Goal: Task Accomplishment & Management: Manage account settings

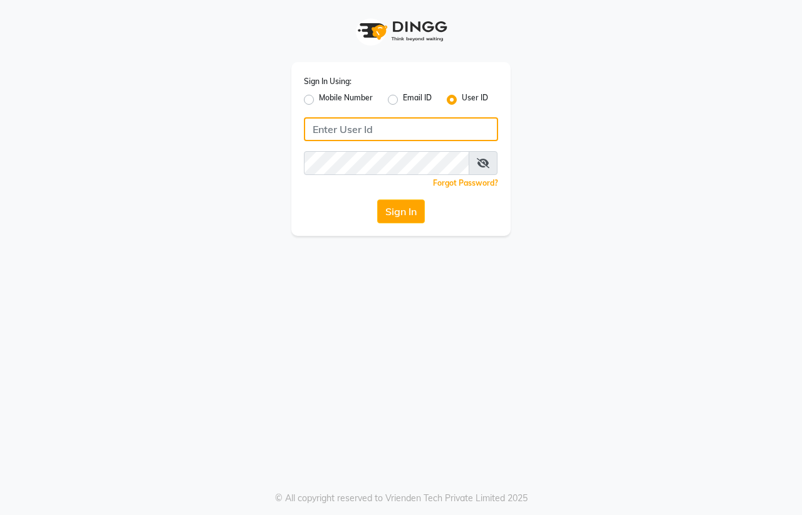
type input "[PERSON_NAME]"
click at [414, 214] on button "Sign In" at bounding box center [401, 211] width 48 height 24
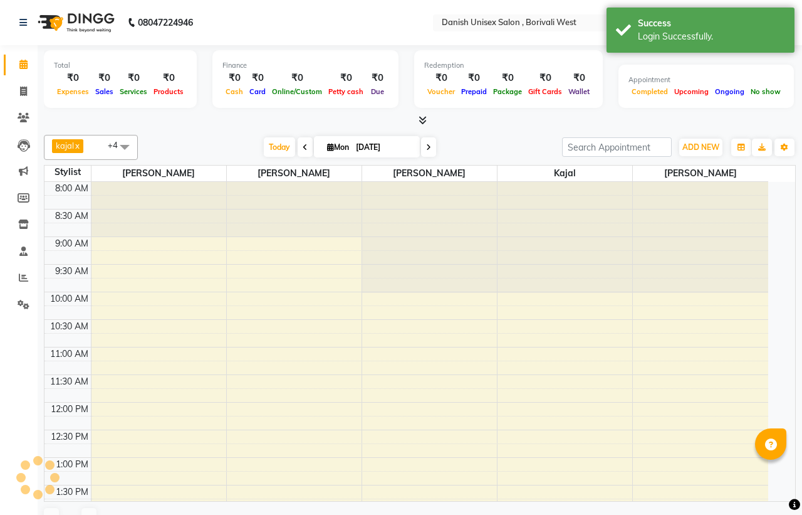
select select "en"
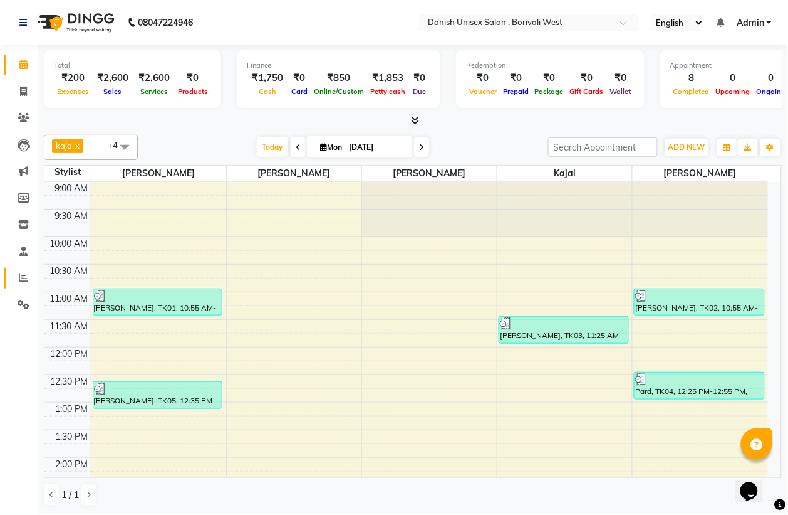
click at [19, 268] on link "Reports" at bounding box center [19, 278] width 30 height 21
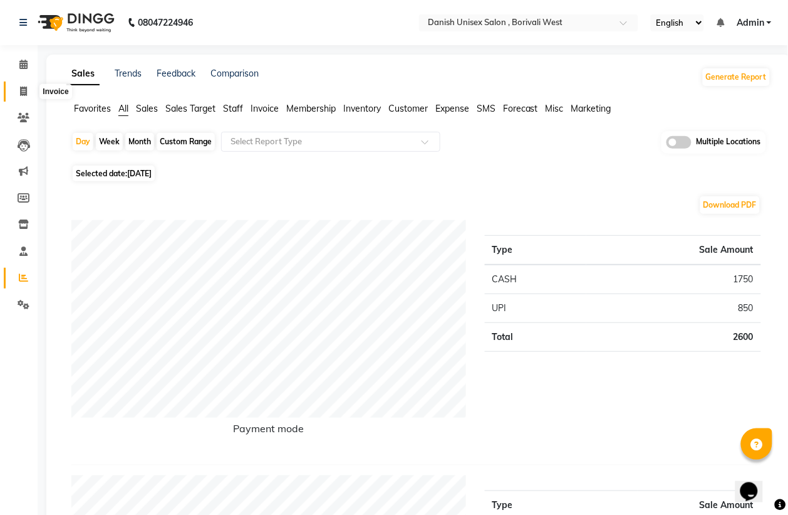
click at [16, 93] on span at bounding box center [24, 92] width 22 height 14
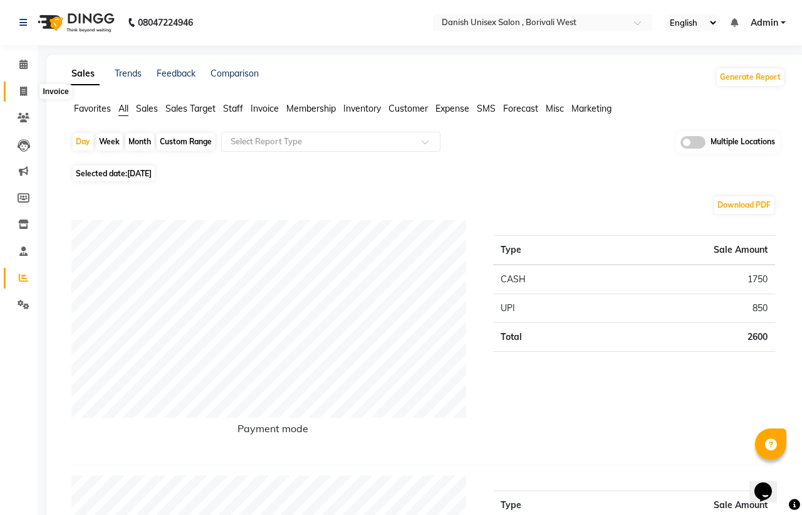
select select "service"
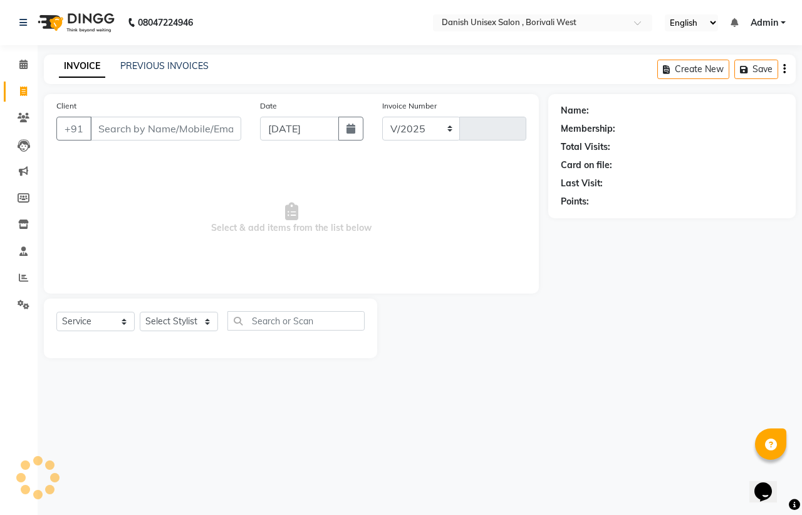
select select "6929"
type input "3381"
click at [481, 355] on div at bounding box center [462, 328] width 171 height 60
click at [187, 135] on input "Client" at bounding box center [165, 129] width 151 height 24
click at [406, 364] on main "INVOICE PREVIOUS INVOICES Create New Save Client +91 Date [DATE] Invoice Number…" at bounding box center [420, 216] width 765 height 322
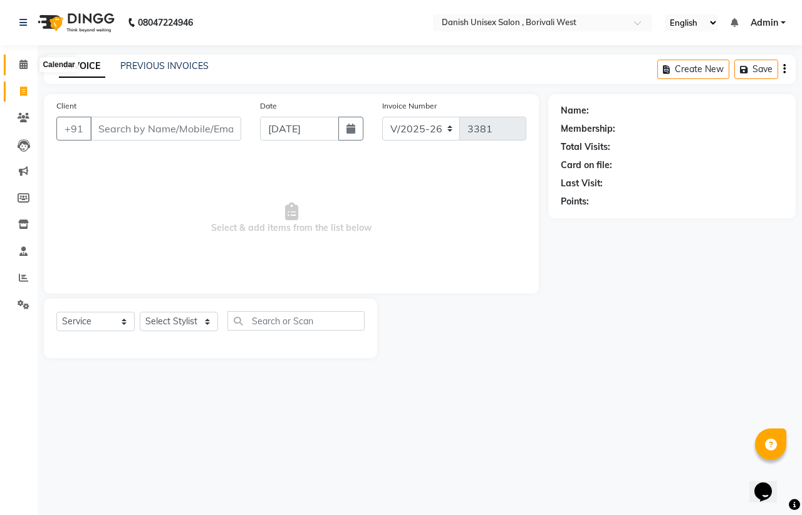
click at [24, 63] on icon at bounding box center [23, 64] width 8 height 9
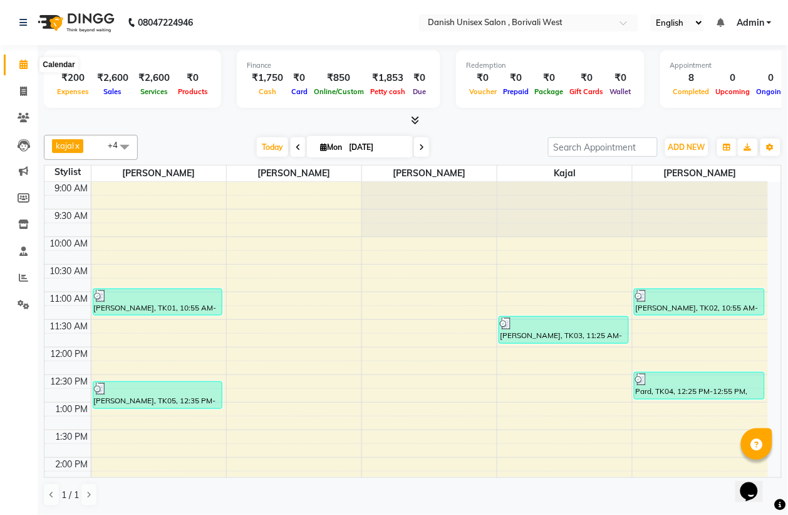
click at [22, 63] on icon at bounding box center [23, 64] width 8 height 9
click at [23, 278] on icon at bounding box center [23, 277] width 9 height 9
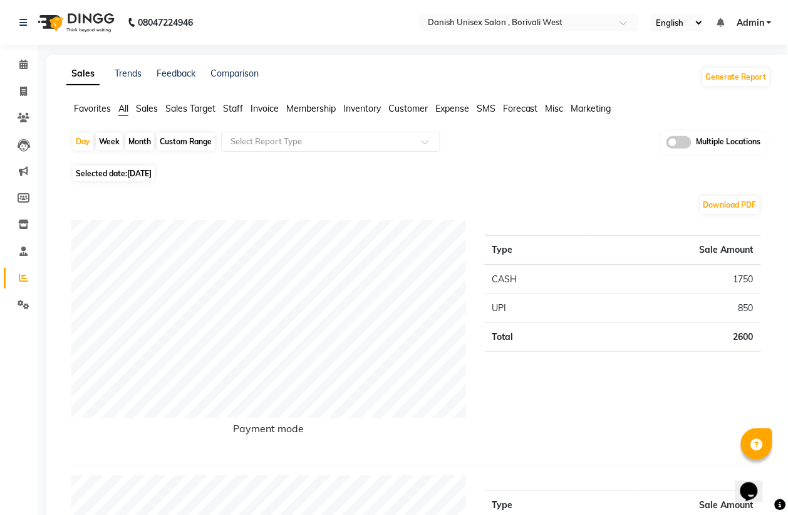
click at [144, 144] on div "Month" at bounding box center [139, 142] width 29 height 18
select select "9"
select select "2025"
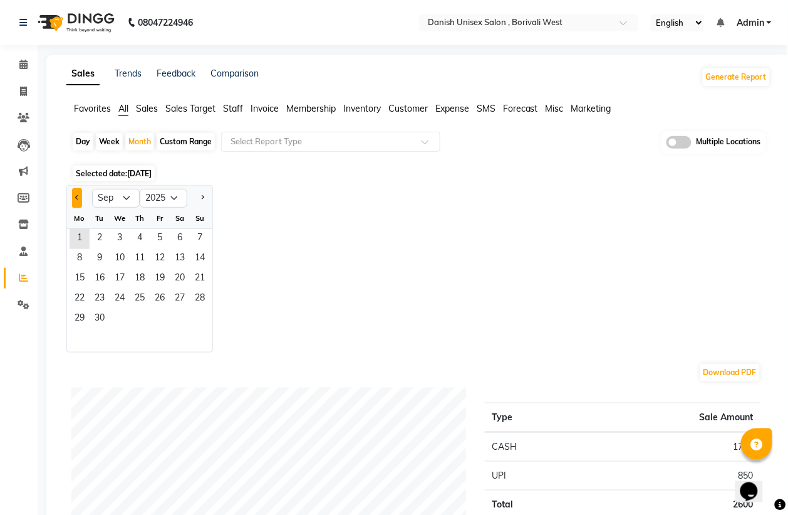
click at [77, 202] on button "Previous month" at bounding box center [77, 198] width 10 height 20
click at [129, 199] on select "Jan Feb Mar Apr May Jun [DATE] Aug Sep Oct Nov Dec" at bounding box center [116, 198] width 48 height 19
select select "9"
click at [92, 189] on select "Jan Feb Mar Apr May Jun [DATE] Aug Sep Oct Nov Dec" at bounding box center [116, 198] width 48 height 19
click at [108, 144] on div "Week" at bounding box center [109, 142] width 27 height 18
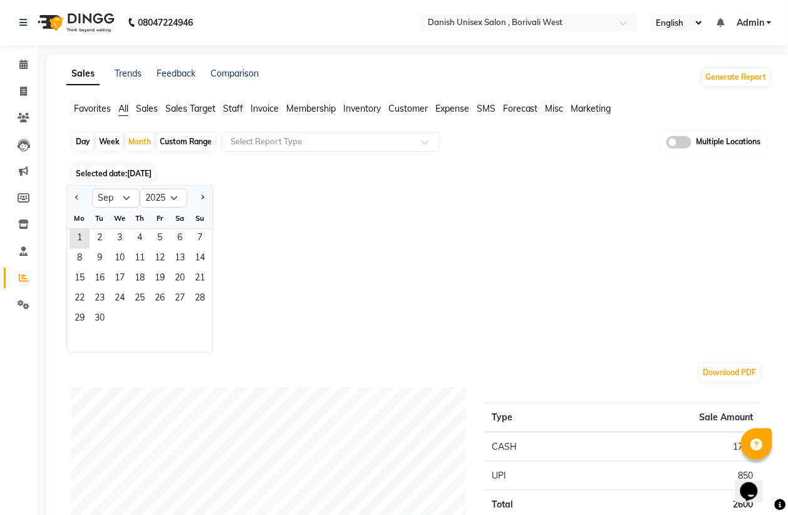
select select "9"
select select "2025"
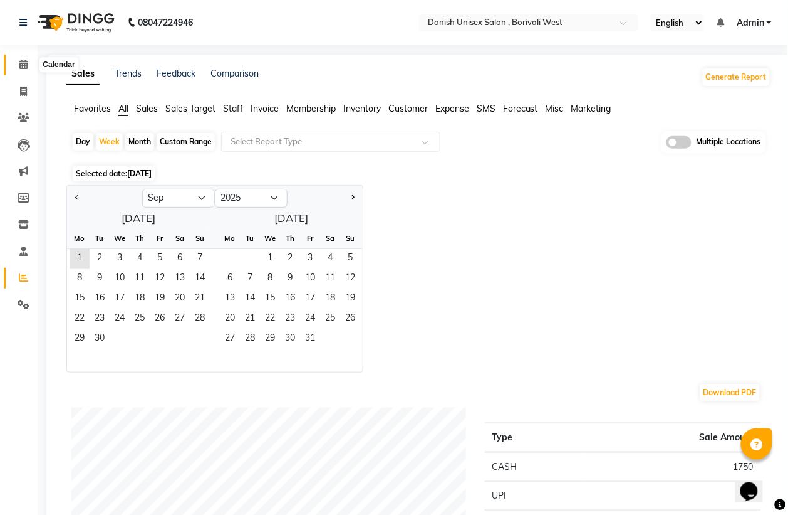
click at [23, 64] on icon at bounding box center [23, 64] width 8 height 9
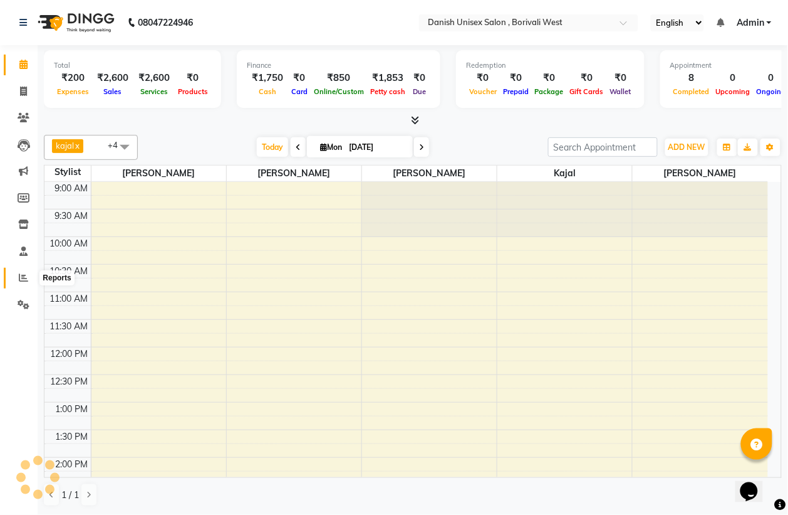
click at [21, 276] on icon at bounding box center [23, 277] width 9 height 9
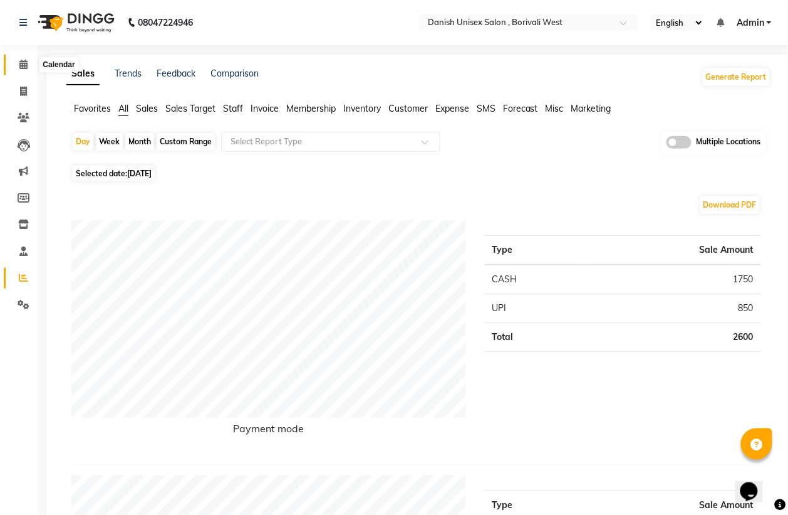
click at [25, 66] on icon at bounding box center [23, 64] width 8 height 9
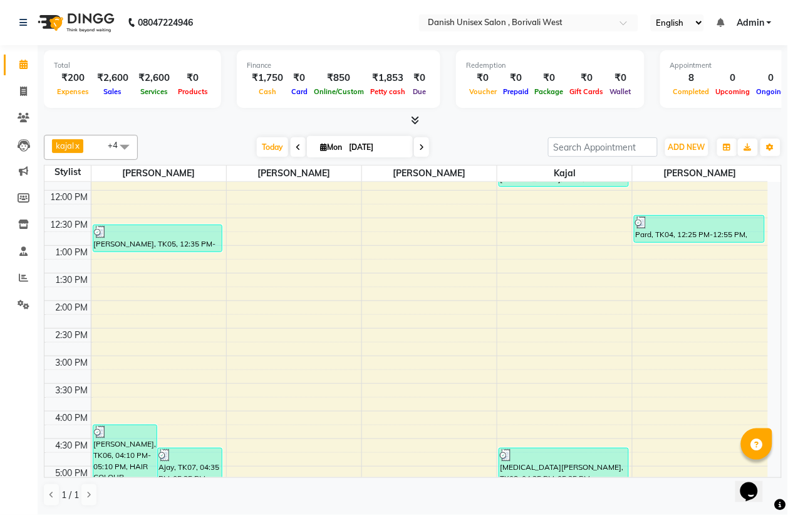
scroll to position [392, 0]
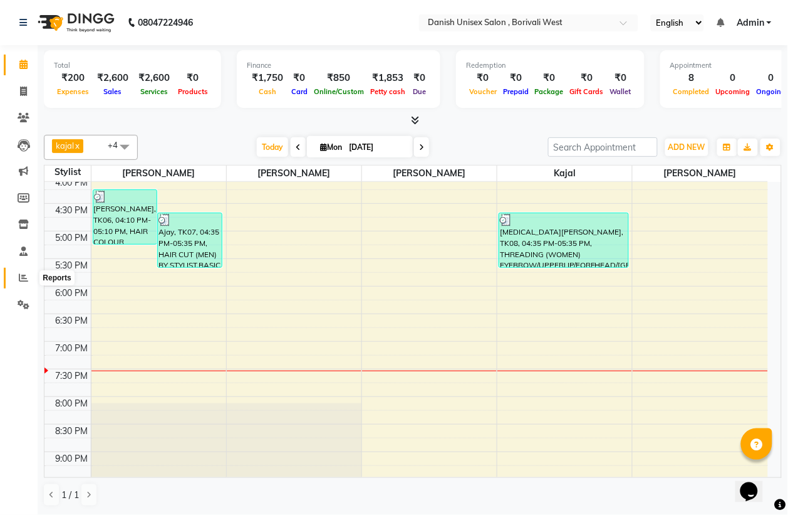
click at [21, 275] on icon at bounding box center [23, 277] width 9 height 9
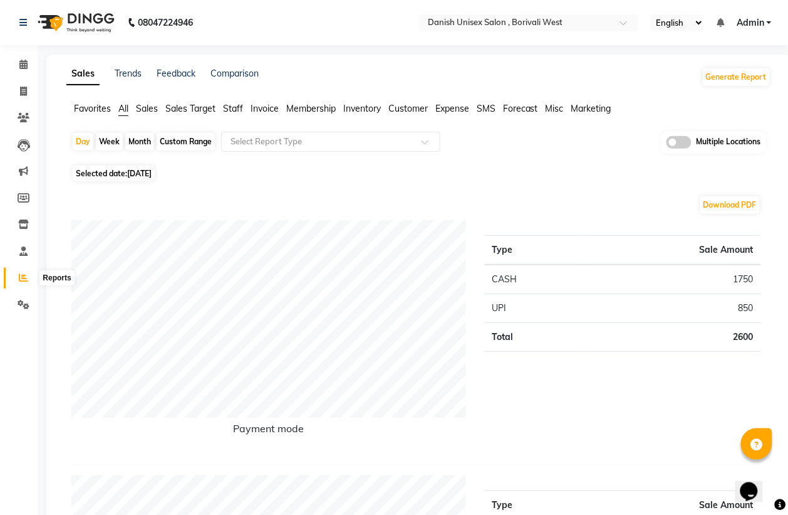
click at [27, 276] on icon at bounding box center [23, 277] width 9 height 9
click at [27, 92] on span at bounding box center [24, 92] width 22 height 14
select select "service"
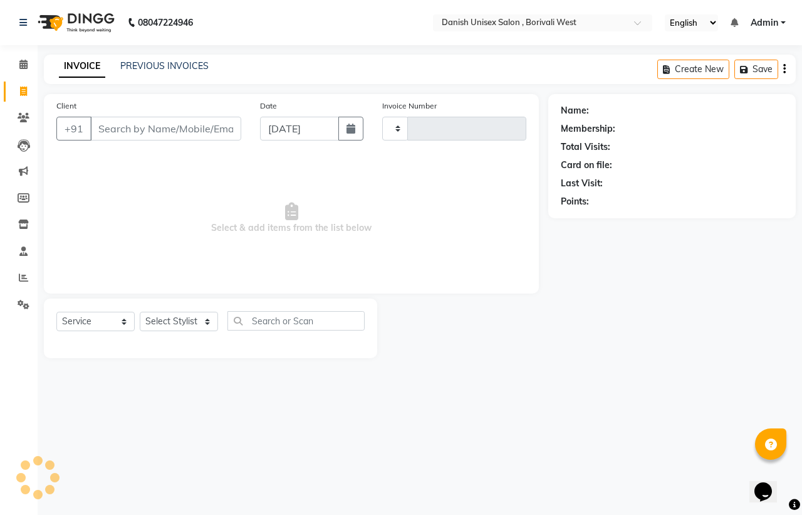
type input "3381"
select select "6929"
click at [0, 216] on li "Inventory" at bounding box center [19, 224] width 38 height 27
click at [24, 63] on icon at bounding box center [23, 64] width 8 height 9
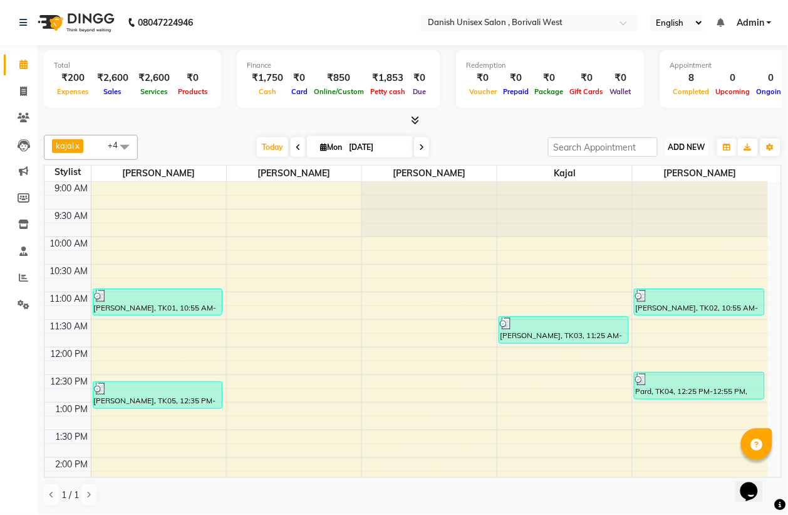
click at [706, 148] on span "ADD NEW" at bounding box center [687, 146] width 37 height 9
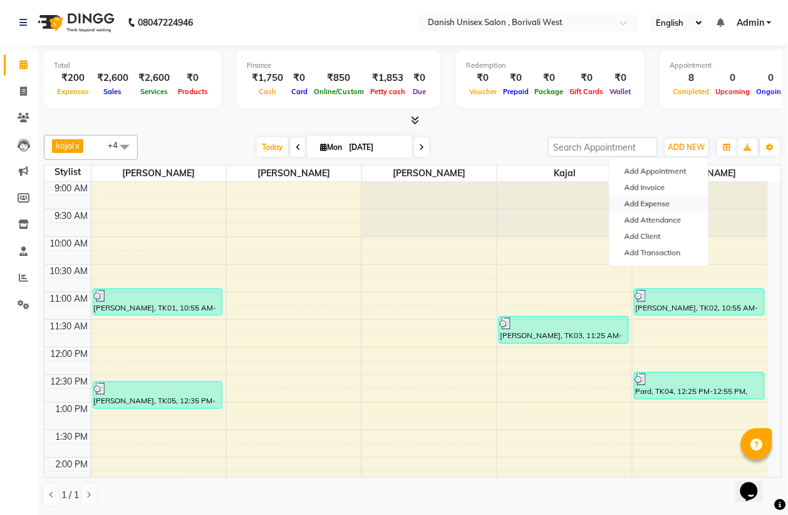
click at [651, 202] on link "Add Expense" at bounding box center [659, 204] width 99 height 16
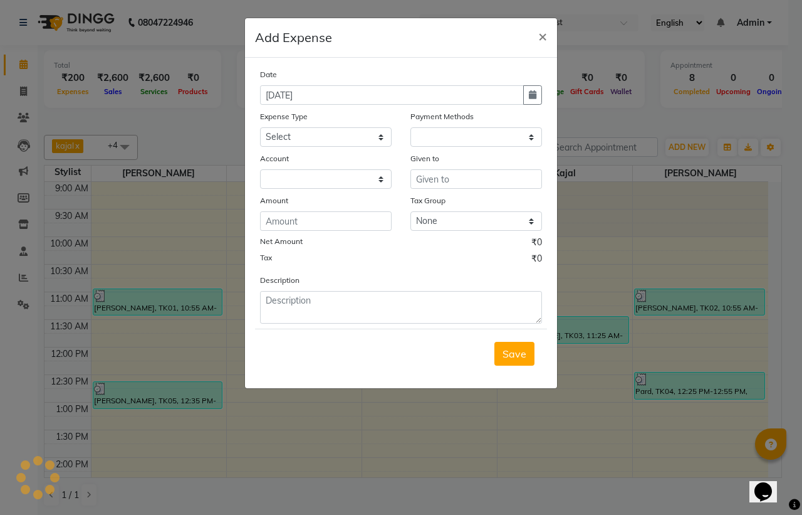
select select "1"
select select "5994"
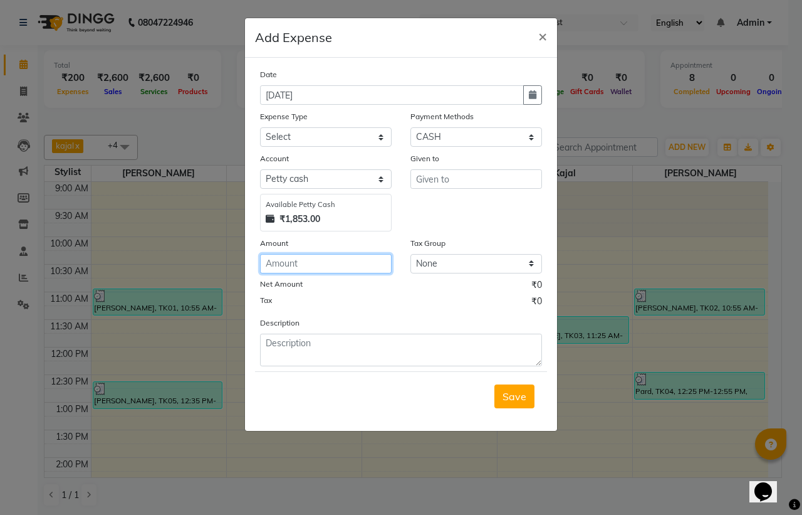
click at [318, 263] on input "number" at bounding box center [326, 263] width 132 height 19
type input "270"
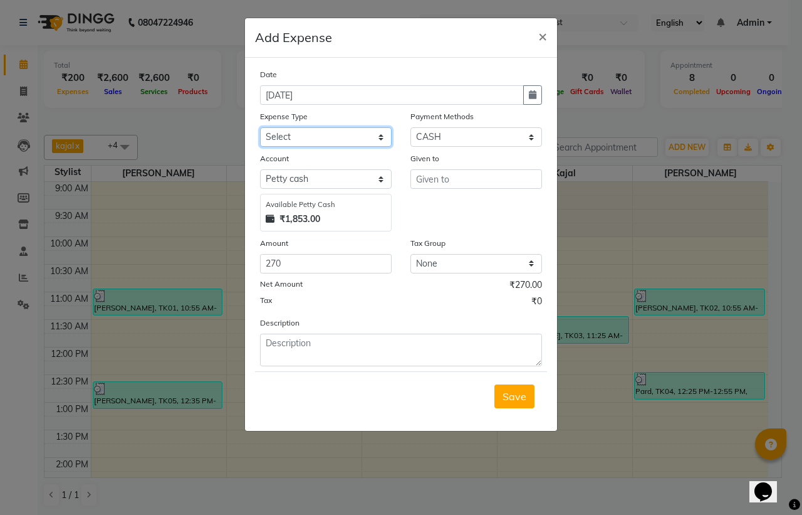
click at [348, 140] on select "Select Advance Salary Bank charges Car maintenance Cash transfer to bank Cash t…" at bounding box center [326, 136] width 132 height 19
click at [260, 127] on select "Select Advance Salary Bank charges Car maintenance Cash transfer to bank Cash t…" at bounding box center [326, 136] width 132 height 19
click at [301, 141] on select "Select Advance Salary Bank charges Car maintenance Cash transfer to bank Cash t…" at bounding box center [326, 136] width 132 height 19
select select "12"
click at [260, 127] on select "Select Advance Salary Bank charges Car maintenance Cash transfer to bank Cash t…" at bounding box center [326, 136] width 132 height 19
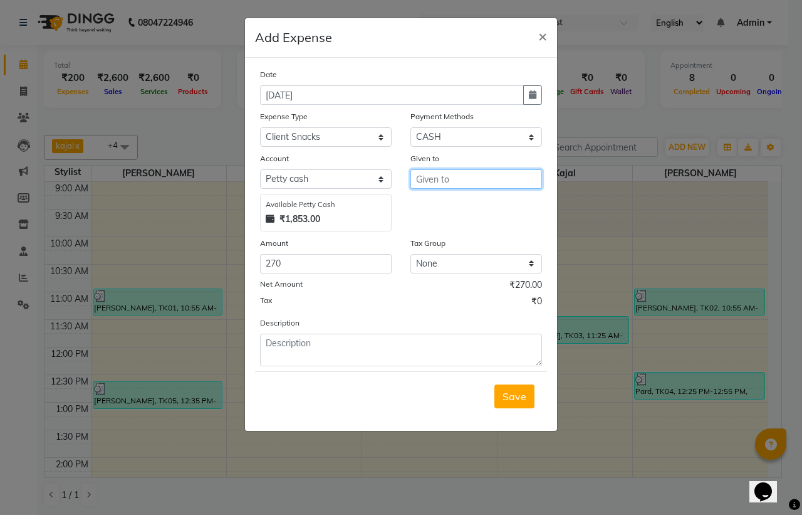
click at [434, 181] on input "text" at bounding box center [477, 178] width 132 height 19
type input "f"
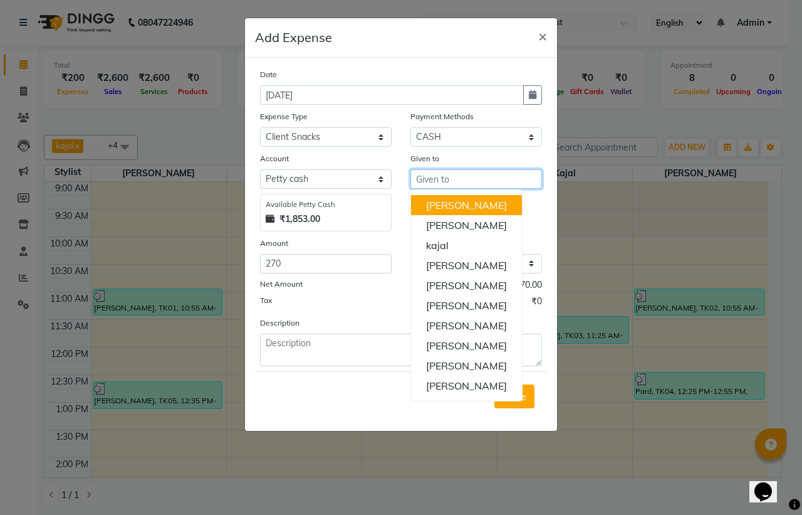
type input "n"
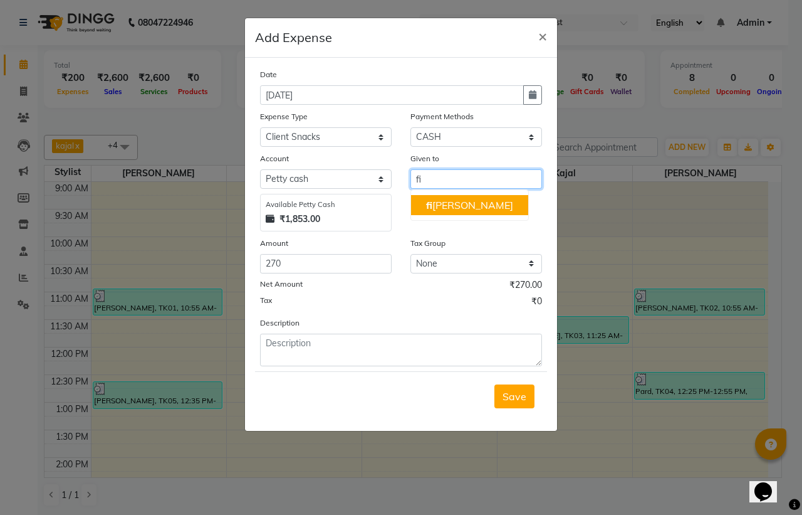
click at [450, 208] on ngb-highlight "fi [PERSON_NAME]" at bounding box center [469, 205] width 87 height 13
type input "[PERSON_NAME]"
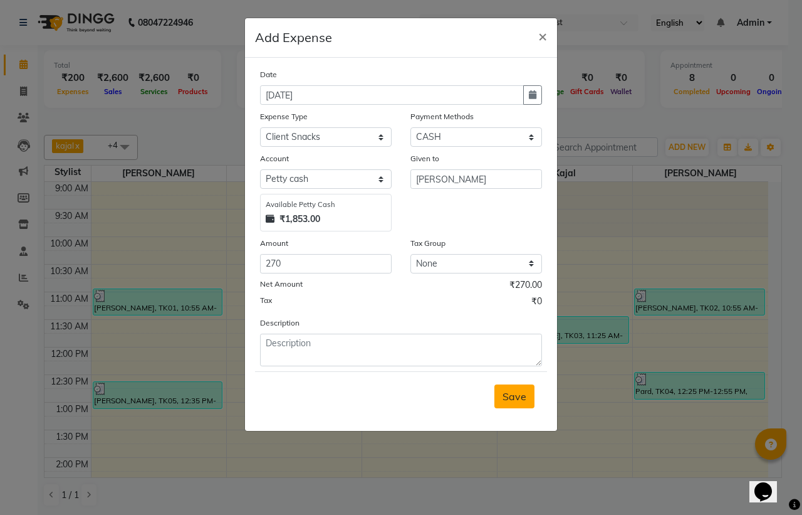
click at [515, 386] on button "Save" at bounding box center [515, 396] width 40 height 24
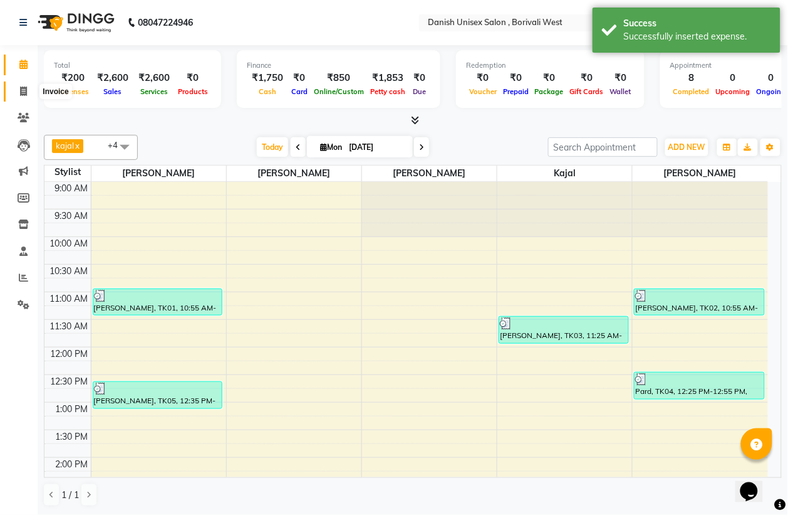
click at [28, 85] on span at bounding box center [24, 92] width 22 height 14
select select "service"
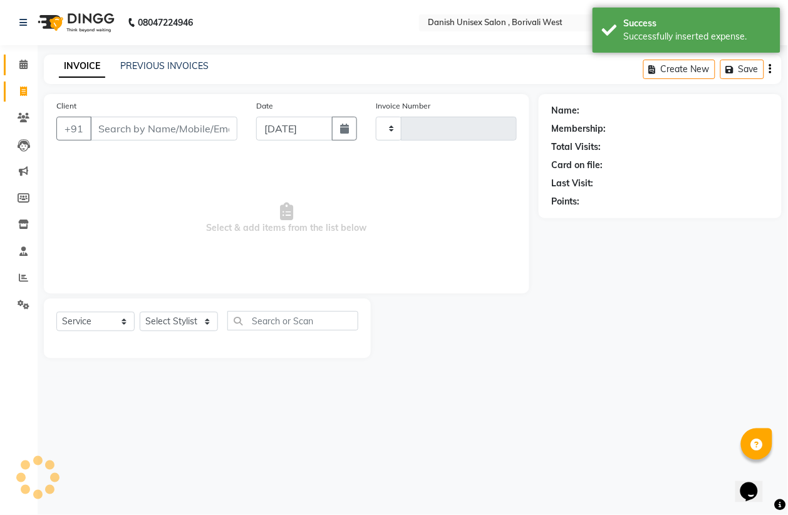
type input "3381"
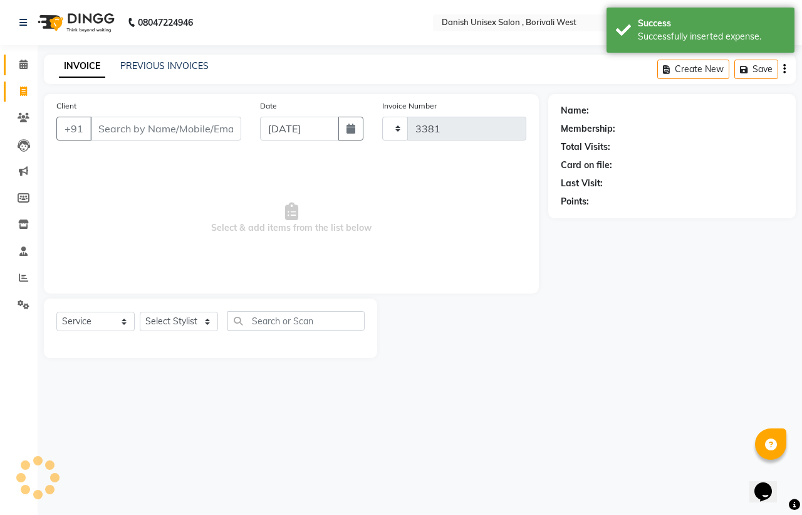
click at [28, 72] on link "Calendar" at bounding box center [19, 65] width 30 height 21
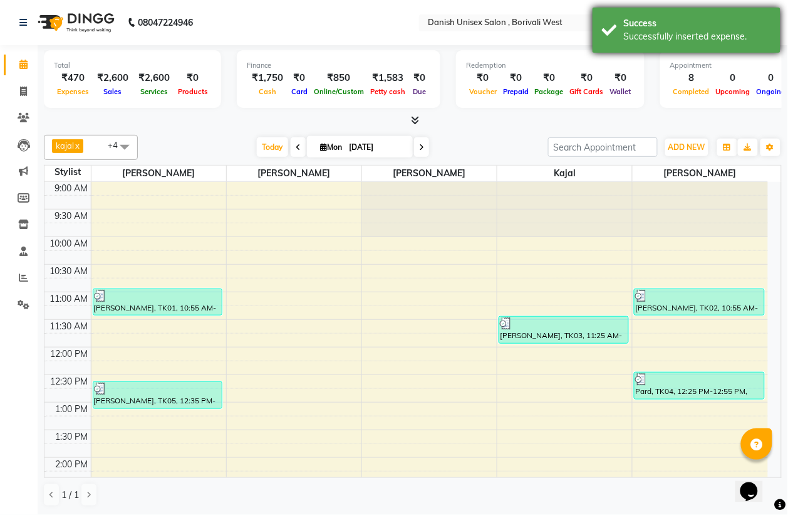
click at [619, 19] on div "Success Successfully inserted expense." at bounding box center [687, 30] width 188 height 45
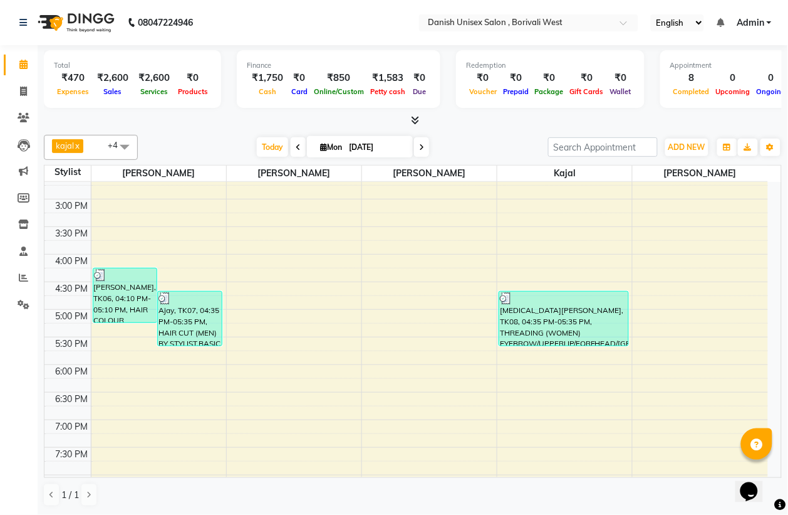
scroll to position [430, 0]
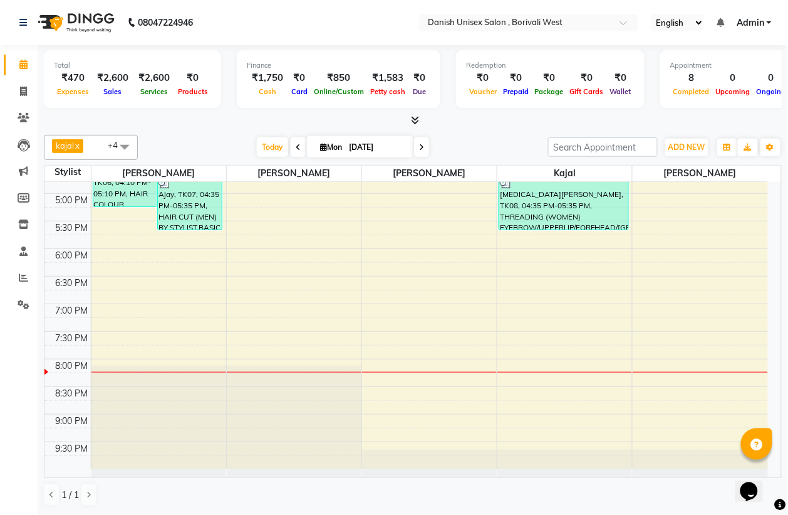
click at [44, 368] on table "Stylist [PERSON_NAME] [PERSON_NAME] [PERSON_NAME] kajal [PERSON_NAME] 9:00 AM 9…" at bounding box center [413, 321] width 738 height 313
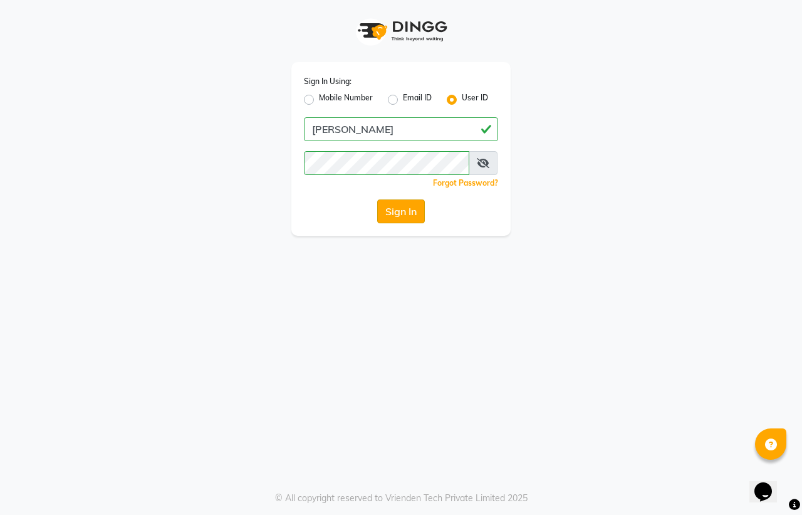
click at [389, 208] on button "Sign In" at bounding box center [401, 211] width 48 height 24
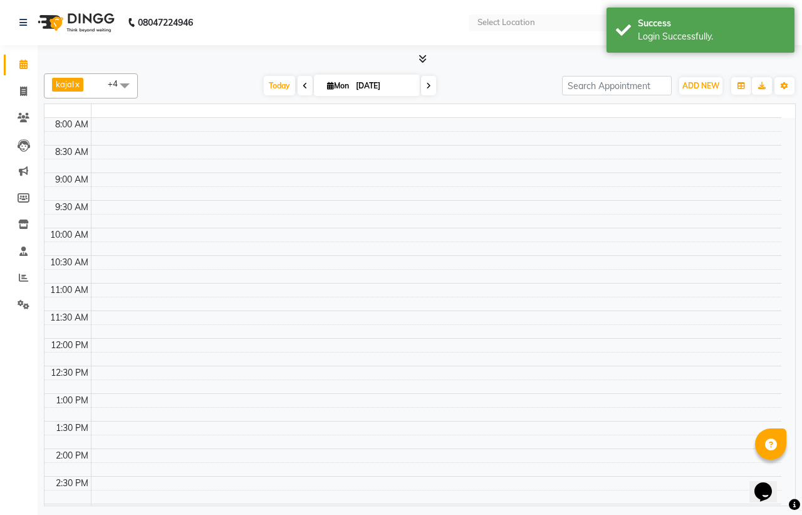
click at [387, 213] on tbody "8:00 AM 8:30 AM 9:00 AM 9:30 AM 10:00 AM 10:30 AM 11:00 AM 11:30 AM 12:00 PM 12…" at bounding box center [412, 448] width 737 height 661
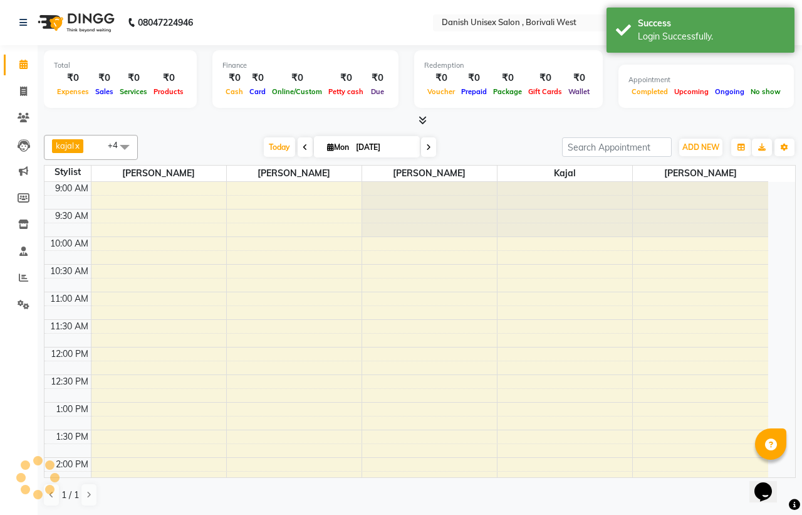
select select "en"
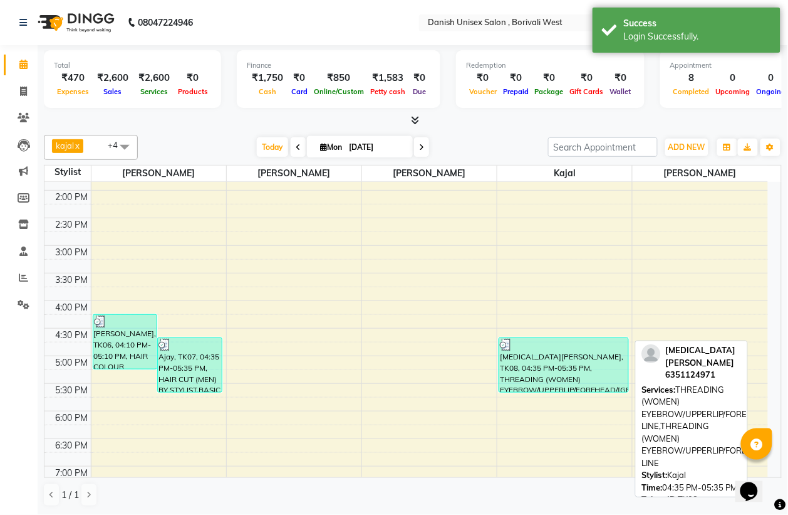
scroll to position [235, 0]
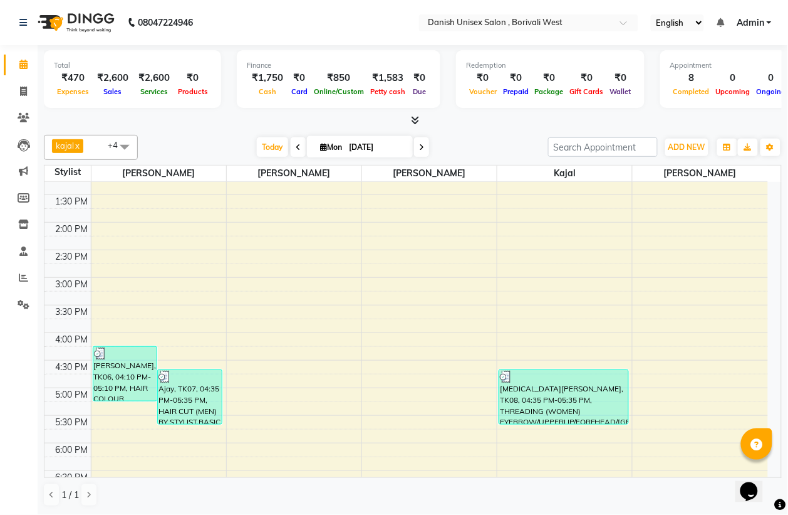
click at [754, 96] on div "Ongoing" at bounding box center [772, 91] width 36 height 13
drag, startPoint x: 22, startPoint y: 75, endPoint x: 22, endPoint y: 86, distance: 10.7
click at [22, 80] on ul "Calendar Invoice Clients Leads Marketing Members Inventory Staff Reports Settin…" at bounding box center [19, 187] width 38 height 273
click at [22, 86] on icon at bounding box center [23, 90] width 7 height 9
select select "service"
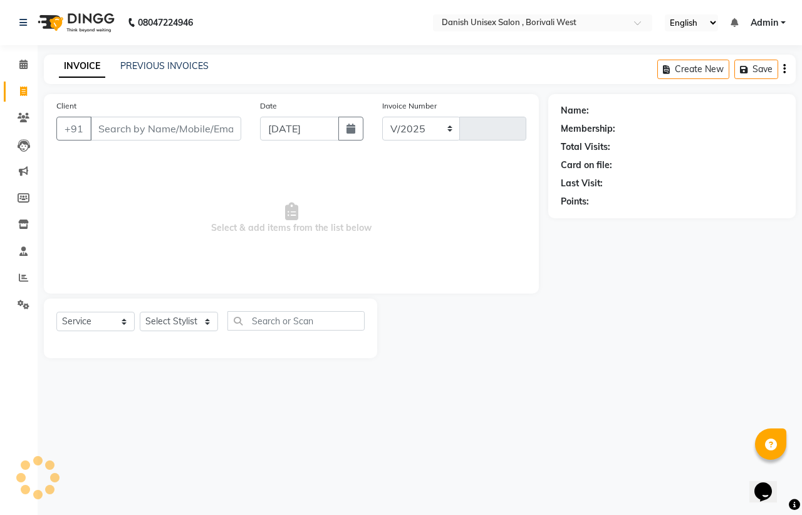
select select "6929"
type input "3381"
click at [202, 122] on input "Client" at bounding box center [165, 129] width 151 height 24
click at [149, 139] on input "Client" at bounding box center [165, 129] width 151 height 24
click at [150, 129] on input "Client" at bounding box center [165, 129] width 151 height 24
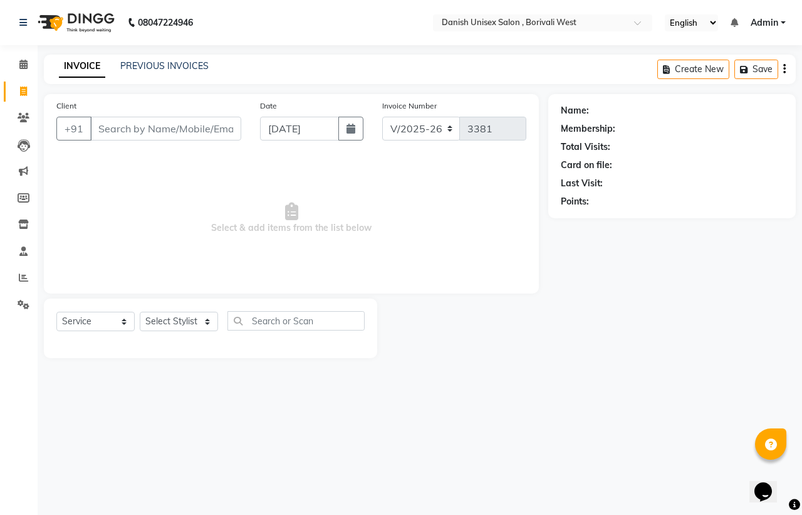
click at [150, 129] on input "Client" at bounding box center [165, 129] width 151 height 24
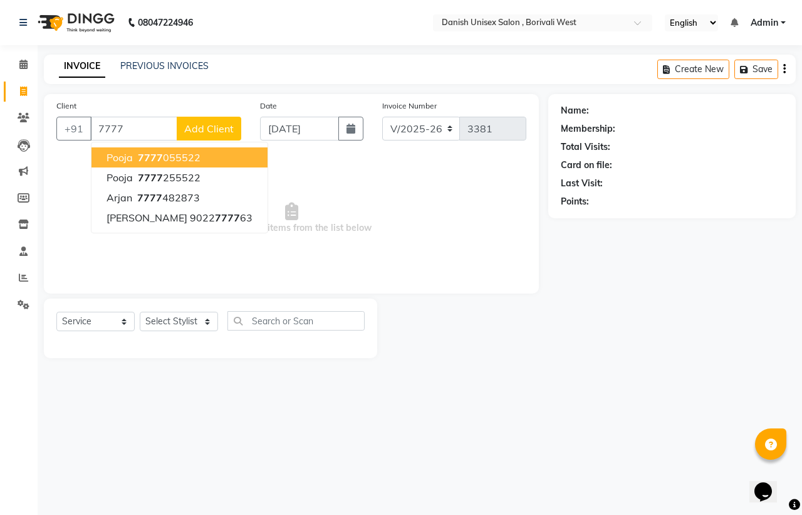
click at [160, 162] on span "7777" at bounding box center [150, 157] width 25 height 13
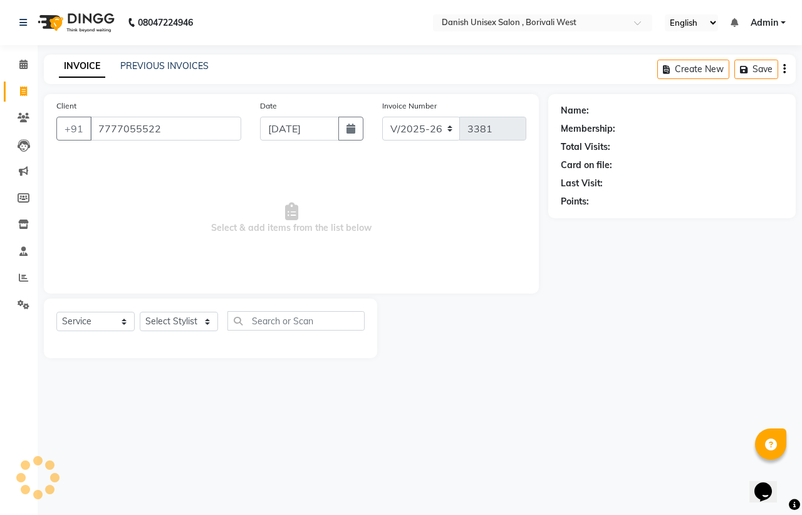
type input "7777055522"
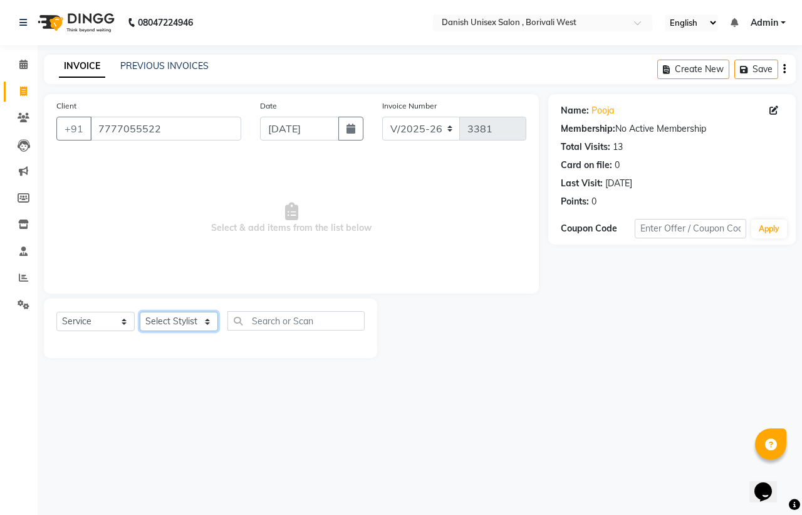
click at [198, 321] on select "Select Stylist [PERSON_NAME] [PERSON_NAME] kajal [PERSON_NAME] [PERSON_NAME] [P…" at bounding box center [179, 320] width 78 height 19
select select "54585"
click at [140, 311] on select "Select Stylist [PERSON_NAME] [PERSON_NAME] kajal [PERSON_NAME] [PERSON_NAME] [P…" at bounding box center [179, 320] width 78 height 19
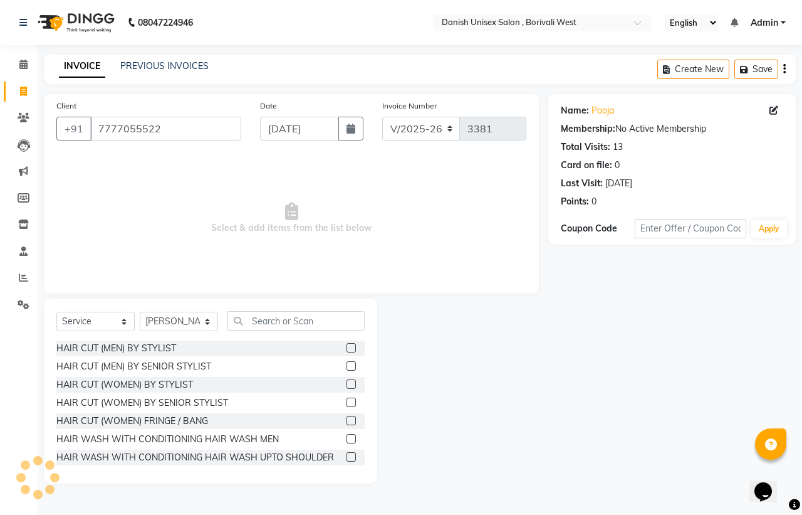
click at [268, 303] on div "Select Service Product Membership Package Voucher Prepaid Gift Card Select Styl…" at bounding box center [210, 390] width 333 height 185
click at [264, 308] on div "Select Service Product Membership Package Voucher Prepaid Gift Card Select Styl…" at bounding box center [210, 390] width 333 height 185
click at [338, 325] on input "text" at bounding box center [296, 320] width 137 height 19
type input "s"
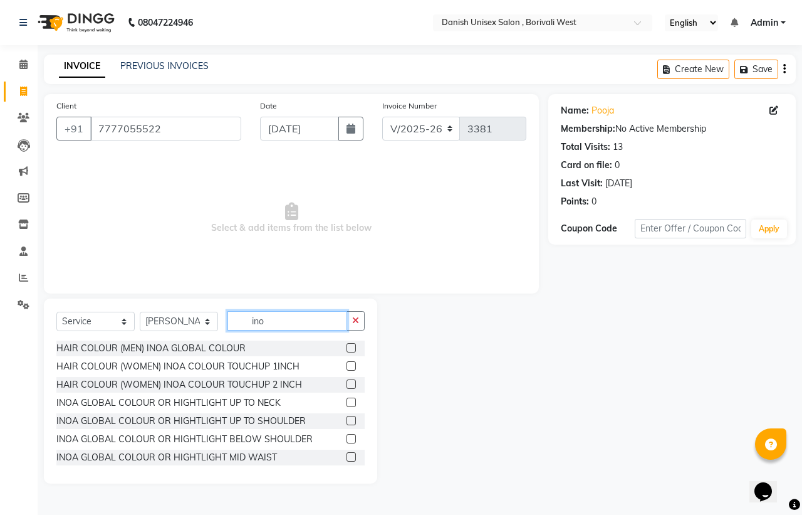
type input "ino"
click at [347, 362] on label at bounding box center [351, 365] width 9 height 9
click at [347, 362] on input "checkbox" at bounding box center [351, 366] width 8 height 8
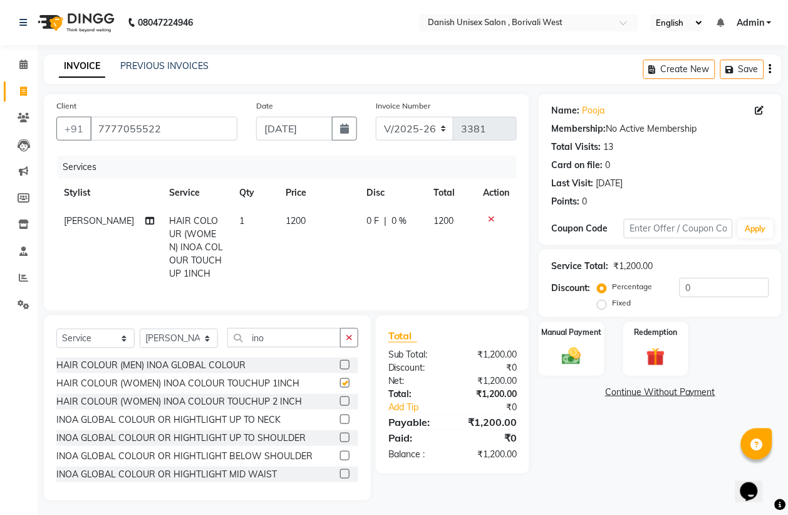
checkbox input "false"
click at [346, 343] on button "button" at bounding box center [349, 337] width 18 height 19
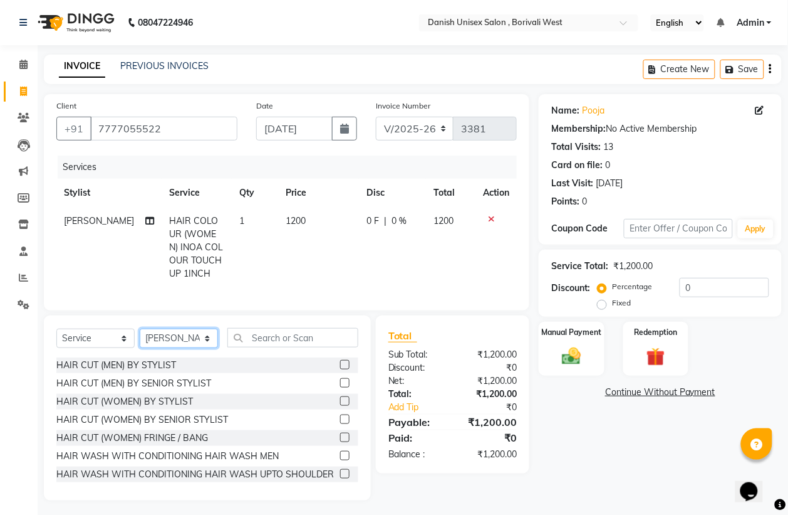
click at [185, 348] on select "Select Stylist [PERSON_NAME] [PERSON_NAME] kajal [PERSON_NAME] [PERSON_NAME] [P…" at bounding box center [179, 337] width 78 height 19
select select "83127"
click at [140, 342] on select "Select Stylist [PERSON_NAME] [PERSON_NAME] kajal [PERSON_NAME] [PERSON_NAME] [P…" at bounding box center [179, 337] width 78 height 19
click at [279, 347] on input "text" at bounding box center [293, 337] width 131 height 19
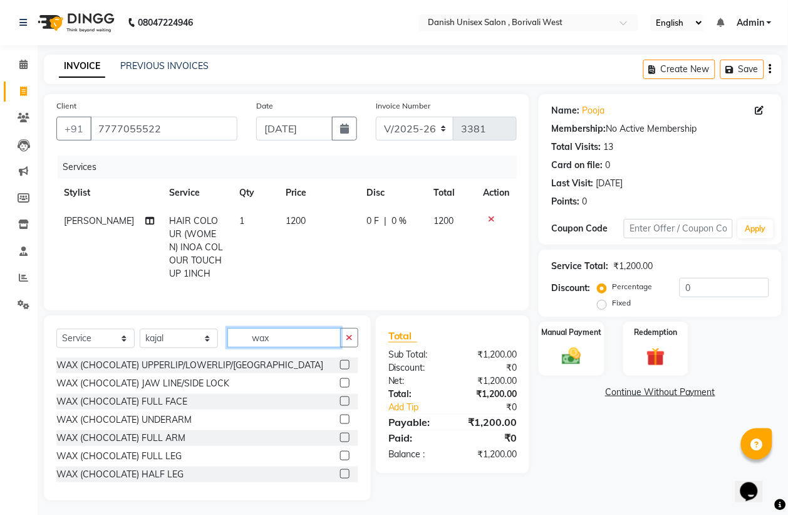
type input "wax"
click at [340, 460] on label at bounding box center [344, 455] width 9 height 9
click at [340, 460] on input "checkbox" at bounding box center [344, 456] width 8 height 8
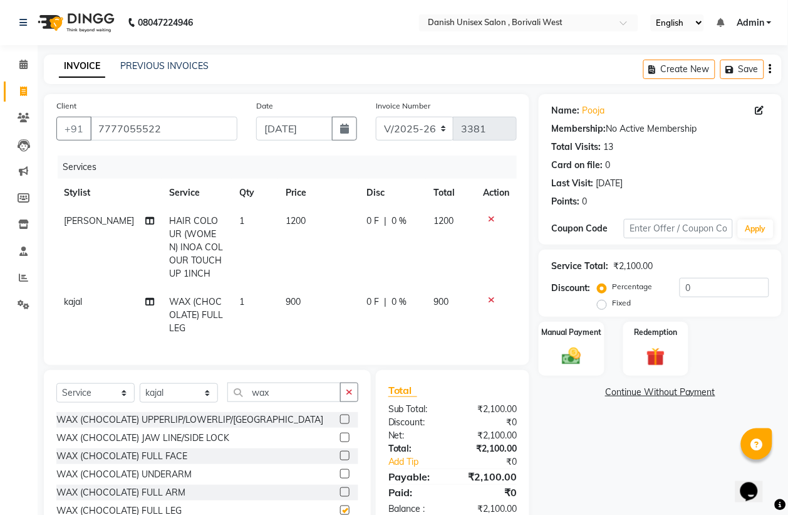
checkbox input "false"
click at [577, 358] on img at bounding box center [571, 356] width 31 height 23
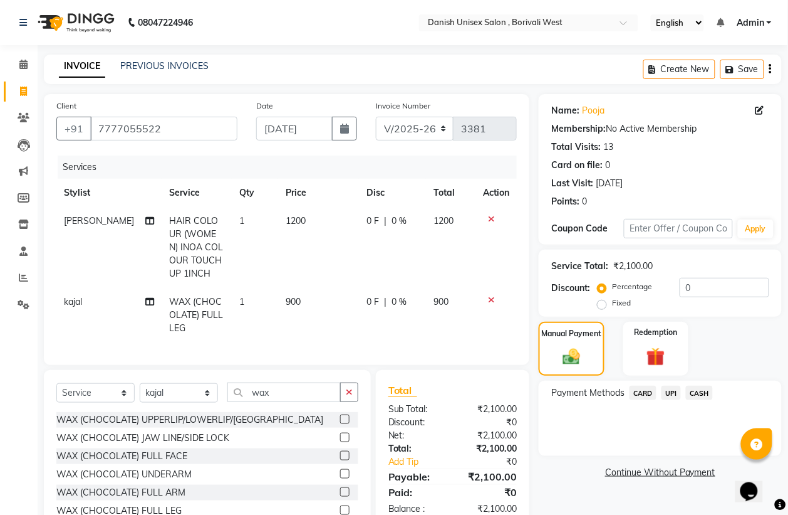
click at [693, 389] on span "CASH" at bounding box center [699, 392] width 27 height 14
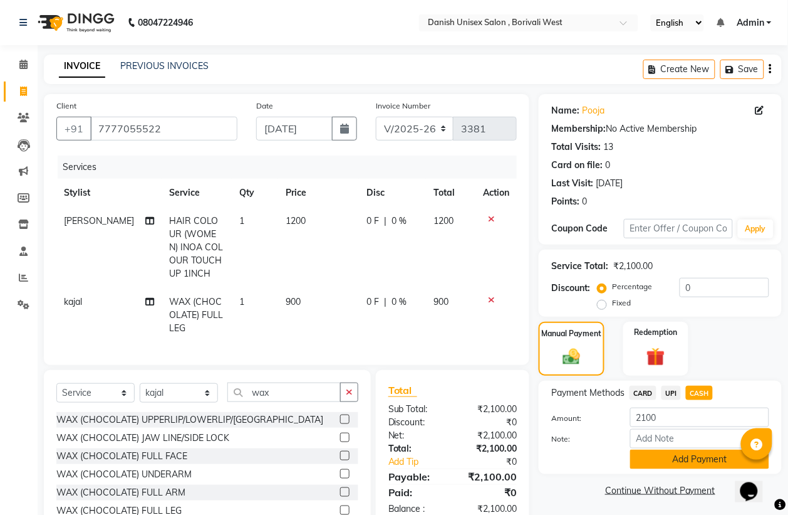
click at [684, 459] on button "Add Payment" at bounding box center [700, 458] width 139 height 19
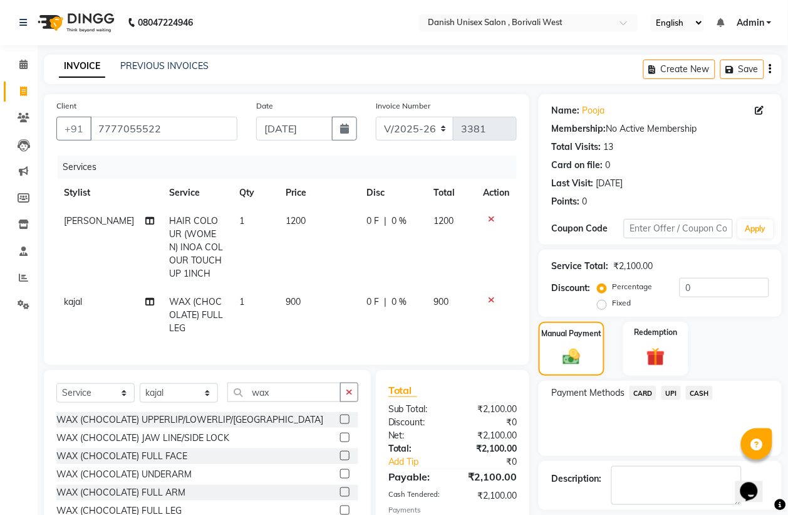
scroll to position [89, 0]
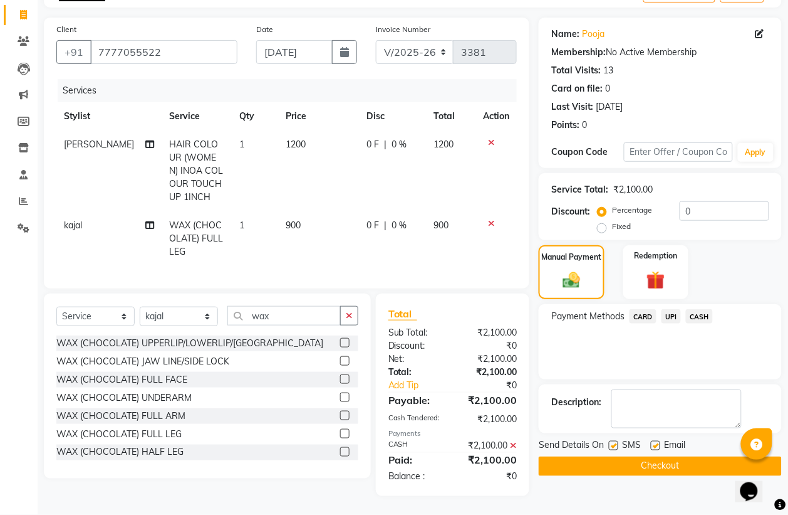
click at [681, 459] on button "Checkout" at bounding box center [660, 465] width 243 height 19
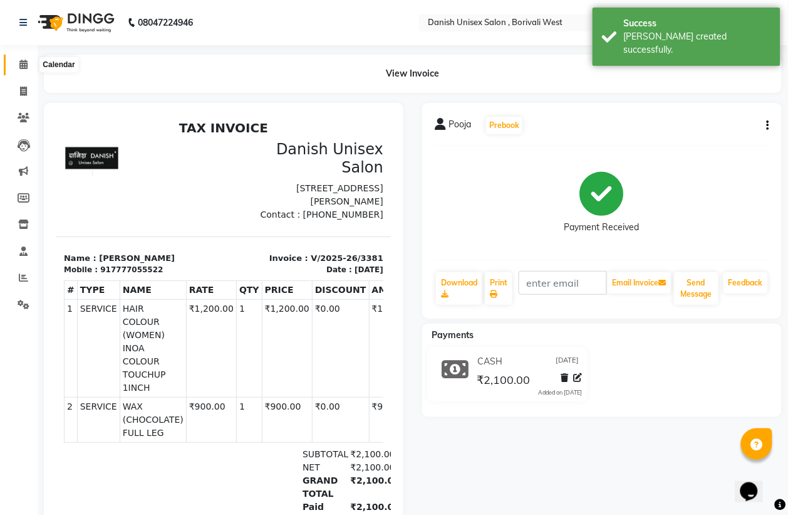
click at [13, 66] on span at bounding box center [24, 65] width 22 height 14
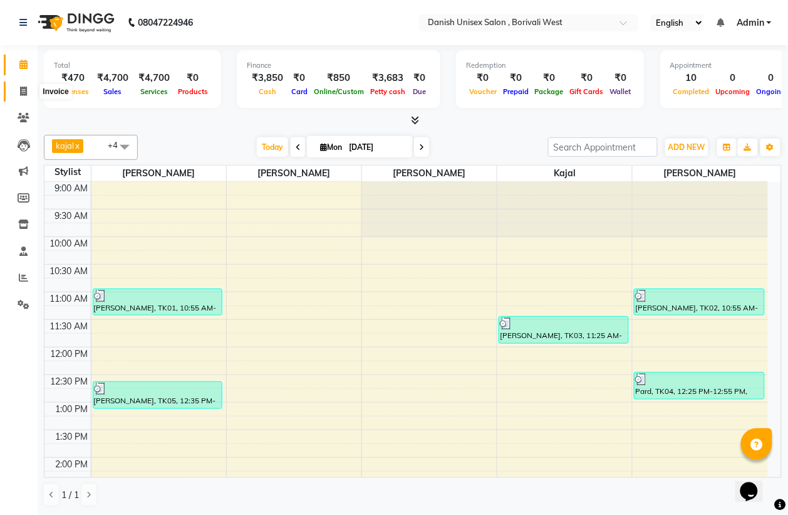
click at [22, 86] on icon at bounding box center [23, 90] width 7 height 9
select select "service"
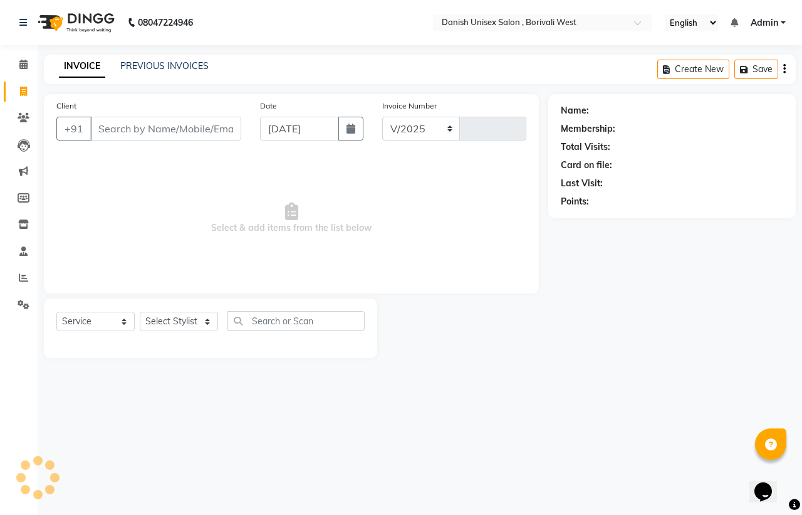
select select "6929"
type input "3382"
click at [170, 133] on input "Client" at bounding box center [165, 129] width 151 height 24
type input "9452405056"
click at [199, 129] on span "Add Client" at bounding box center [209, 128] width 50 height 13
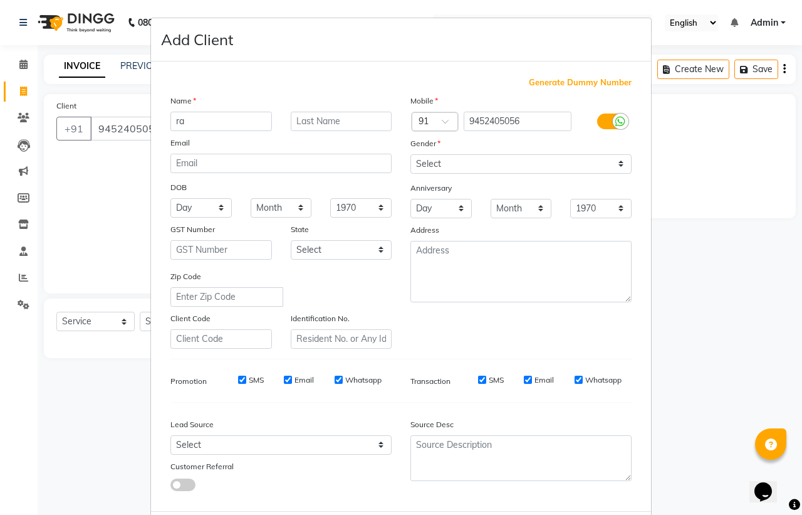
type input "r"
type input "[PERSON_NAME]"
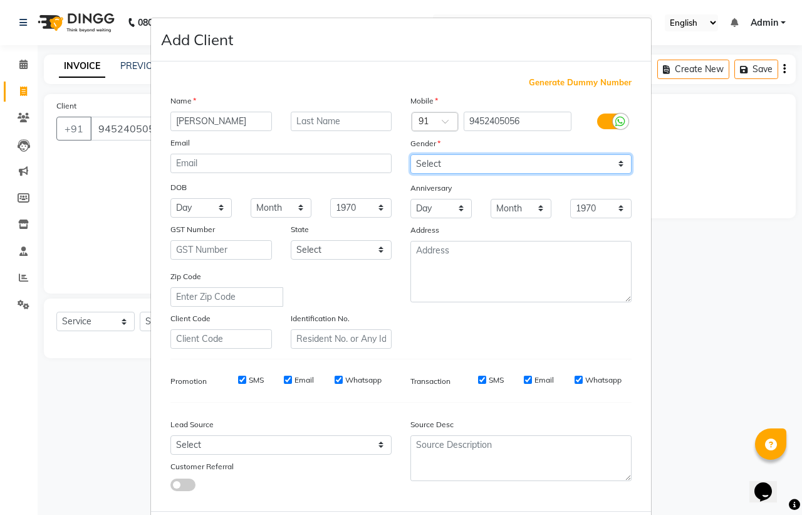
click at [430, 158] on select "Select [DEMOGRAPHIC_DATA] [DEMOGRAPHIC_DATA] Other Prefer Not To Say" at bounding box center [521, 163] width 221 height 19
select select "[DEMOGRAPHIC_DATA]"
click at [411, 154] on select "Select [DEMOGRAPHIC_DATA] [DEMOGRAPHIC_DATA] Other Prefer Not To Say" at bounding box center [521, 163] width 221 height 19
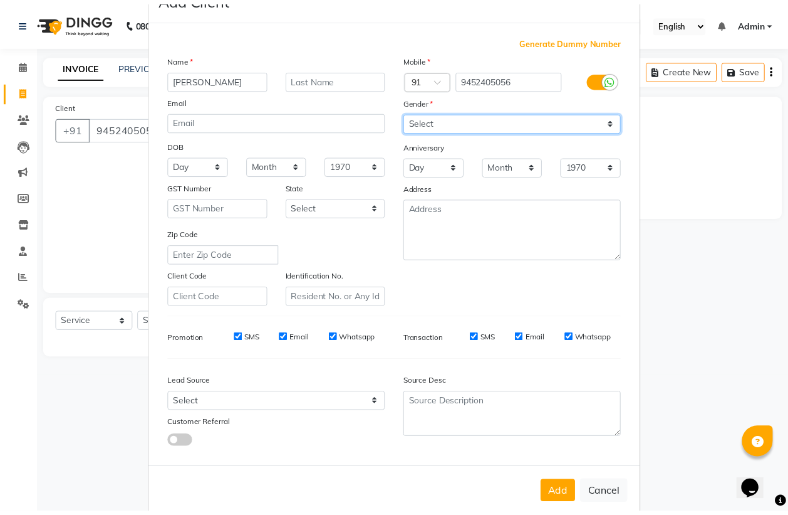
scroll to position [60, 0]
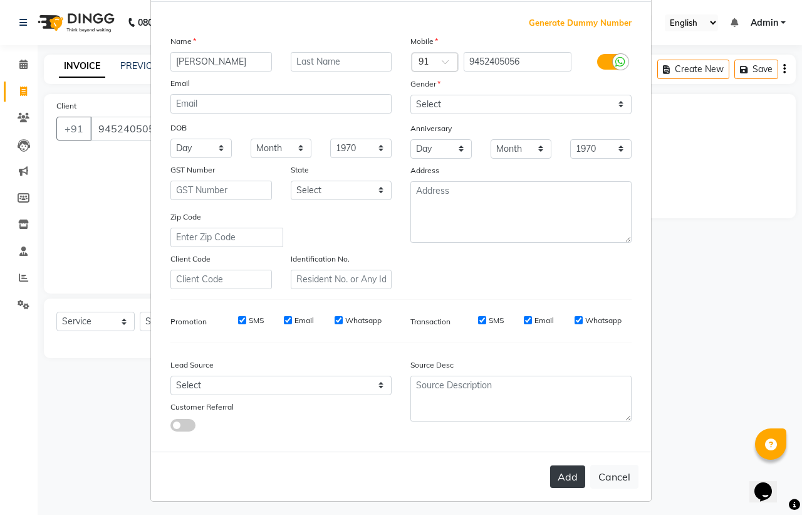
click at [563, 465] on button "Add" at bounding box center [567, 476] width 35 height 23
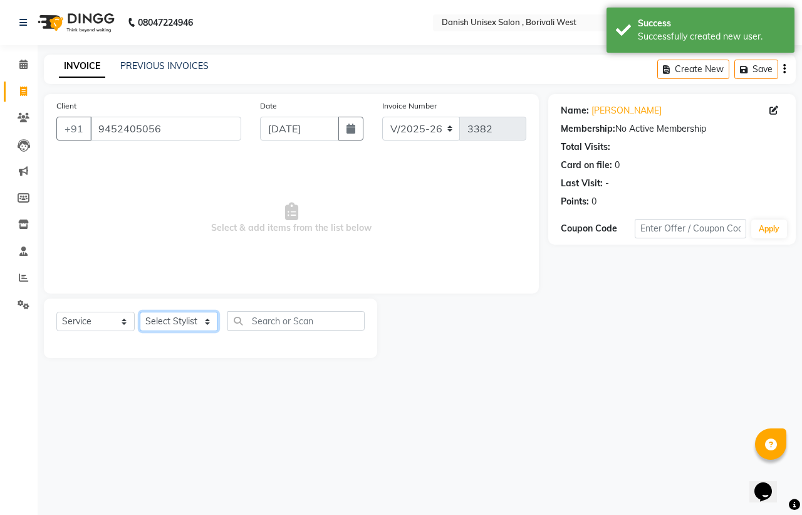
click at [194, 320] on select "Select Stylist [PERSON_NAME] [PERSON_NAME] kajal [PERSON_NAME] [PERSON_NAME] [P…" at bounding box center [179, 320] width 78 height 19
select select "54585"
click at [140, 311] on select "Select Stylist [PERSON_NAME] [PERSON_NAME] kajal [PERSON_NAME] [PERSON_NAME] [P…" at bounding box center [179, 320] width 78 height 19
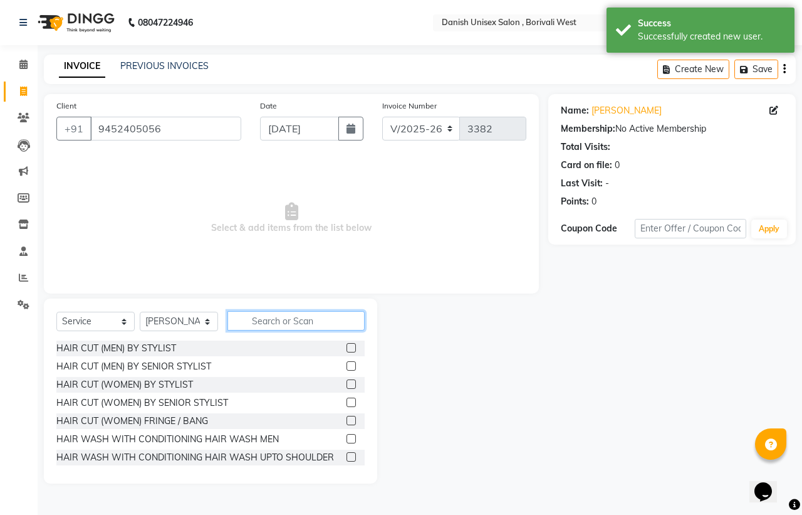
click at [325, 330] on input "text" at bounding box center [296, 320] width 137 height 19
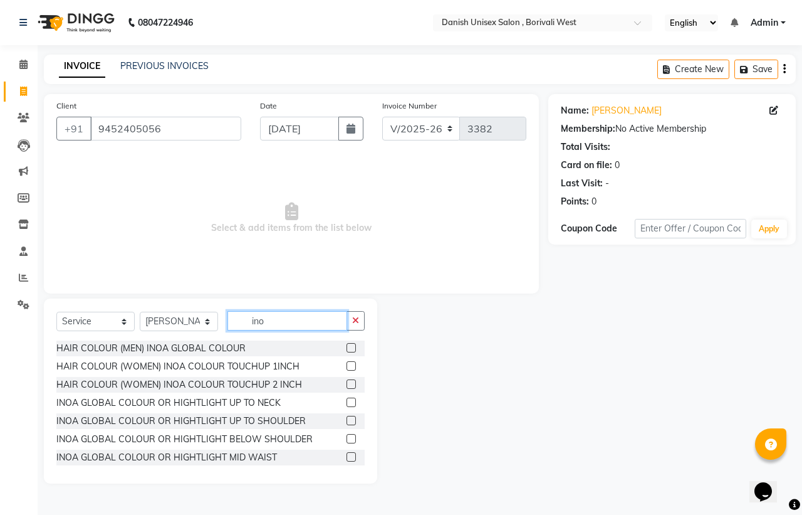
type input "ino"
click at [347, 348] on label at bounding box center [351, 347] width 9 height 9
click at [347, 348] on input "checkbox" at bounding box center [351, 348] width 8 height 8
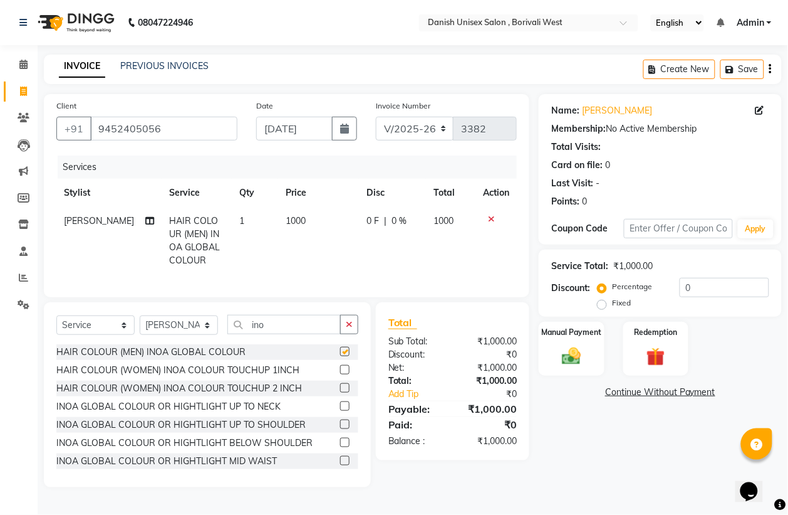
checkbox input "false"
click at [369, 226] on span "0 F" at bounding box center [373, 220] width 13 height 13
select select "54585"
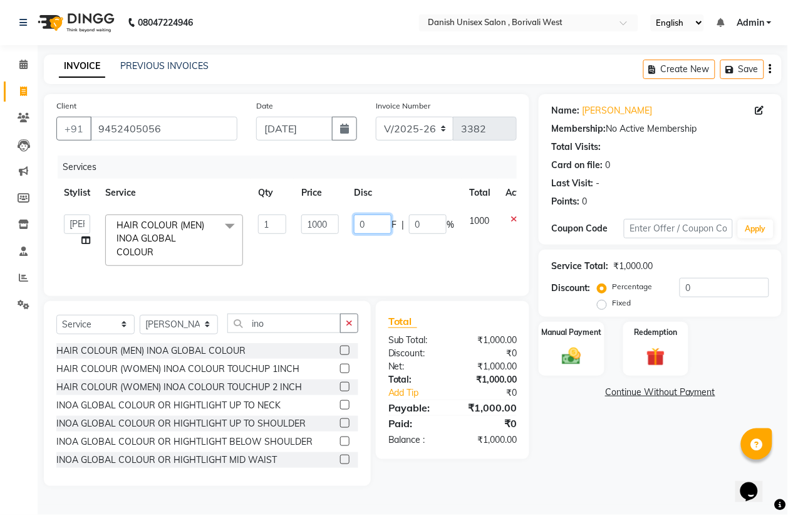
click at [369, 226] on input "0" at bounding box center [373, 223] width 38 height 19
type input "0500"
click at [386, 258] on td "0500 F | 0 %" at bounding box center [404, 240] width 115 height 66
select select "54585"
click at [557, 348] on img at bounding box center [571, 356] width 31 height 23
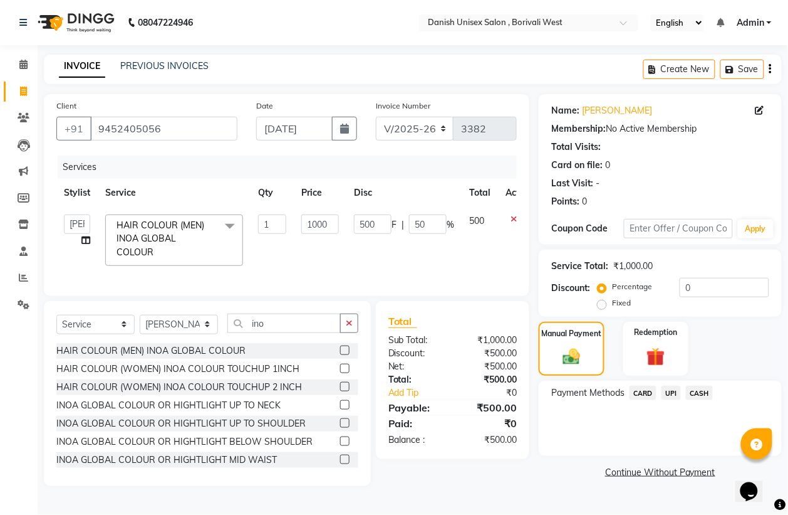
click at [699, 390] on span "CASH" at bounding box center [699, 392] width 27 height 14
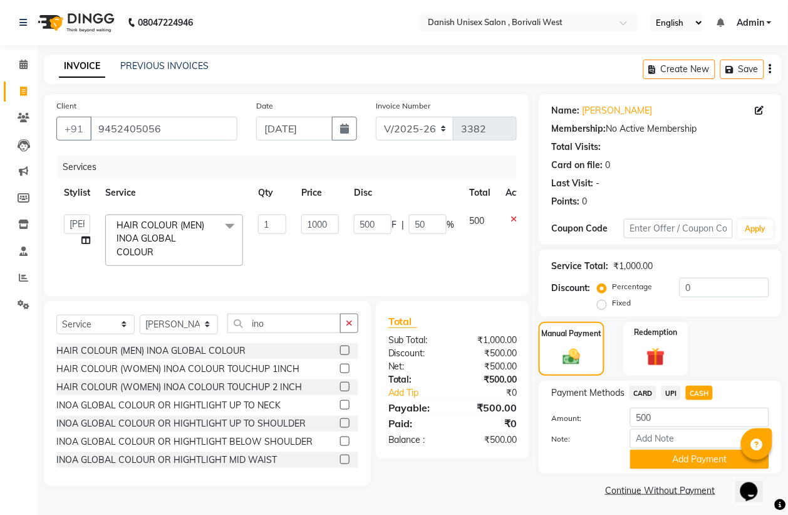
scroll to position [3, 0]
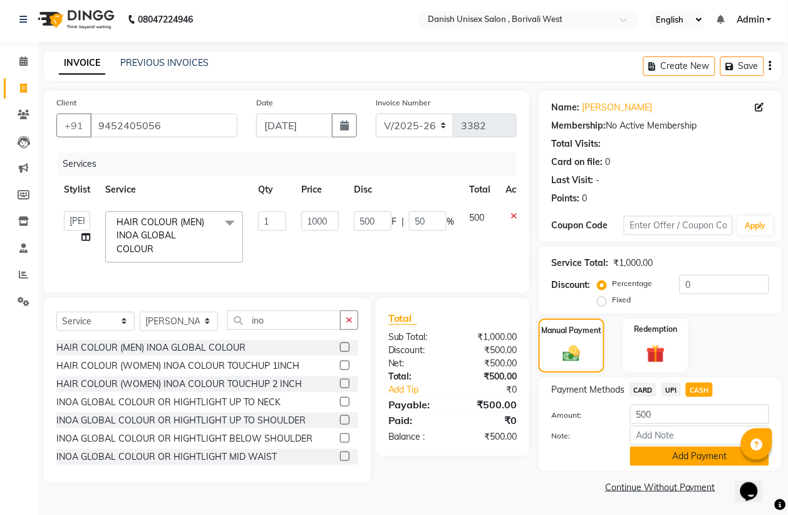
click at [696, 453] on button "Add Payment" at bounding box center [700, 455] width 139 height 19
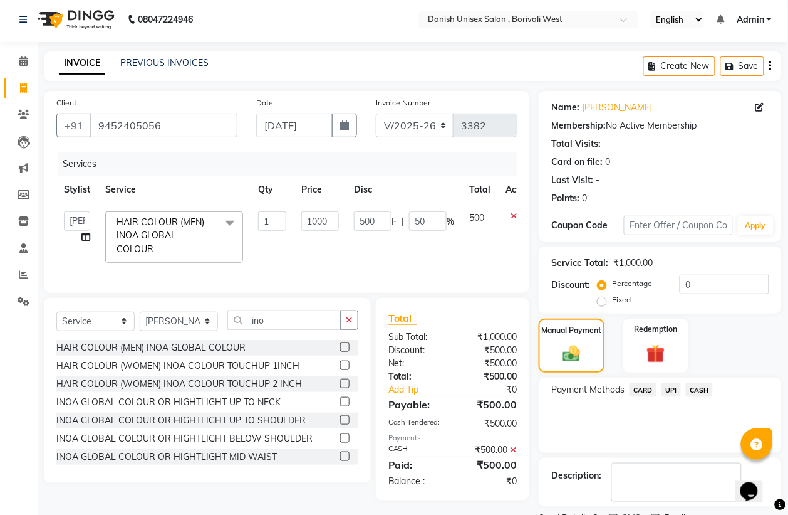
scroll to position [57, 0]
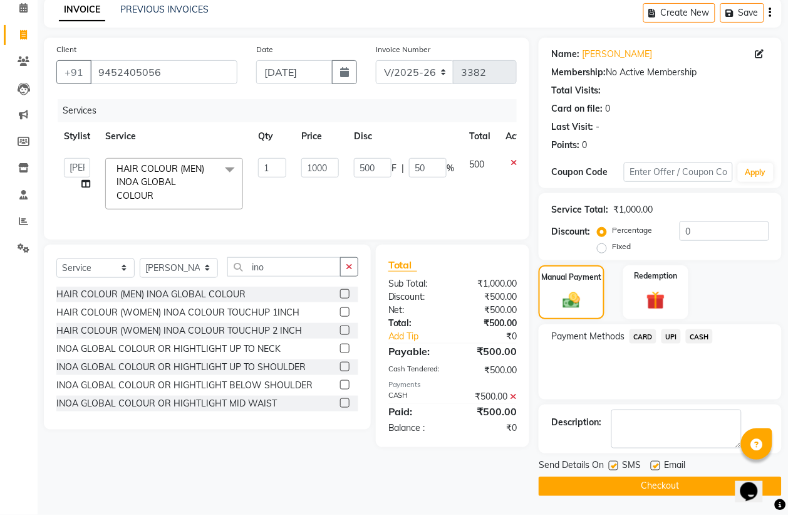
click at [680, 489] on button "Checkout" at bounding box center [660, 485] width 243 height 19
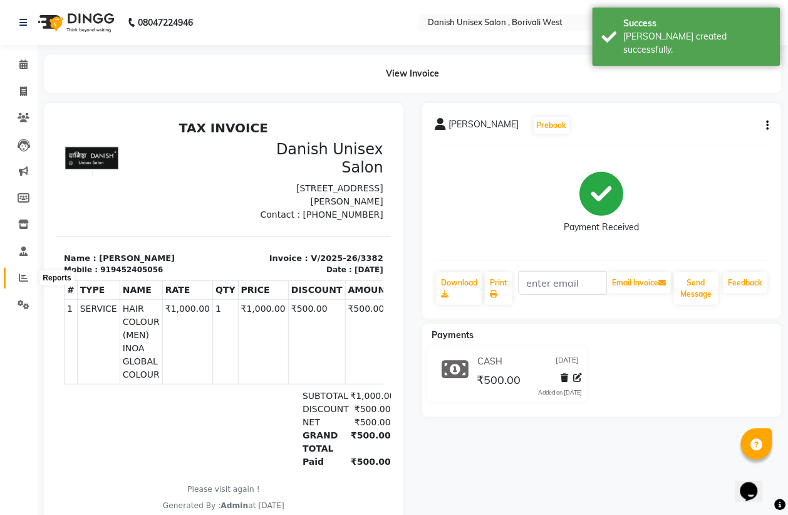
click at [21, 275] on icon at bounding box center [23, 277] width 9 height 9
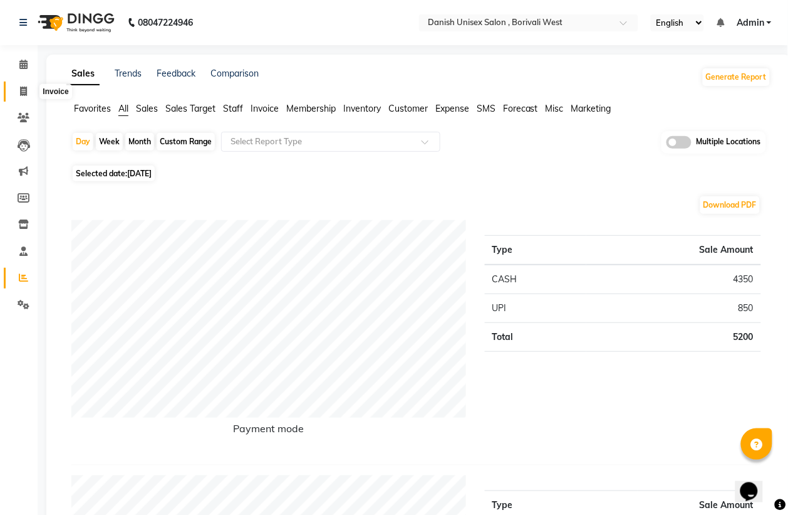
click at [24, 86] on icon at bounding box center [23, 90] width 7 height 9
select select "service"
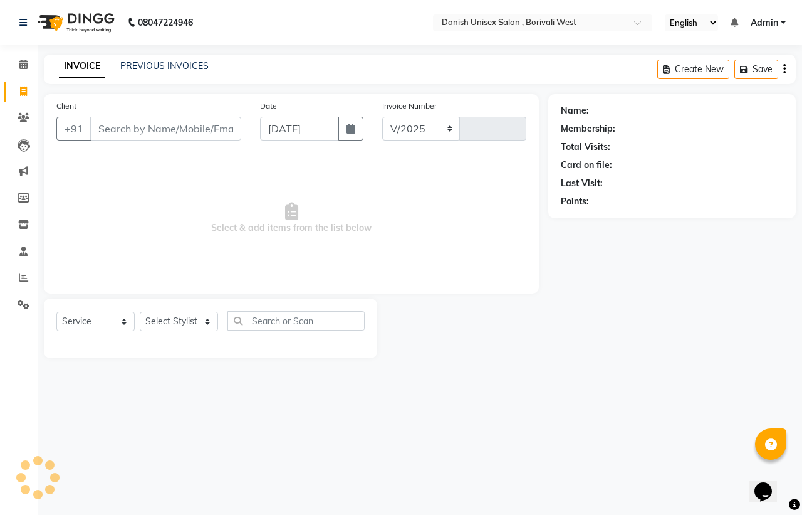
select select "6929"
type input "3383"
click at [24, 61] on icon at bounding box center [23, 64] width 8 height 9
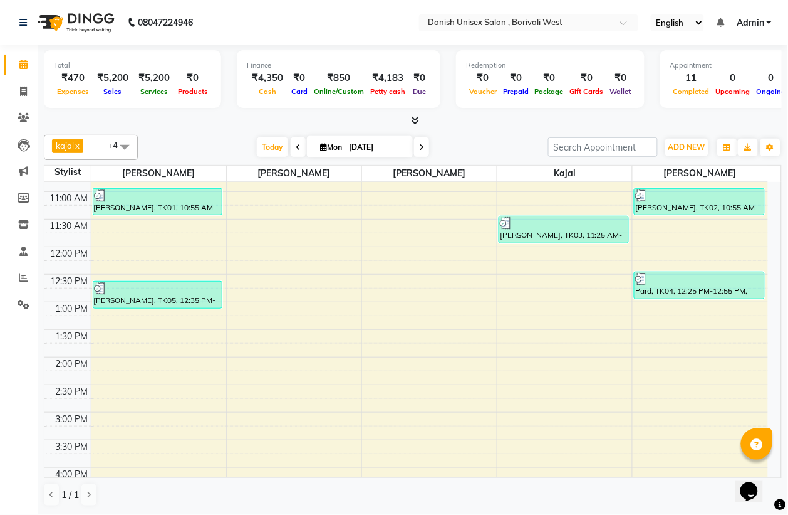
scroll to position [78, 0]
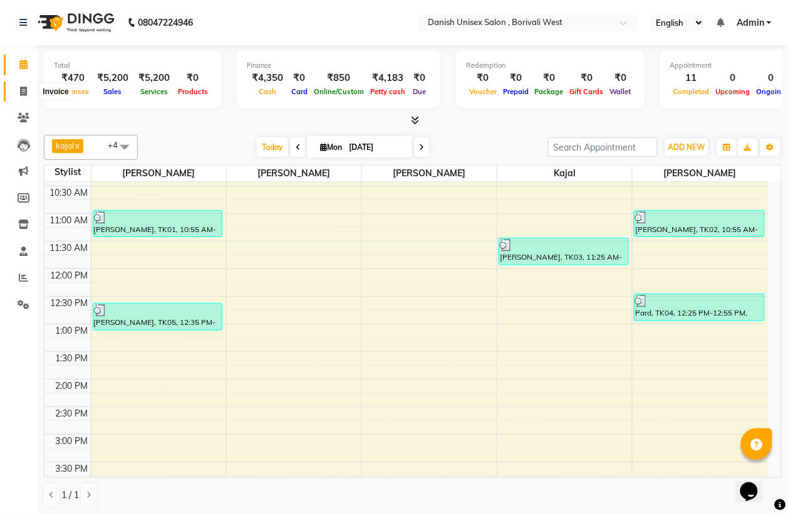
click at [24, 89] on icon at bounding box center [23, 90] width 7 height 9
select select "service"
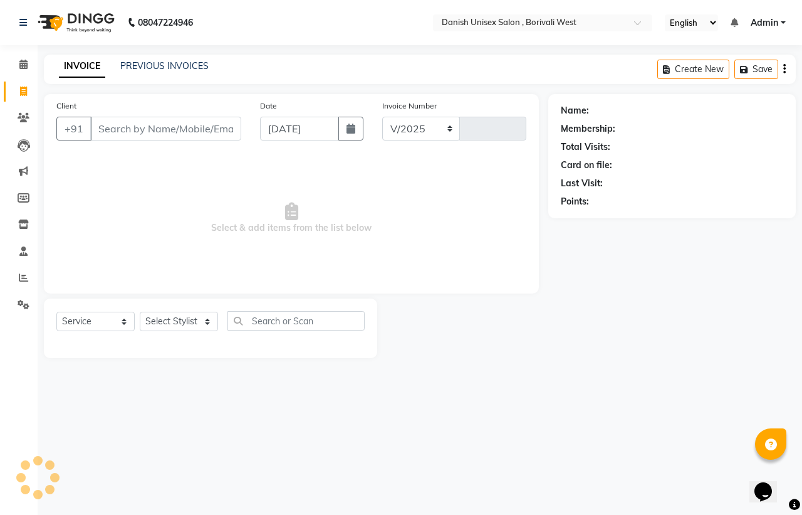
select select "6929"
type input "3383"
click at [24, 277] on icon at bounding box center [23, 277] width 9 height 9
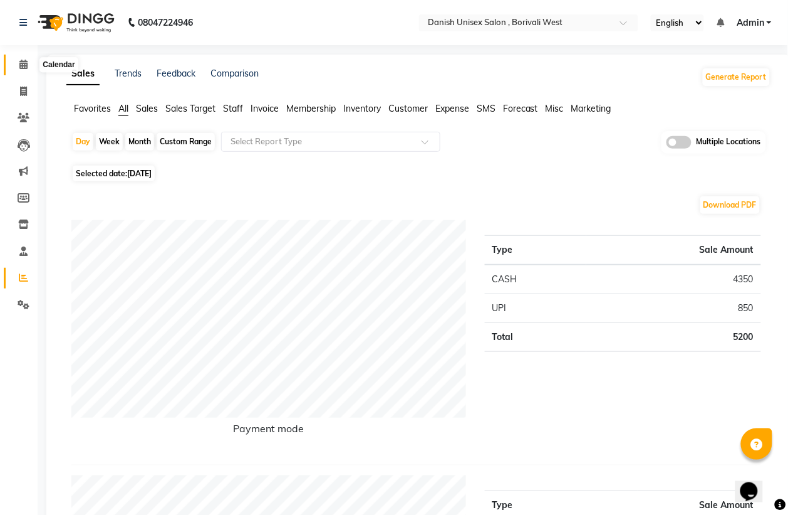
click at [24, 68] on icon at bounding box center [23, 64] width 8 height 9
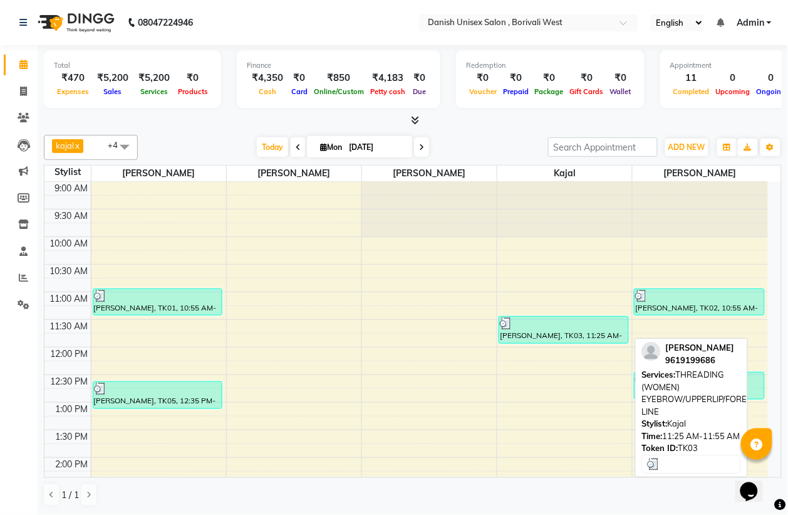
click at [543, 323] on div at bounding box center [564, 323] width 128 height 13
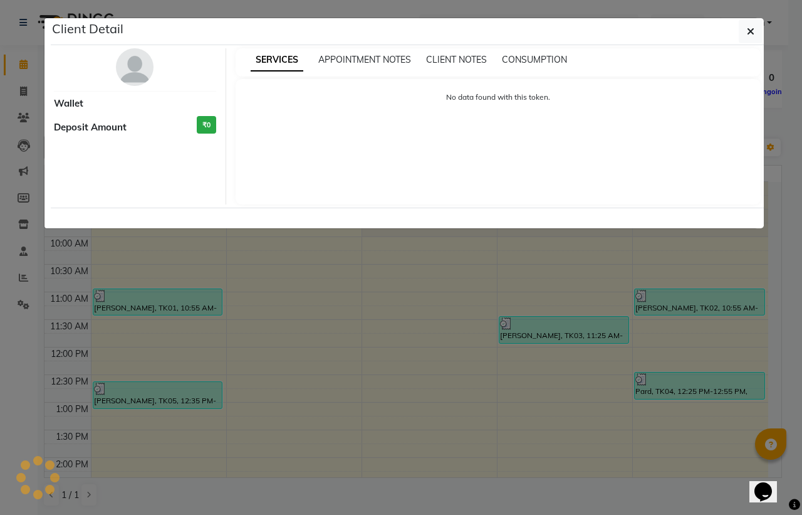
select select "3"
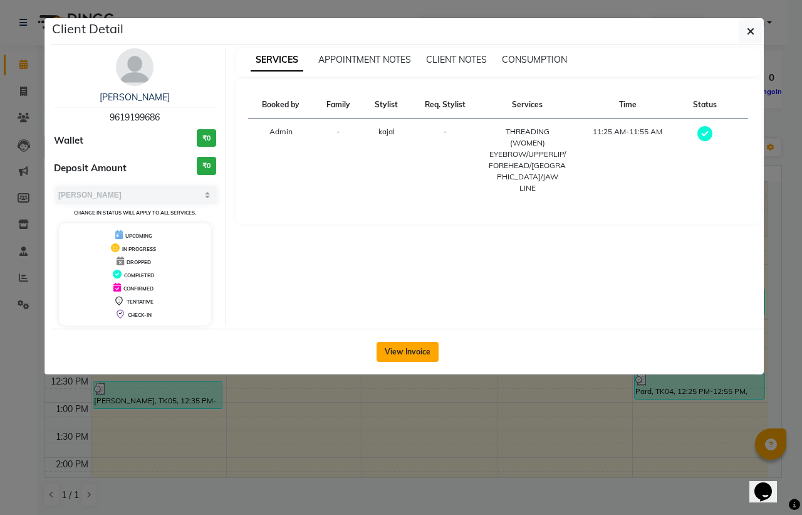
click at [400, 355] on button "View Invoice" at bounding box center [408, 352] width 62 height 20
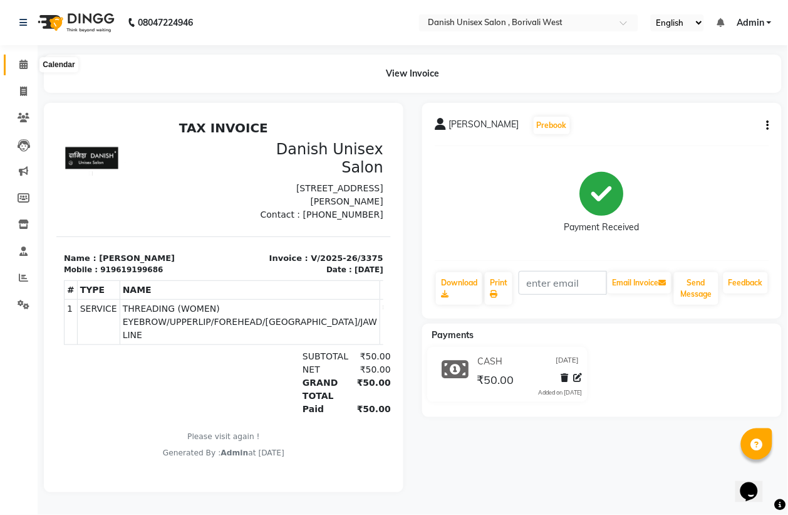
click at [20, 66] on icon at bounding box center [23, 64] width 8 height 9
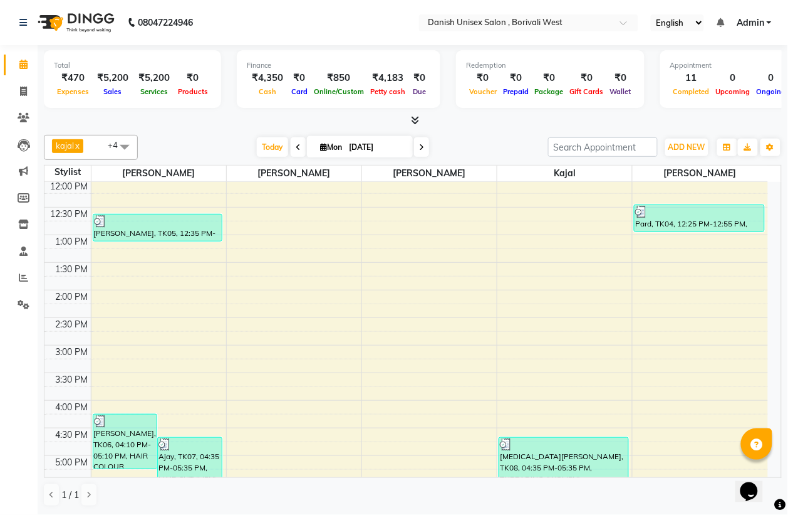
scroll to position [235, 0]
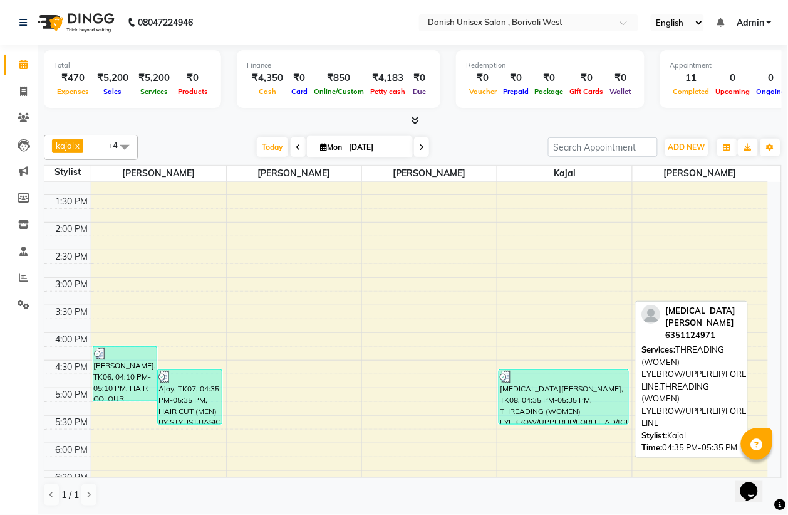
click at [558, 400] on div "[MEDICAL_DATA][PERSON_NAME], TK08, 04:35 PM-05:35 PM, THREADING (WOMEN) EYEBROW…" at bounding box center [564, 397] width 129 height 54
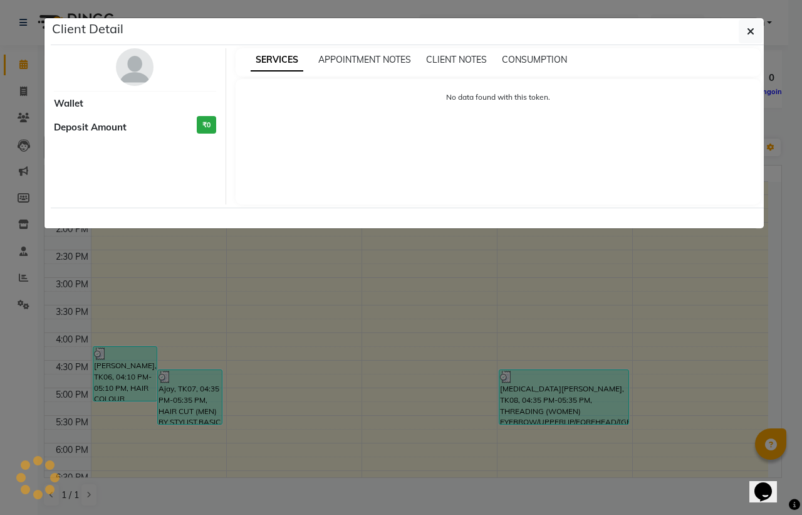
select select "3"
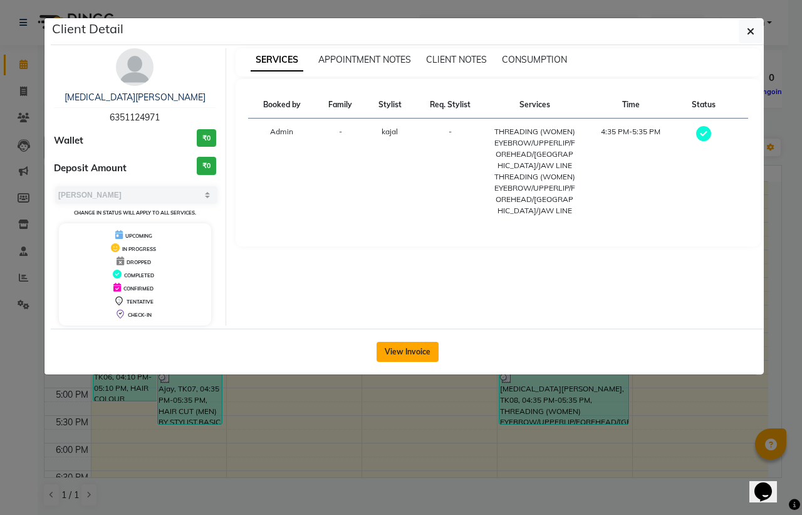
click at [395, 352] on button "View Invoice" at bounding box center [408, 352] width 62 height 20
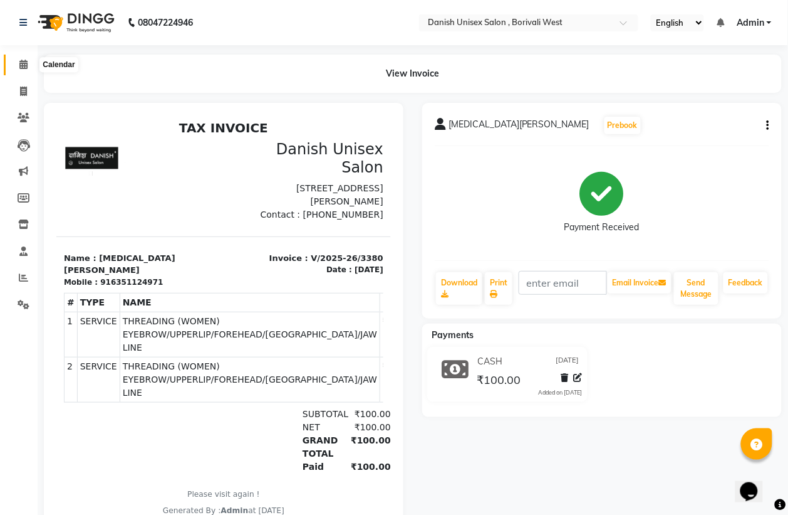
click at [19, 63] on icon at bounding box center [23, 64] width 8 height 9
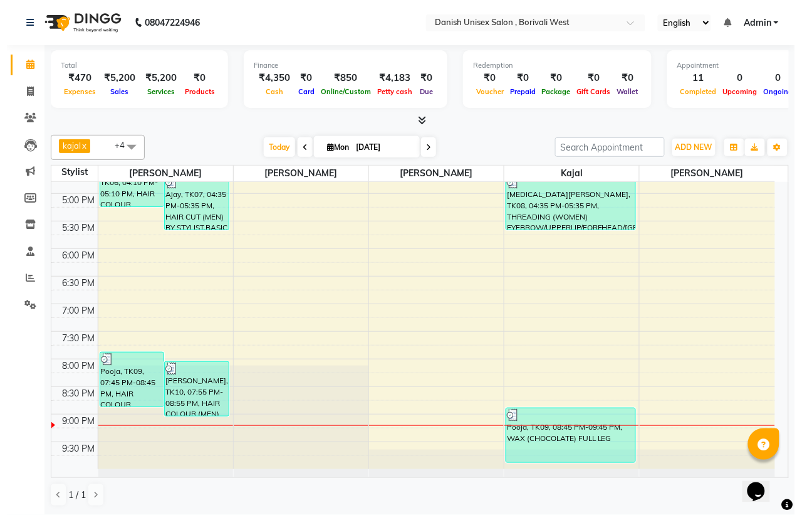
scroll to position [1, 0]
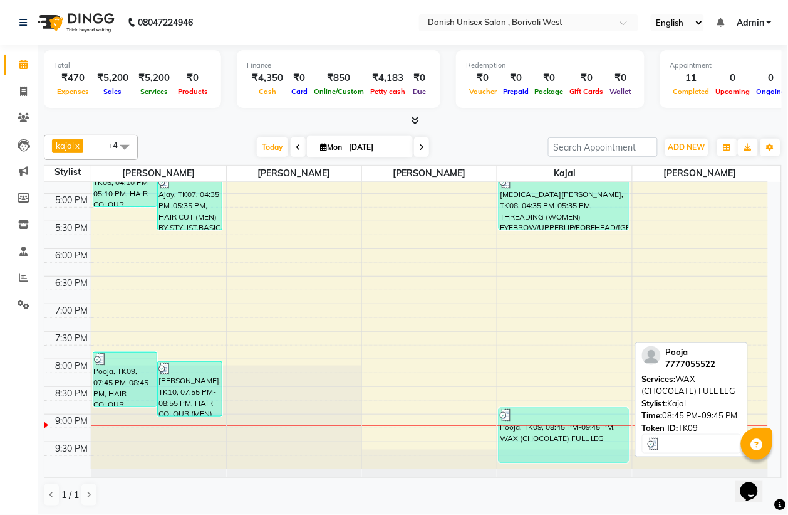
click at [581, 439] on div "Pooja, TK09, 08:45 PM-09:45 PM, WAX (CHOCOLATE) FULL LEG" at bounding box center [564, 435] width 129 height 54
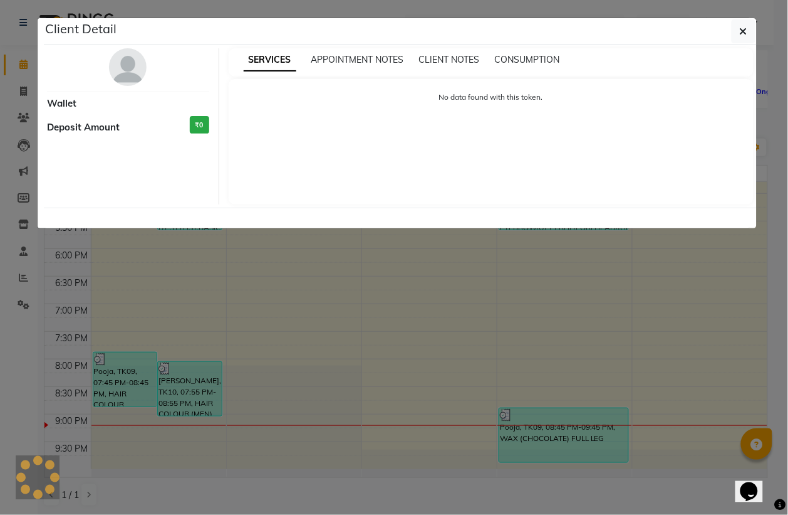
select select "3"
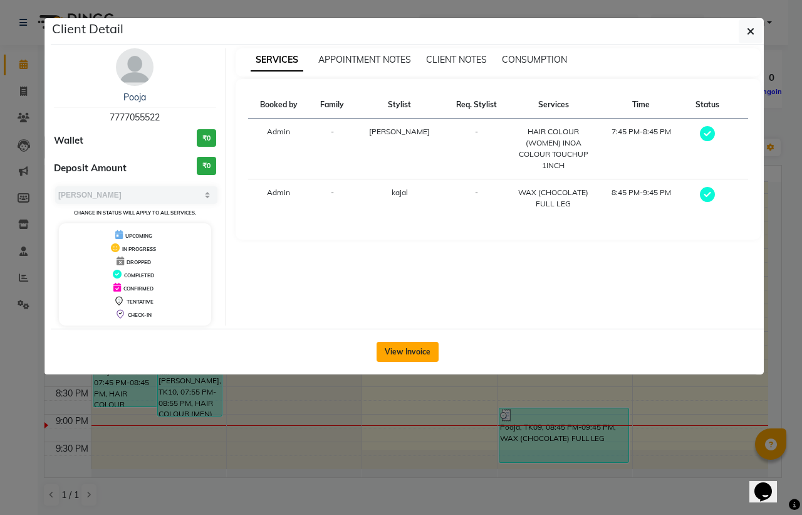
click at [395, 354] on button "View Invoice" at bounding box center [408, 352] width 62 height 20
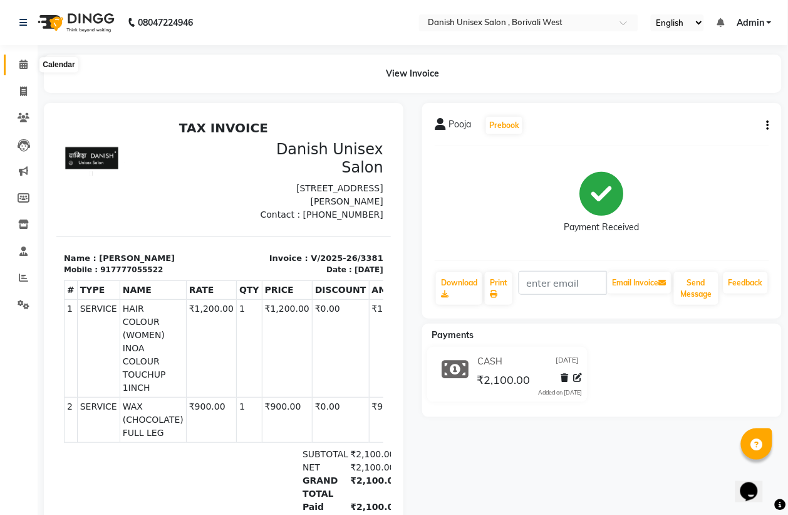
click at [21, 67] on icon at bounding box center [23, 64] width 8 height 9
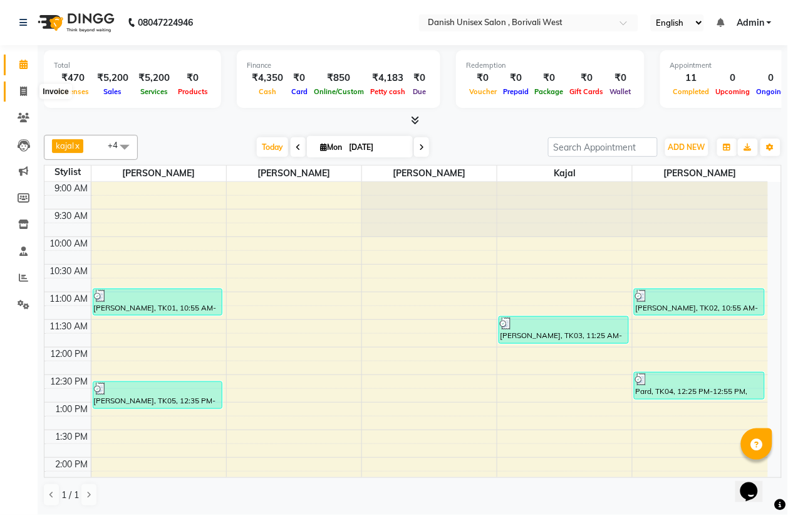
click at [26, 90] on icon at bounding box center [23, 90] width 7 height 9
select select "service"
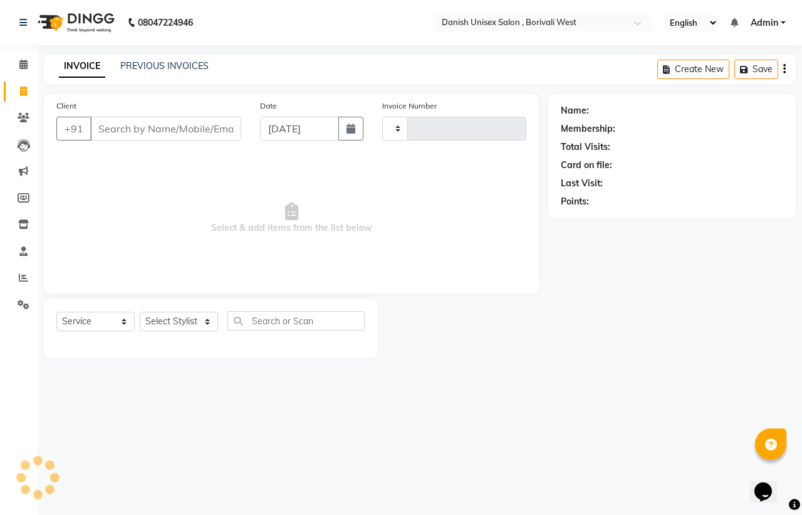
type input "3383"
select select "6929"
click at [24, 283] on span at bounding box center [24, 278] width 22 height 14
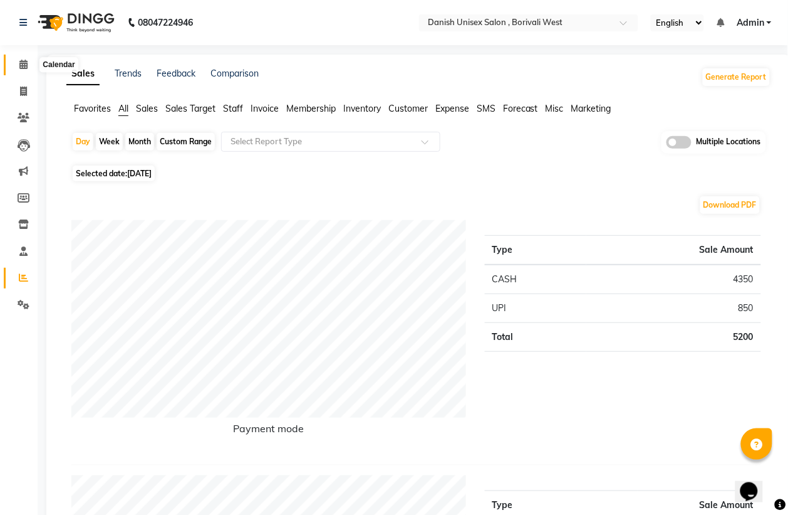
click at [19, 66] on icon at bounding box center [23, 64] width 8 height 9
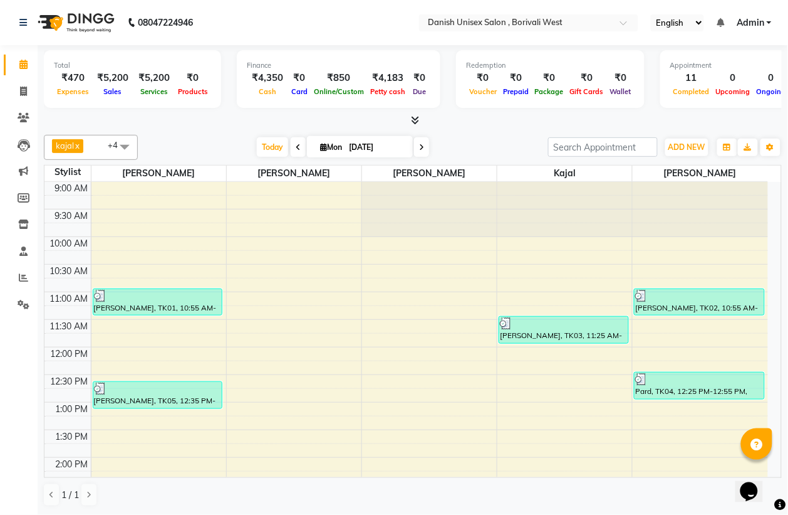
scroll to position [1, 0]
click at [23, 89] on icon at bounding box center [23, 90] width 7 height 9
select select "service"
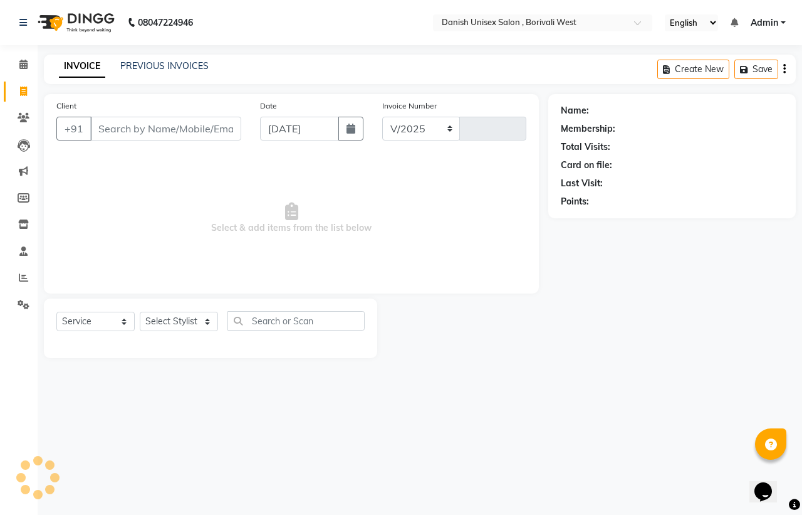
select select "6929"
type input "3383"
click at [26, 281] on icon at bounding box center [23, 277] width 9 height 9
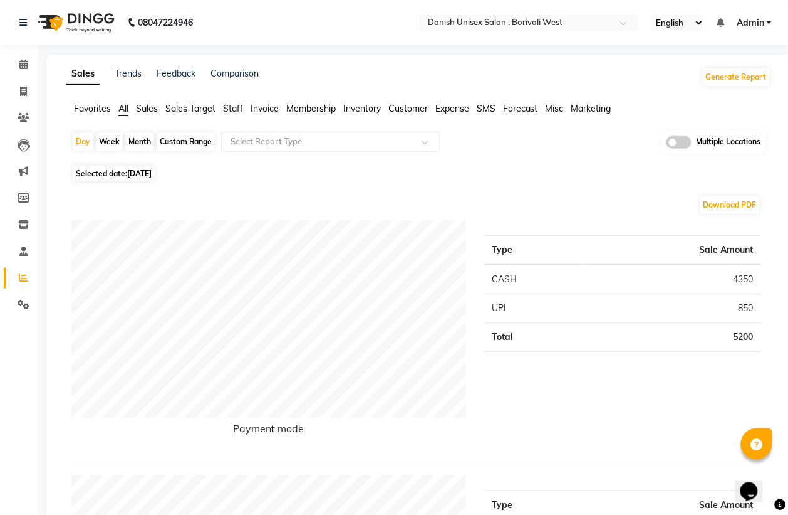
click at [133, 135] on div "Month" at bounding box center [139, 142] width 29 height 18
select select "9"
select select "2025"
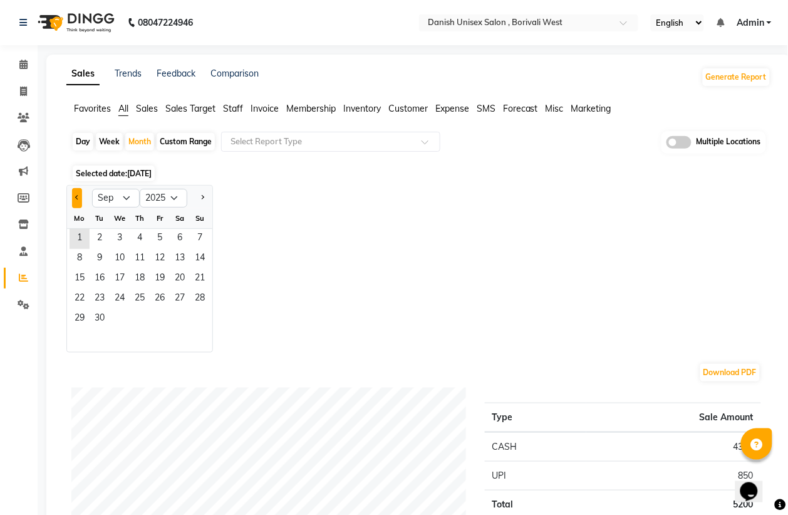
click at [76, 199] on span "Previous month" at bounding box center [77, 197] width 4 height 4
select select "8"
click at [158, 235] on span "1" at bounding box center [160, 239] width 20 height 20
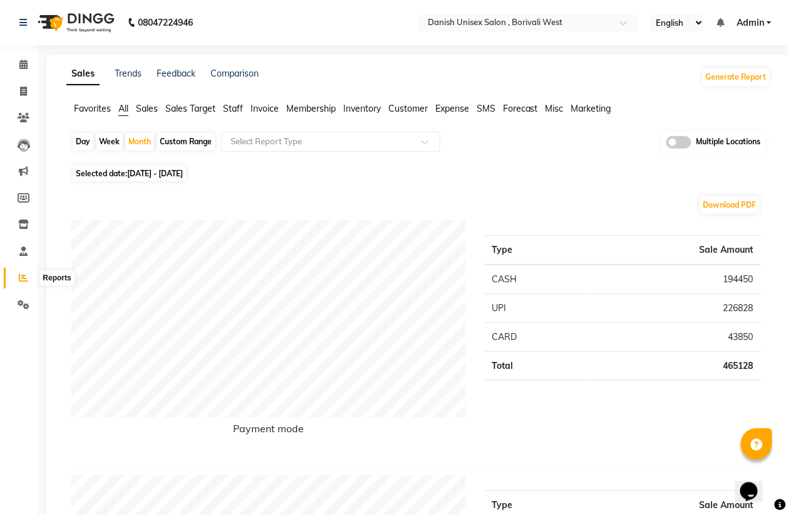
click at [27, 280] on icon at bounding box center [23, 277] width 9 height 9
click at [132, 145] on div "Month" at bounding box center [139, 142] width 29 height 18
select select "8"
select select "2025"
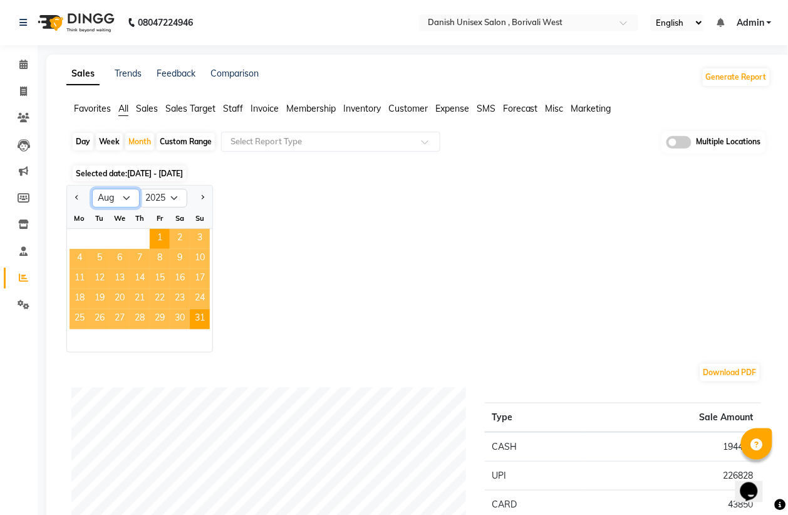
click at [123, 196] on select "Jan Feb Mar Apr May Jun [DATE] Aug Sep Oct Nov Dec" at bounding box center [116, 198] width 48 height 19
select select "9"
click at [92, 189] on select "Jan Feb Mar Apr May Jun [DATE] Aug Sep Oct Nov Dec" at bounding box center [116, 198] width 48 height 19
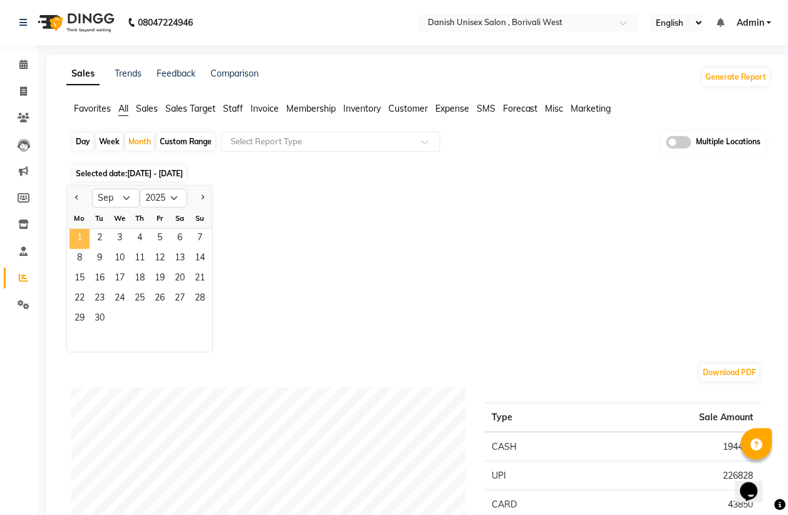
click at [80, 237] on span "1" at bounding box center [80, 239] width 20 height 20
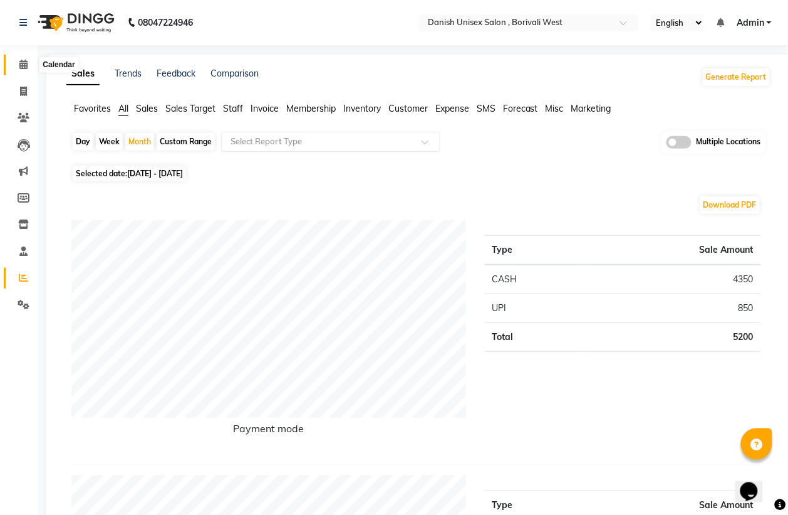
click at [26, 65] on icon at bounding box center [23, 64] width 8 height 9
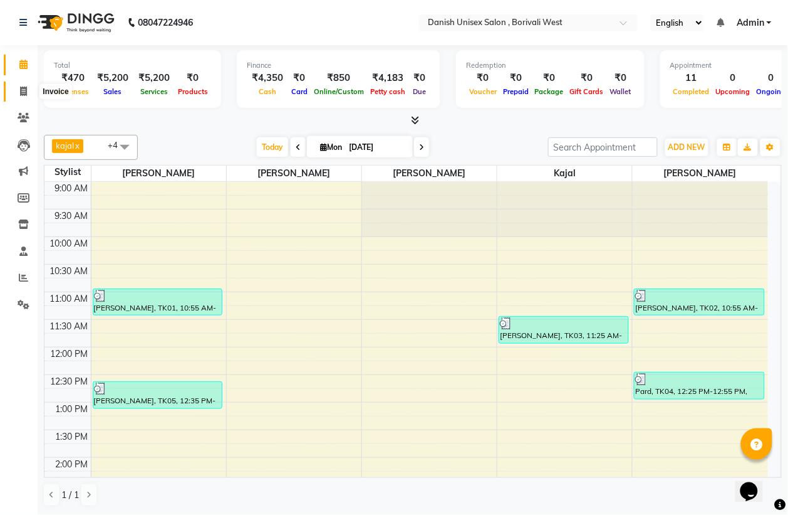
click at [26, 88] on icon at bounding box center [23, 90] width 7 height 9
select select "service"
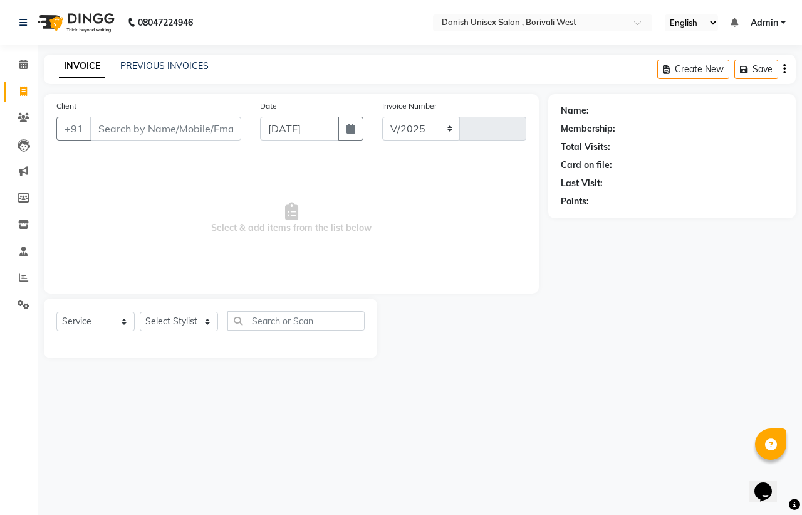
select select "6929"
type input "3383"
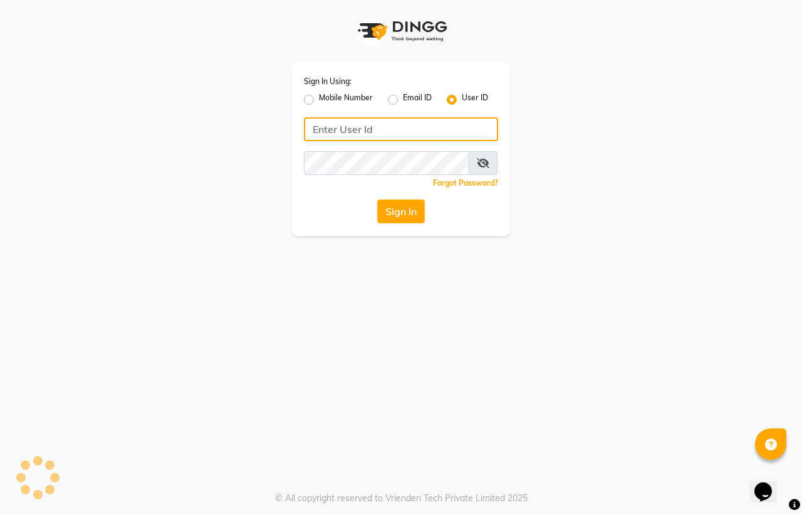
type input "[PERSON_NAME]"
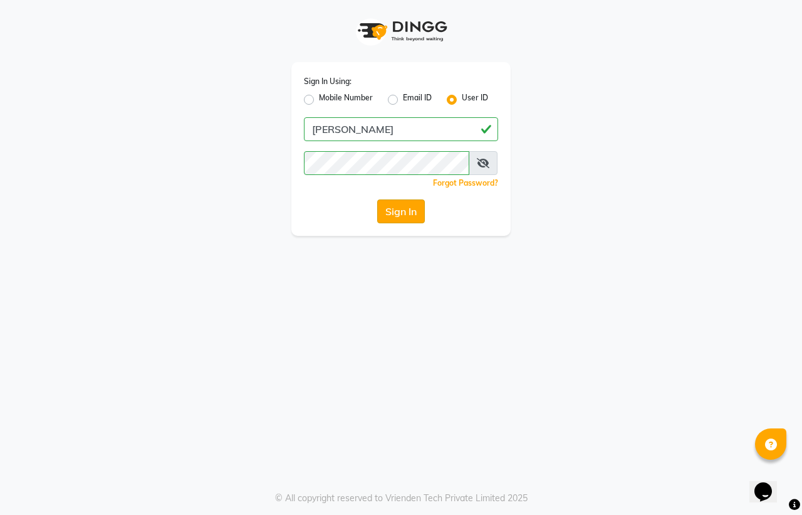
click at [395, 206] on button "Sign In" at bounding box center [401, 211] width 48 height 24
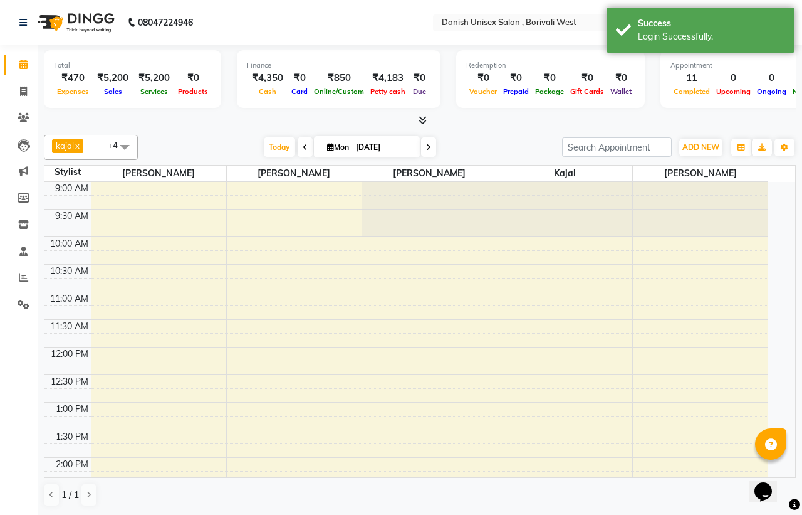
select select "en"
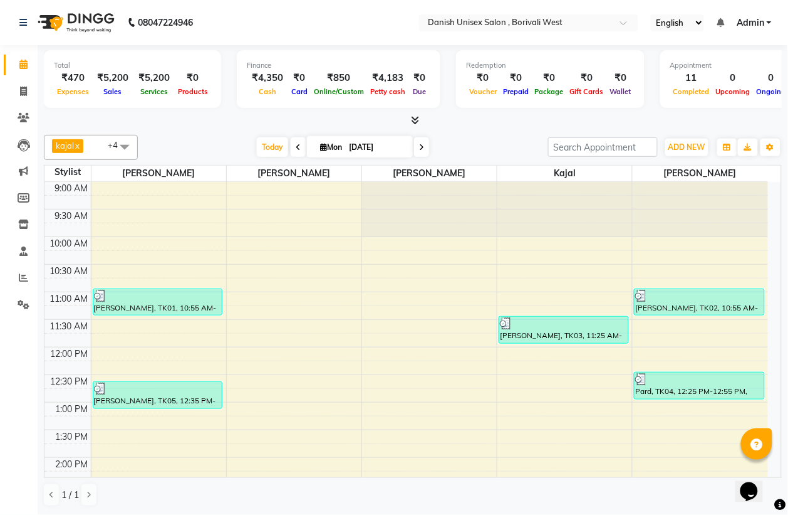
click at [125, 147] on span at bounding box center [124, 147] width 25 height 24
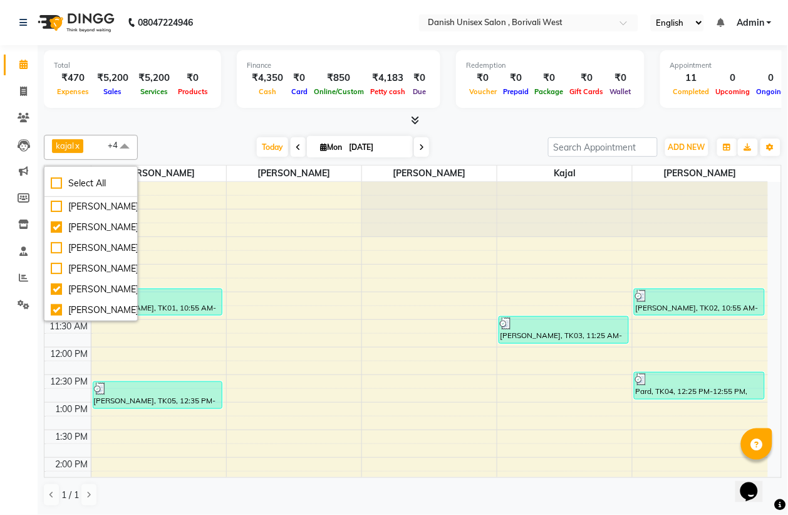
scroll to position [157, 0]
click at [127, 149] on span at bounding box center [124, 147] width 25 height 24
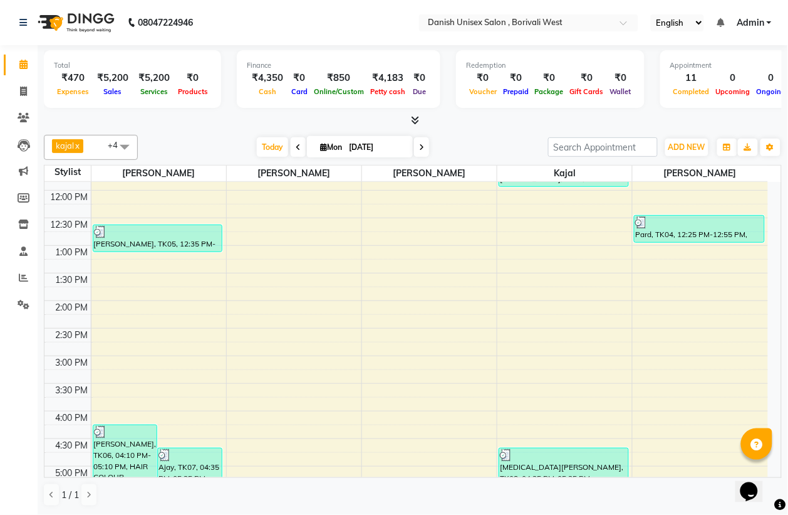
scroll to position [0, 0]
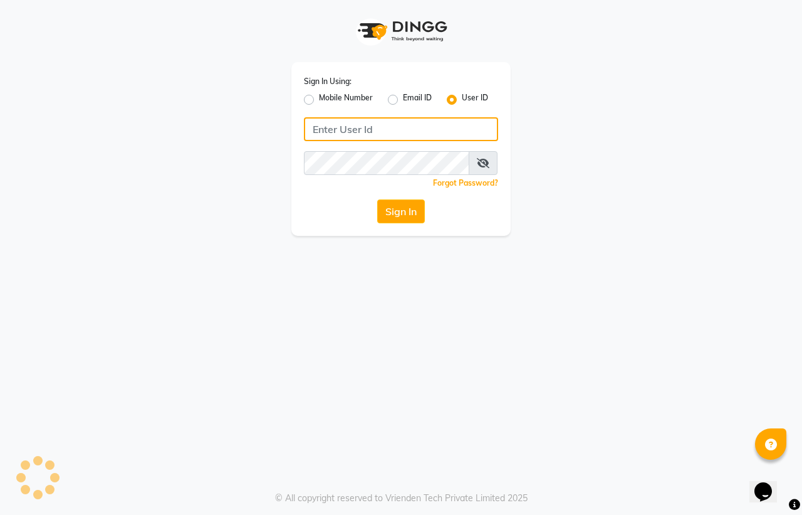
type input "[PERSON_NAME]"
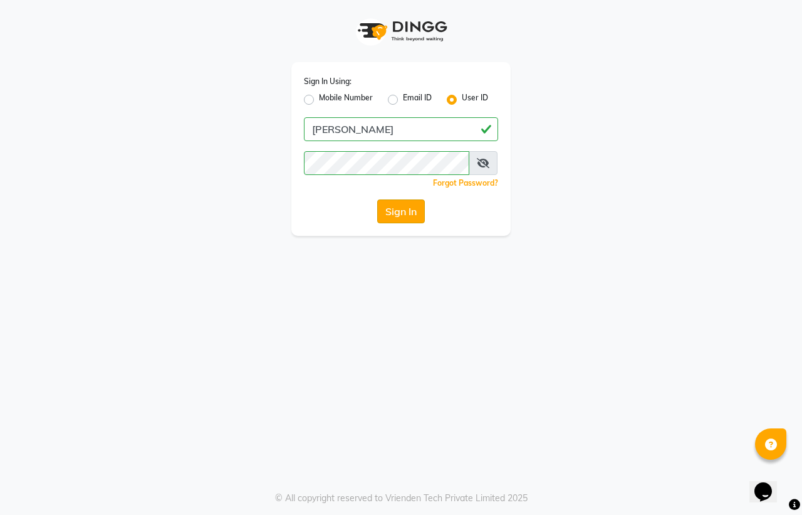
click at [401, 210] on button "Sign In" at bounding box center [401, 211] width 48 height 24
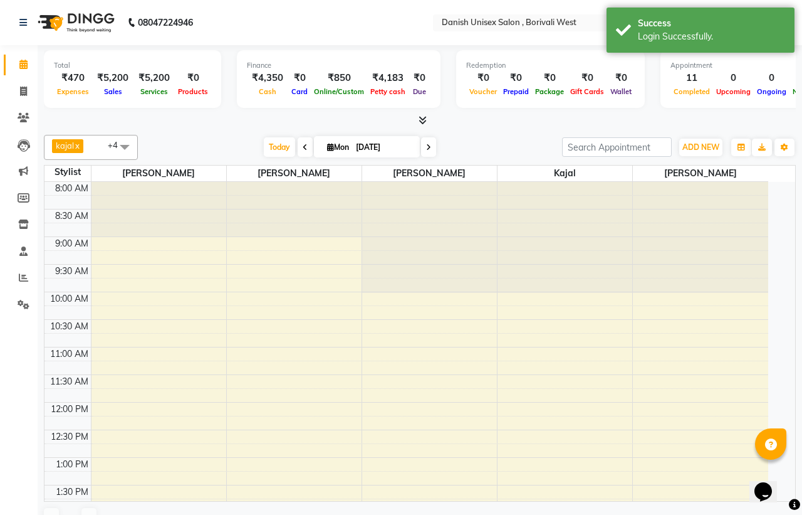
select select "en"
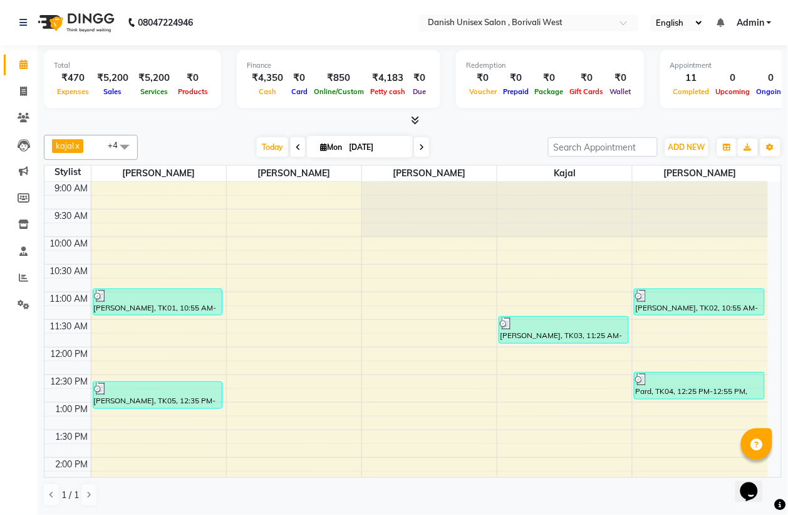
click at [125, 142] on span at bounding box center [124, 147] width 25 height 24
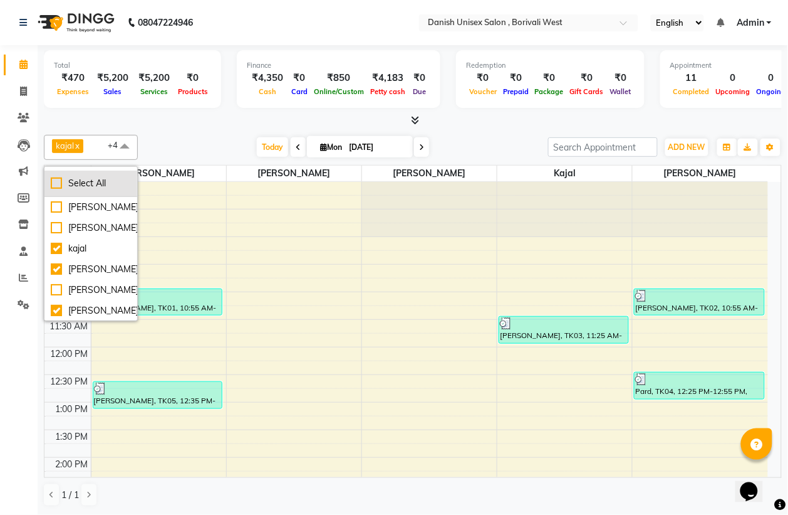
click at [55, 180] on div "Select All" at bounding box center [91, 183] width 80 height 13
checkbox input "true"
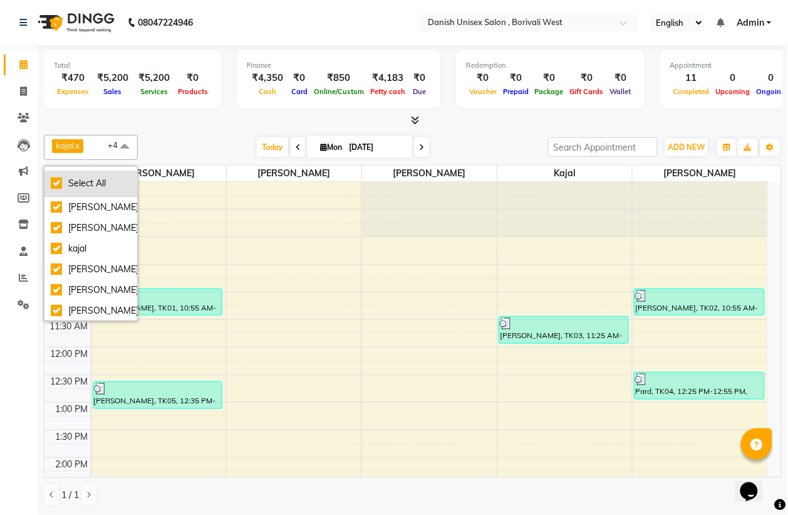
checkbox input "true"
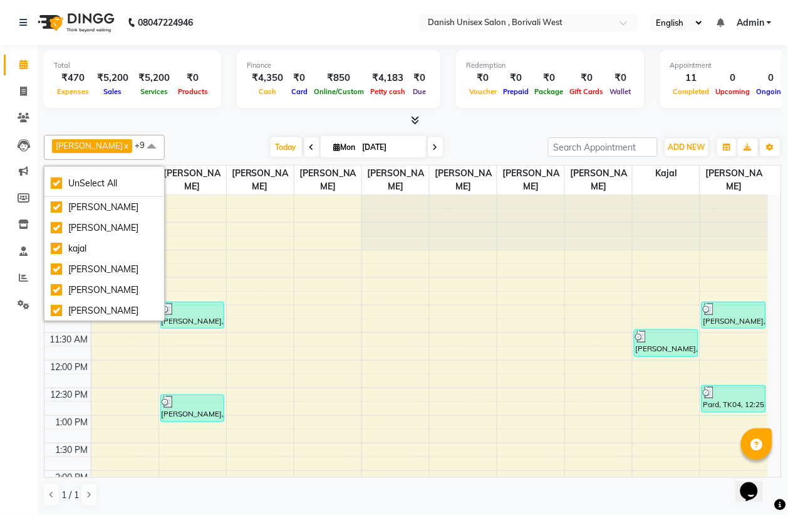
click at [123, 142] on link "x" at bounding box center [126, 145] width 6 height 10
checkbox input "false"
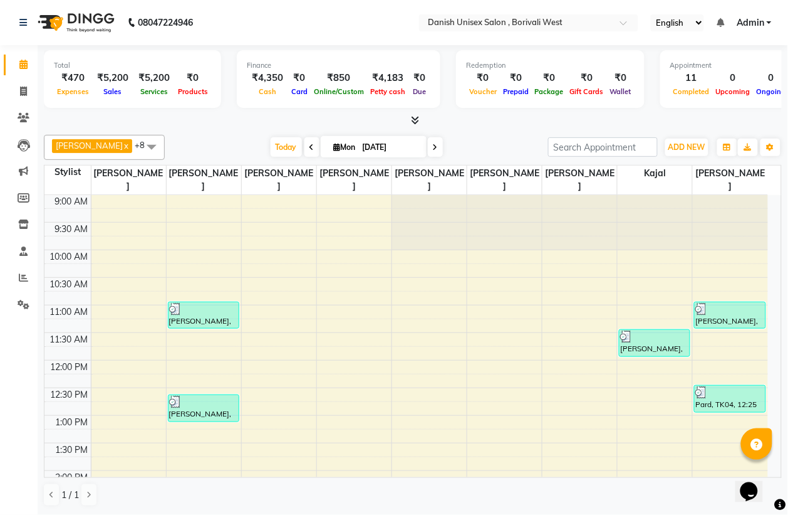
click at [102, 142] on span "[PERSON_NAME] x" at bounding box center [92, 146] width 80 height 14
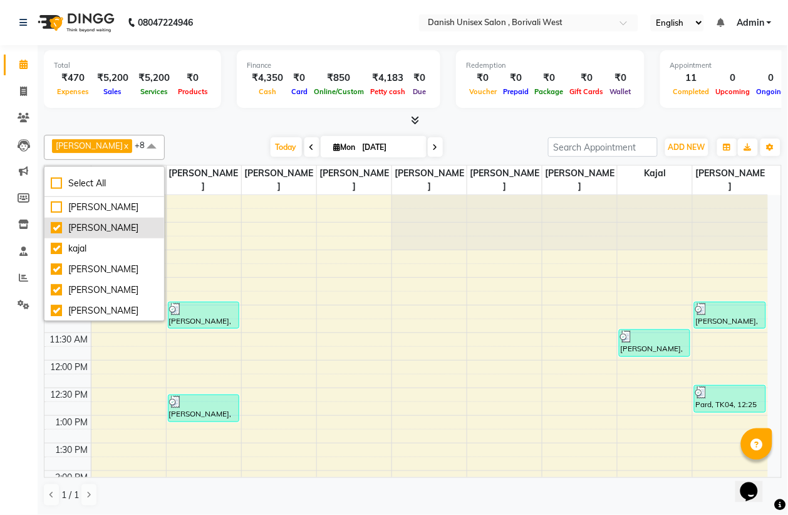
click at [101, 224] on div "[PERSON_NAME]" at bounding box center [104, 227] width 107 height 13
checkbox input "false"
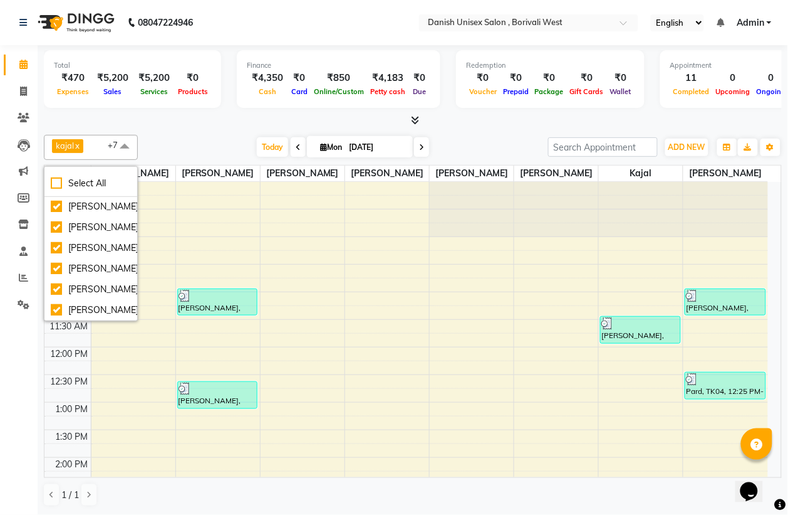
scroll to position [157, 0]
click at [111, 262] on div "[PERSON_NAME]" at bounding box center [91, 268] width 80 height 13
checkbox input "false"
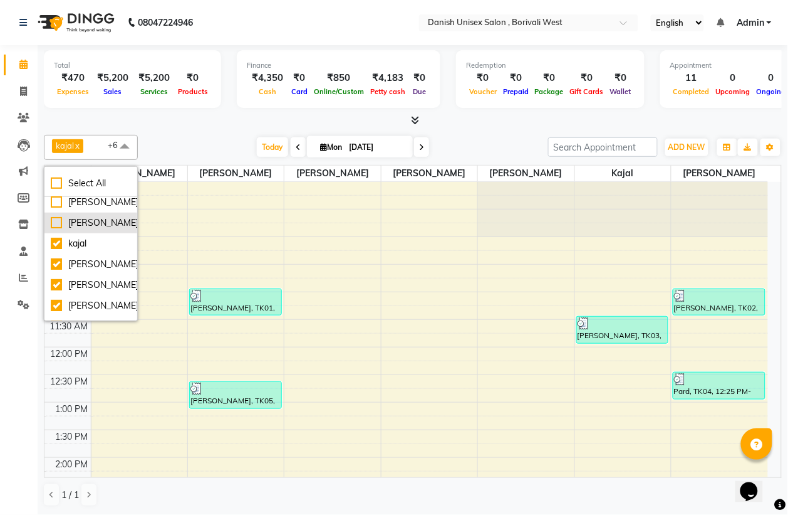
scroll to position [0, 0]
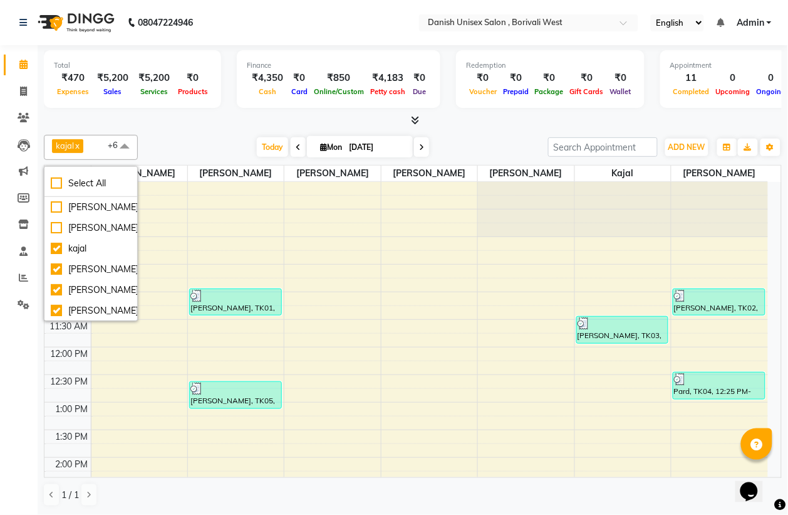
click at [14, 352] on div "Calendar Invoice Clients Leads Marketing Members Inventory Staff Reports Settin…" at bounding box center [84, 266] width 169 height 460
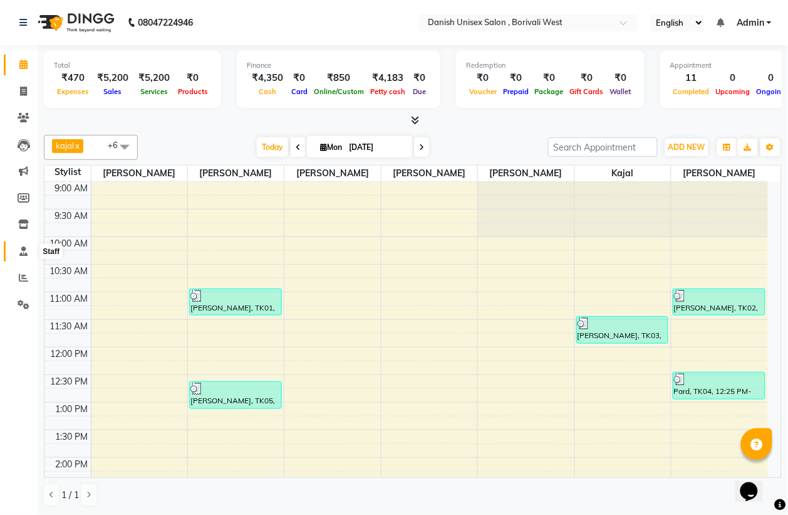
click at [23, 253] on icon at bounding box center [23, 250] width 8 height 9
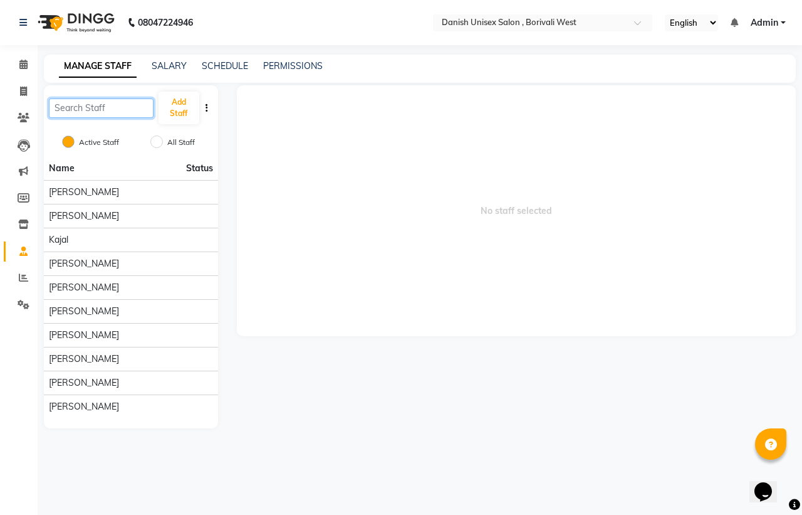
click at [119, 112] on input "text" at bounding box center [101, 107] width 105 height 19
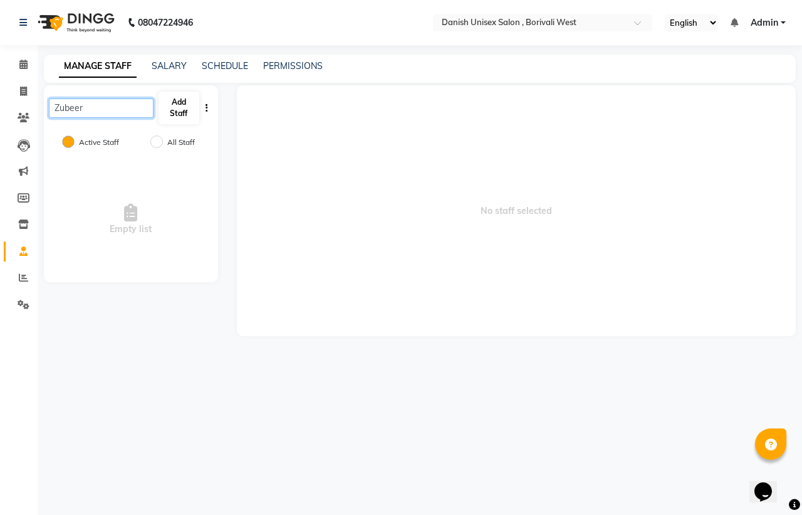
type input "Zubeer"
click at [177, 108] on button "Add Staff" at bounding box center [179, 108] width 41 height 33
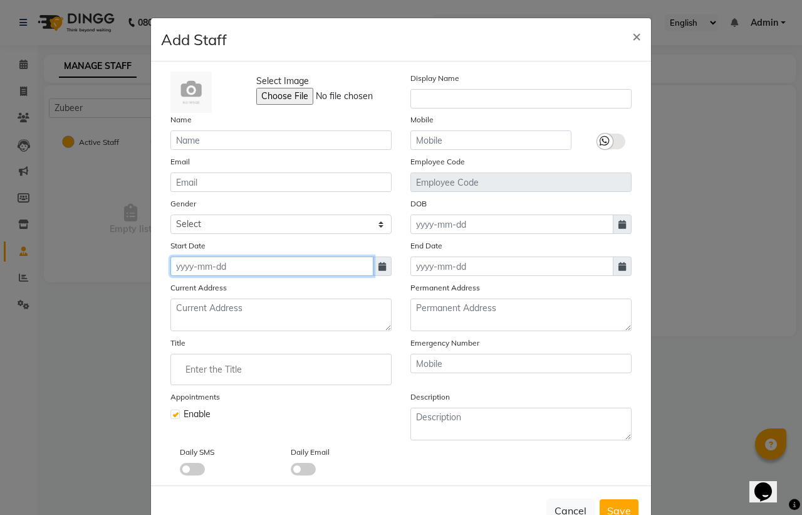
click at [220, 267] on input at bounding box center [271, 265] width 203 height 19
select select "9"
select select "2025"
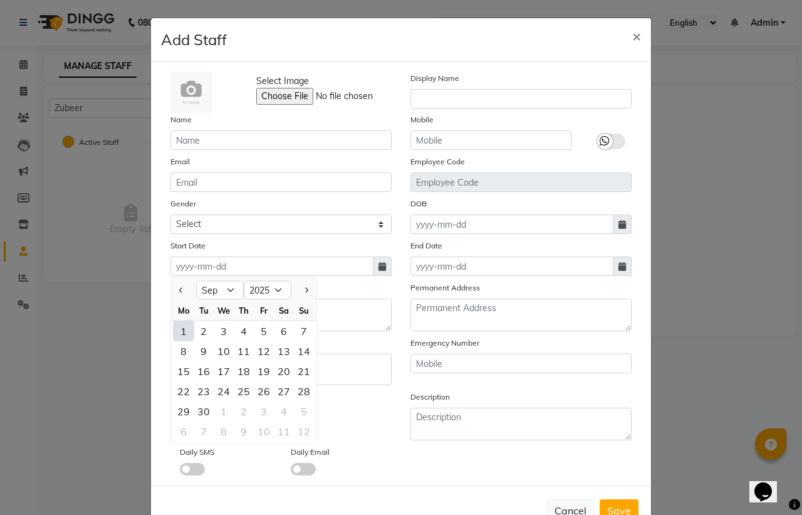
click at [175, 329] on div "1" at bounding box center [184, 331] width 20 height 20
type input "[DATE]"
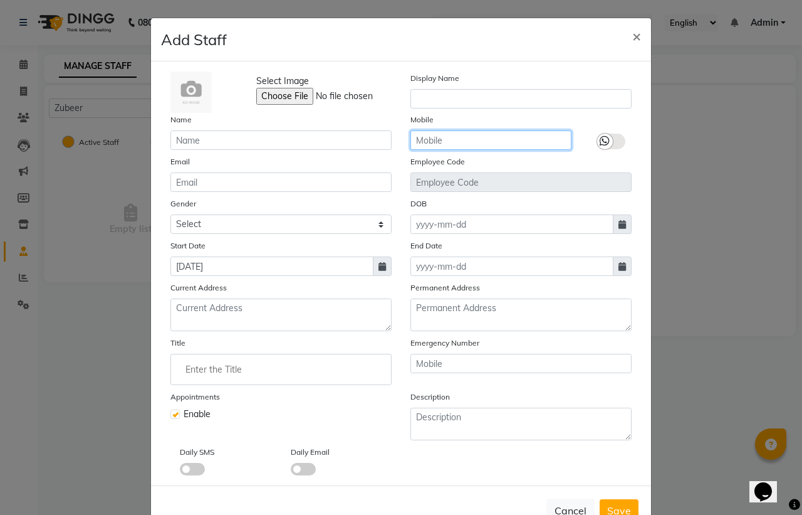
click at [479, 144] on input "text" at bounding box center [491, 139] width 161 height 19
type input "9118298933"
click at [616, 505] on span "Save" at bounding box center [619, 510] width 24 height 13
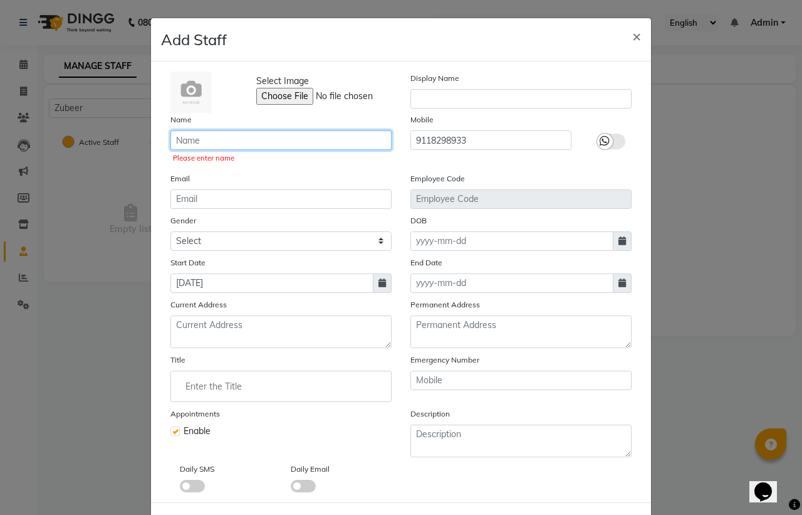
click at [243, 146] on input "text" at bounding box center [280, 139] width 221 height 19
type input "z"
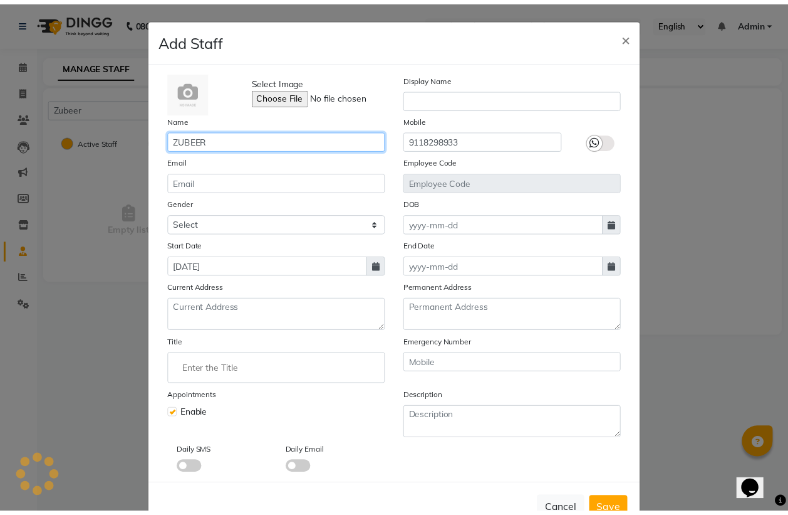
scroll to position [36, 0]
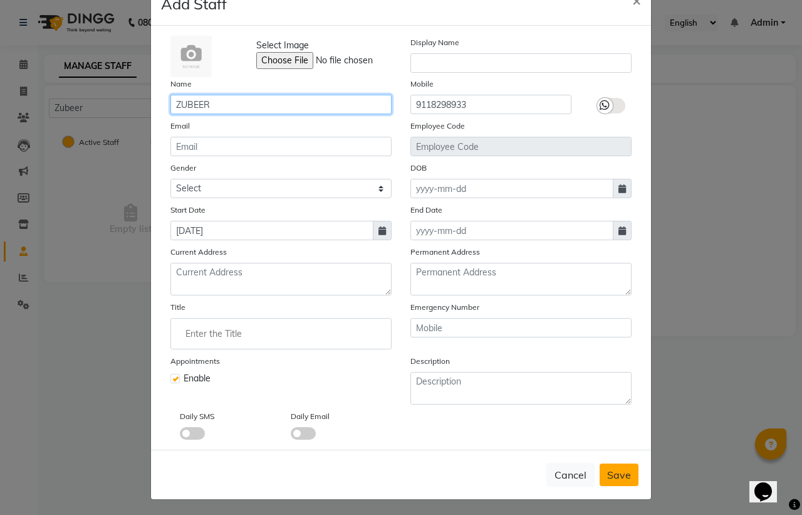
type input "ZUBEER"
click at [617, 474] on span "Save" at bounding box center [619, 474] width 24 height 13
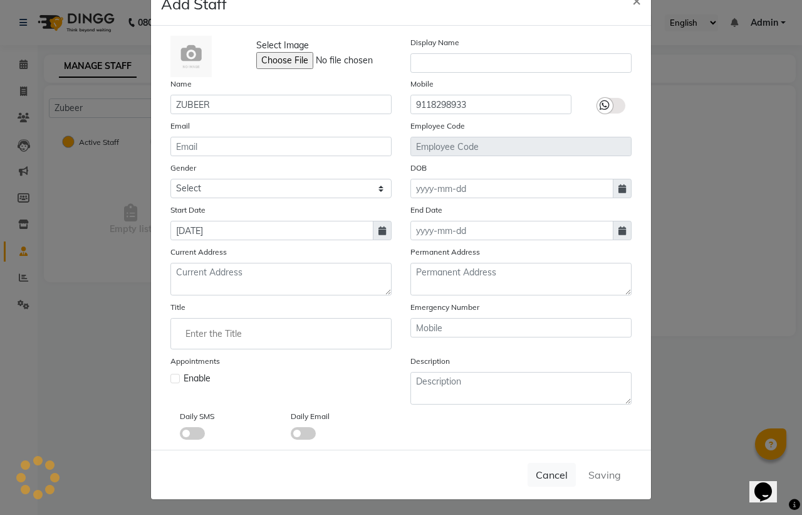
checkbox input "false"
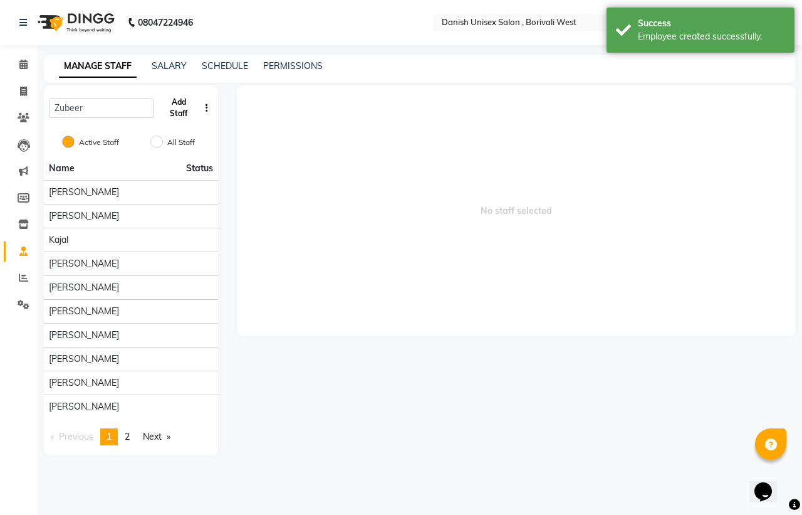
click at [186, 111] on button "Add Staff" at bounding box center [179, 108] width 41 height 33
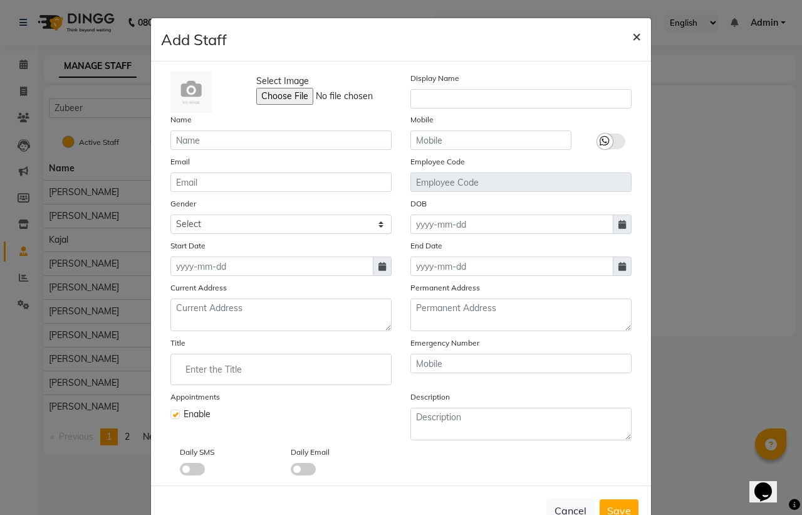
click at [632, 36] on span "×" at bounding box center [636, 35] width 9 height 19
checkbox input "false"
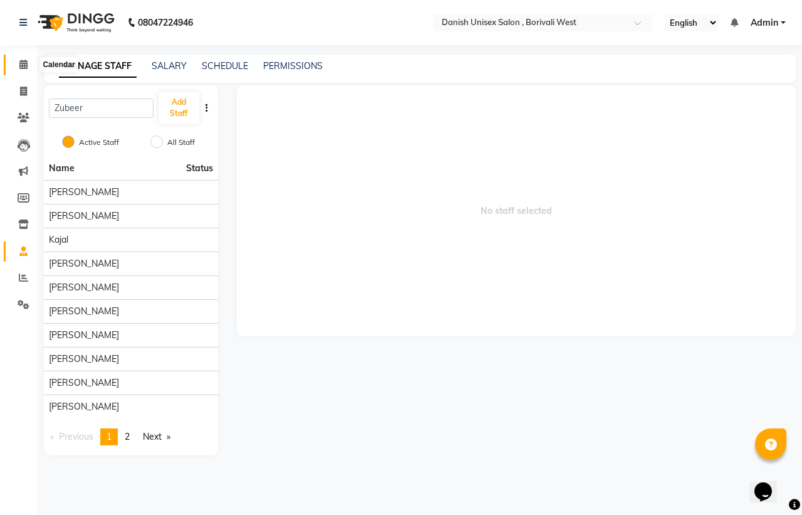
click at [27, 66] on span at bounding box center [24, 65] width 22 height 14
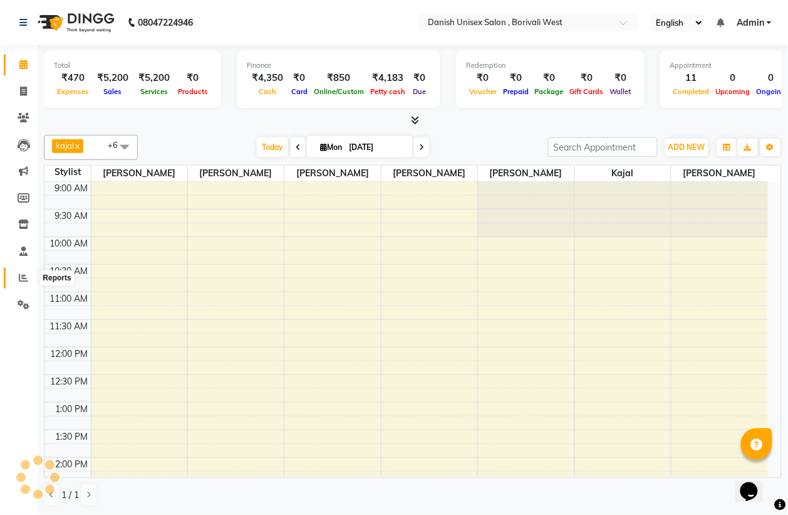
click at [20, 283] on span at bounding box center [24, 278] width 22 height 14
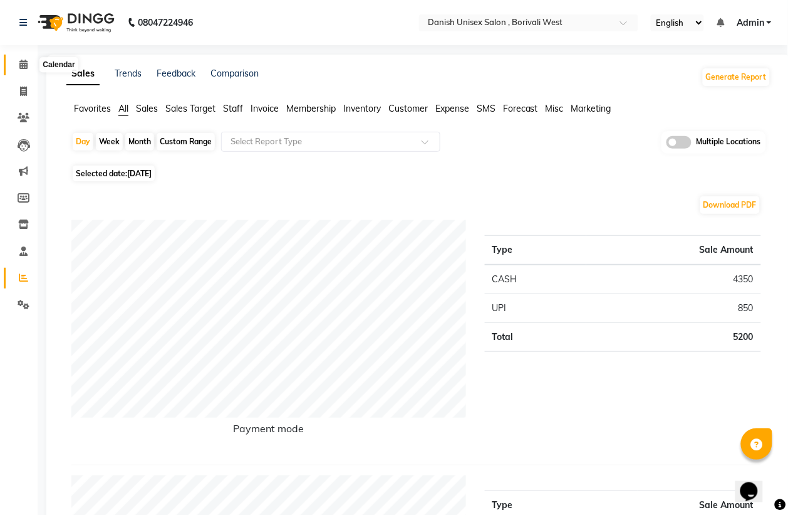
click at [20, 66] on icon at bounding box center [23, 64] width 8 height 9
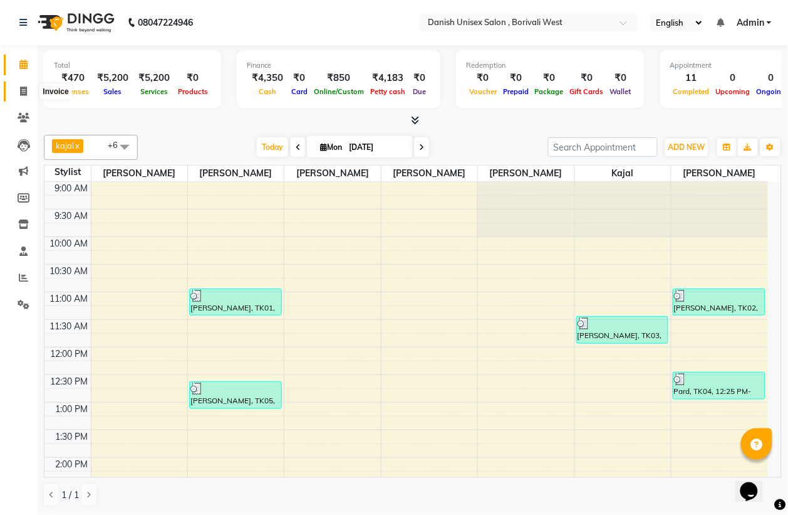
click at [25, 86] on icon at bounding box center [23, 90] width 7 height 9
select select "service"
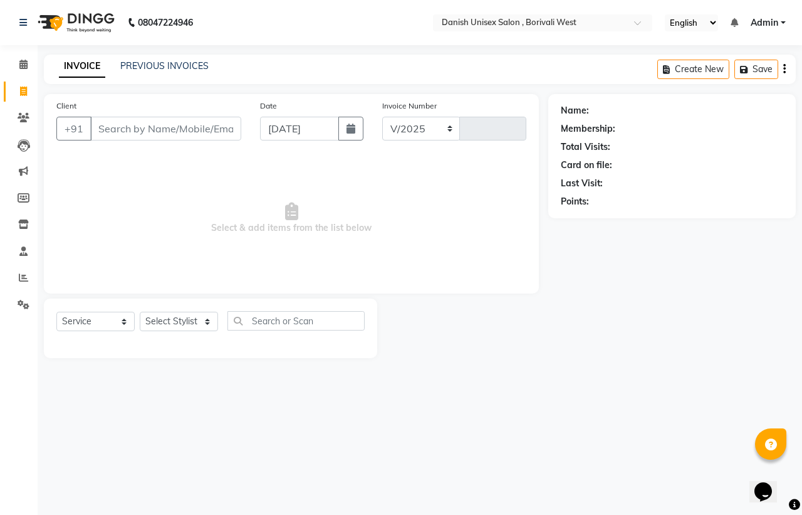
select select "6929"
type input "3383"
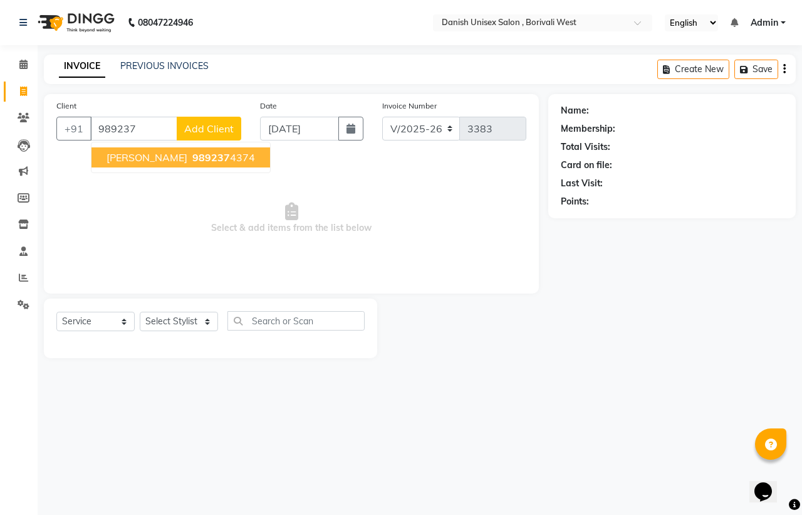
click at [192, 151] on span "989237" at bounding box center [211, 157] width 38 height 13
type input "9892374374"
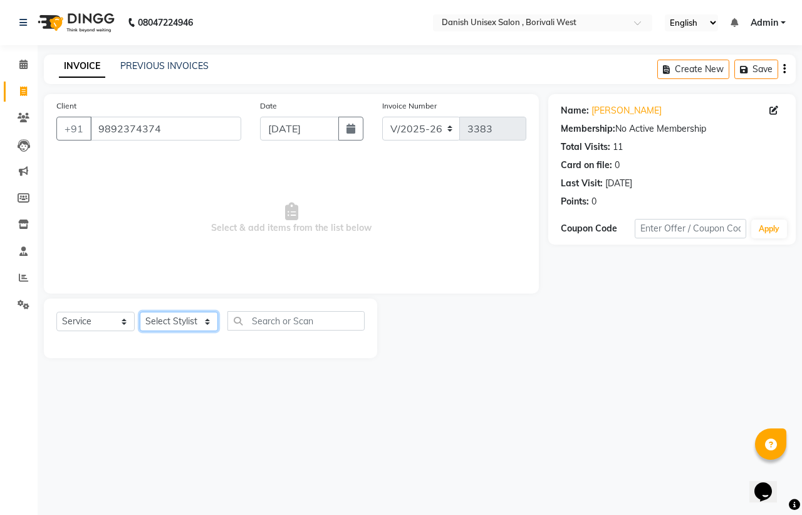
click at [179, 320] on select "Select Stylist [PERSON_NAME] [PERSON_NAME] kajal [PERSON_NAME] [PERSON_NAME] [P…" at bounding box center [179, 320] width 78 height 19
select select "90571"
click at [140, 311] on select "Select Stylist [PERSON_NAME] [PERSON_NAME] kajal [PERSON_NAME] [PERSON_NAME] [P…" at bounding box center [179, 320] width 78 height 19
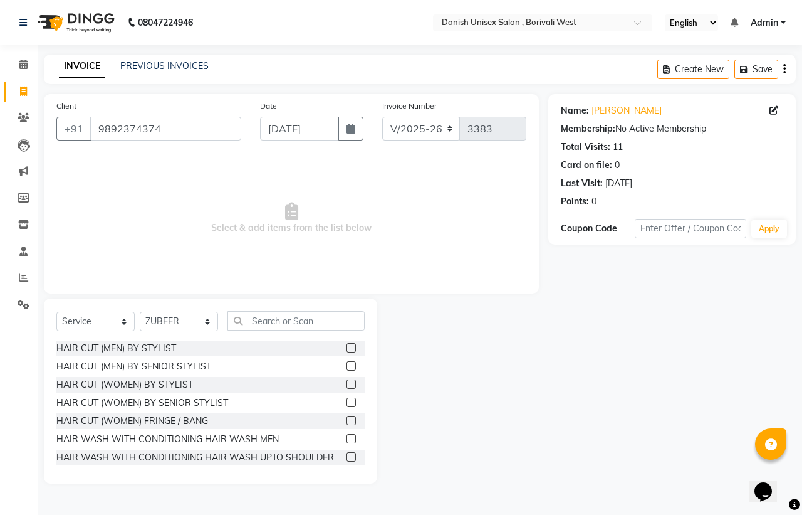
click at [347, 348] on label at bounding box center [351, 347] width 9 height 9
click at [347, 348] on input "checkbox" at bounding box center [351, 348] width 8 height 8
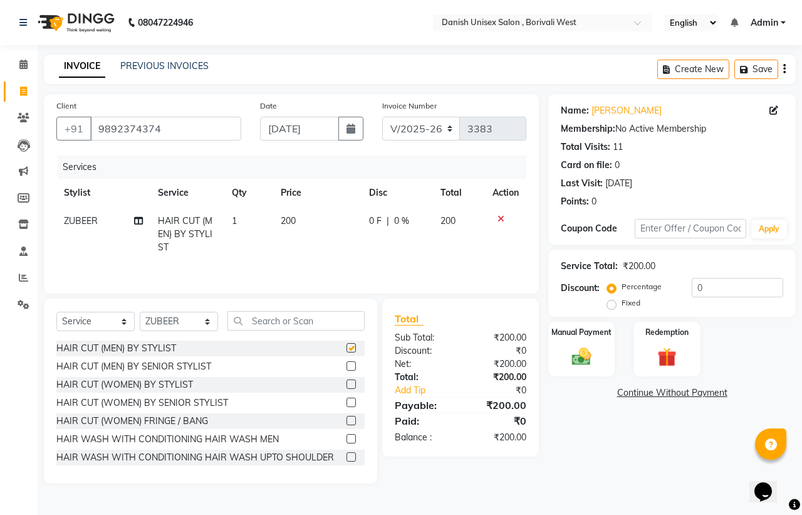
checkbox input "false"
click at [562, 357] on div "Manual Payment" at bounding box center [582, 349] width 70 height 58
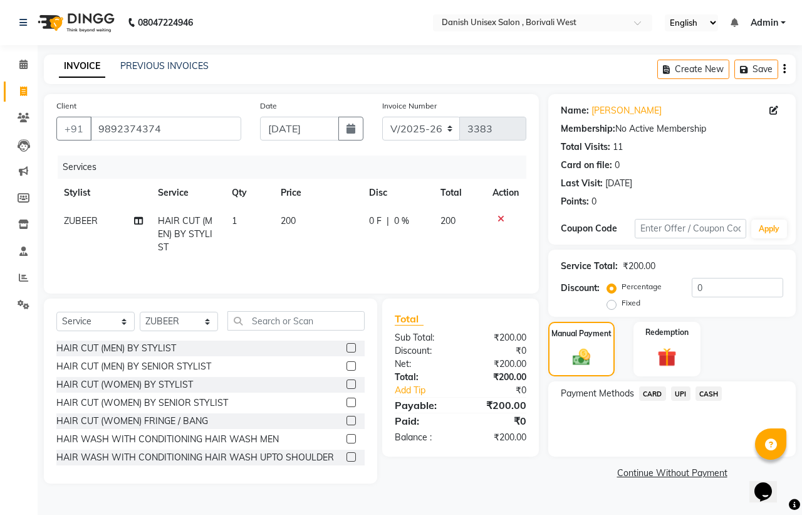
click at [710, 395] on span "CASH" at bounding box center [709, 393] width 27 height 14
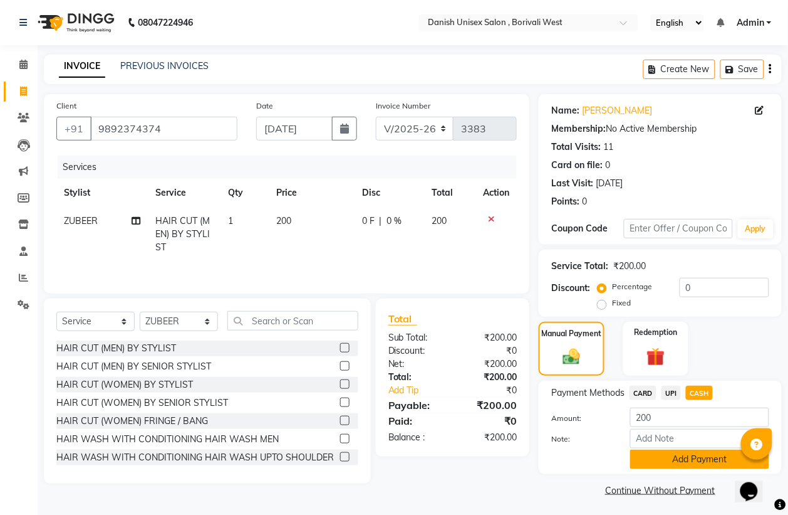
scroll to position [3, 0]
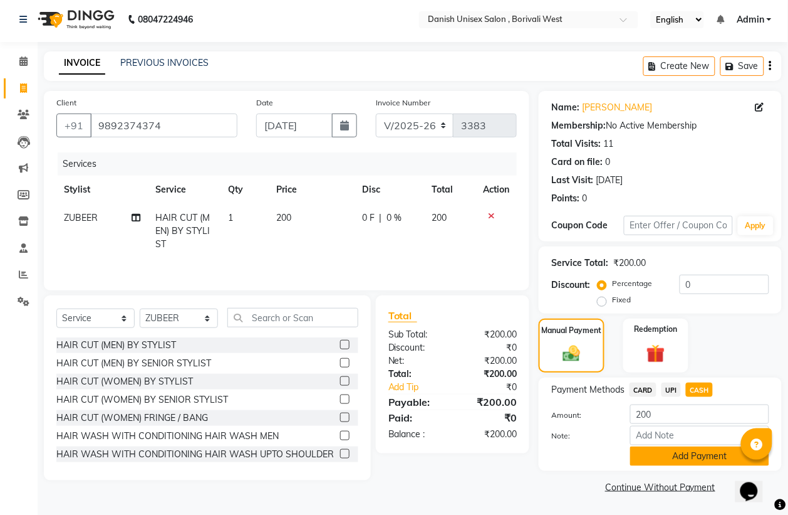
click at [716, 449] on button "Add Payment" at bounding box center [700, 455] width 139 height 19
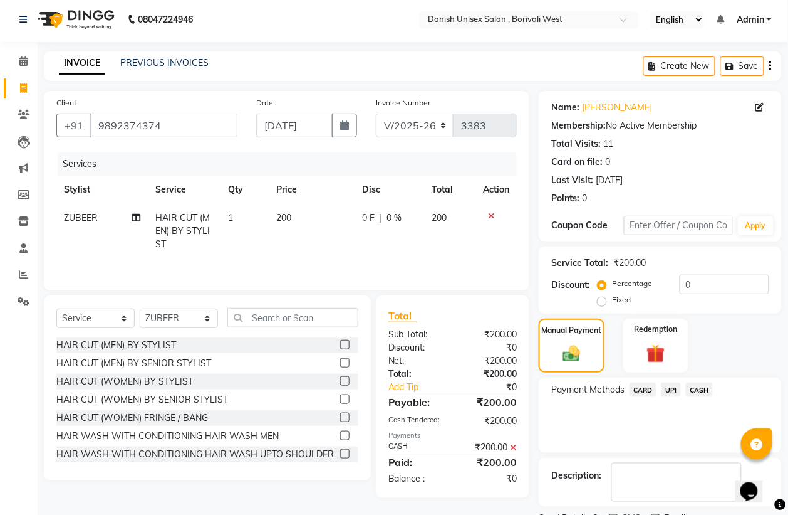
scroll to position [57, 0]
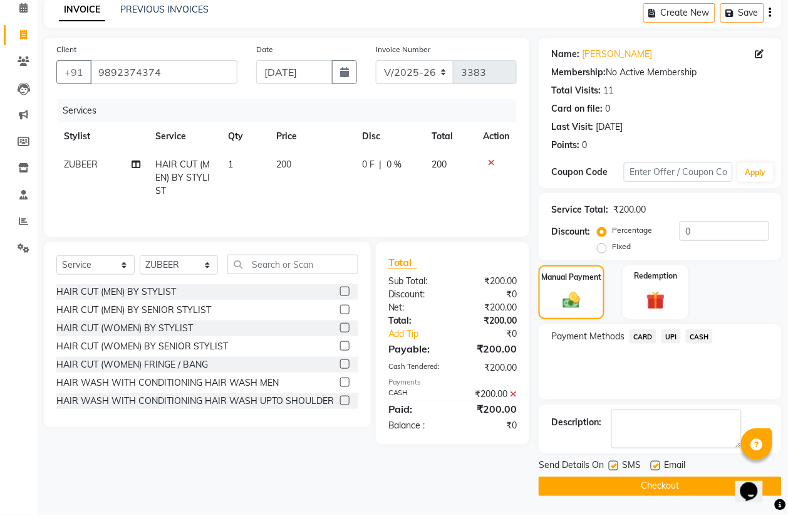
click at [684, 486] on button "Checkout" at bounding box center [660, 485] width 243 height 19
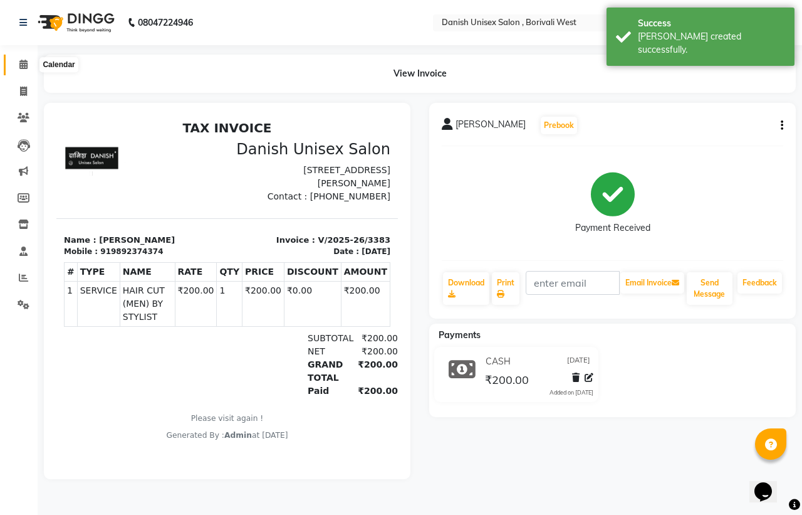
click at [26, 61] on icon at bounding box center [23, 64] width 8 height 9
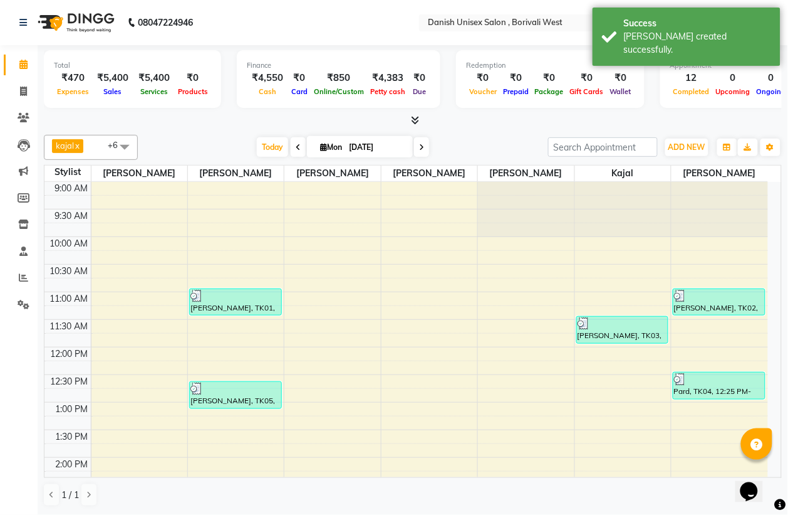
click at [127, 144] on span at bounding box center [124, 147] width 25 height 24
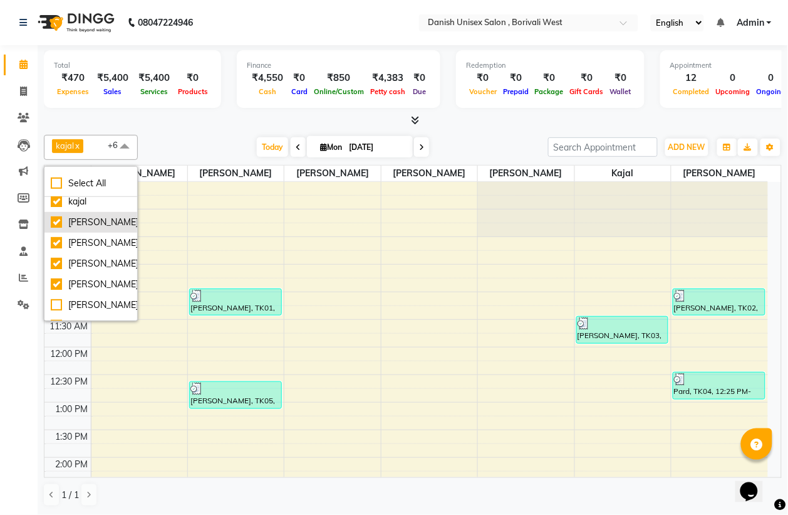
scroll to position [78, 0]
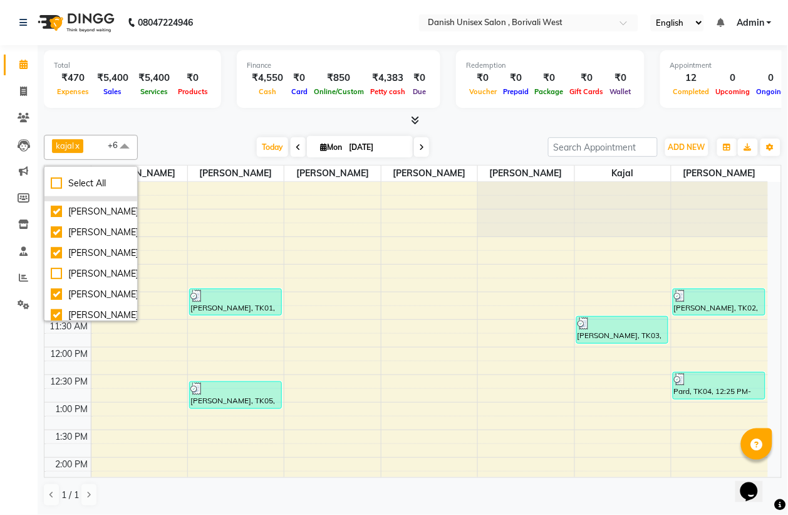
click at [114, 239] on div "[PERSON_NAME]" at bounding box center [91, 232] width 80 height 13
checkbox input "false"
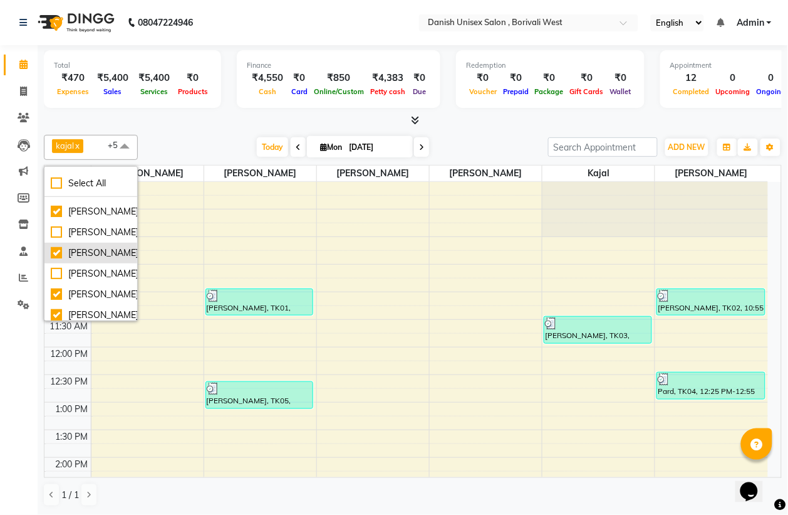
click at [116, 259] on div "[PERSON_NAME]" at bounding box center [91, 252] width 80 height 13
checkbox input "false"
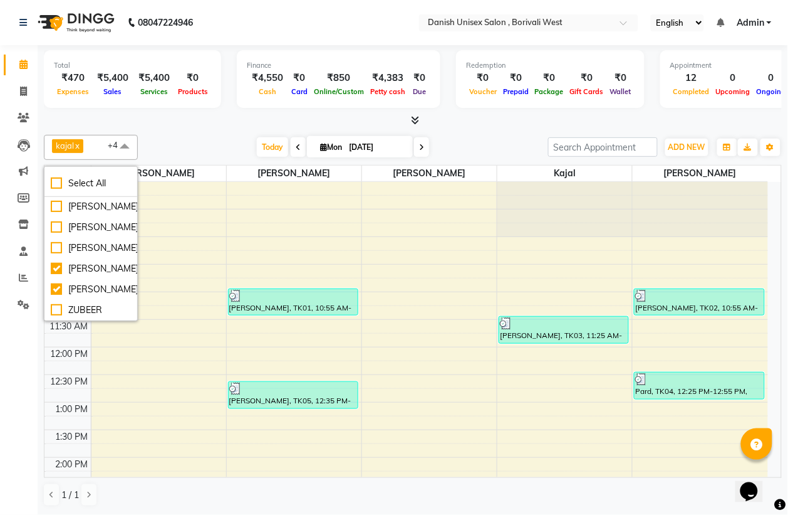
scroll to position [182, 0]
click at [111, 312] on div "ZUBEER" at bounding box center [91, 309] width 80 height 13
checkbox input "true"
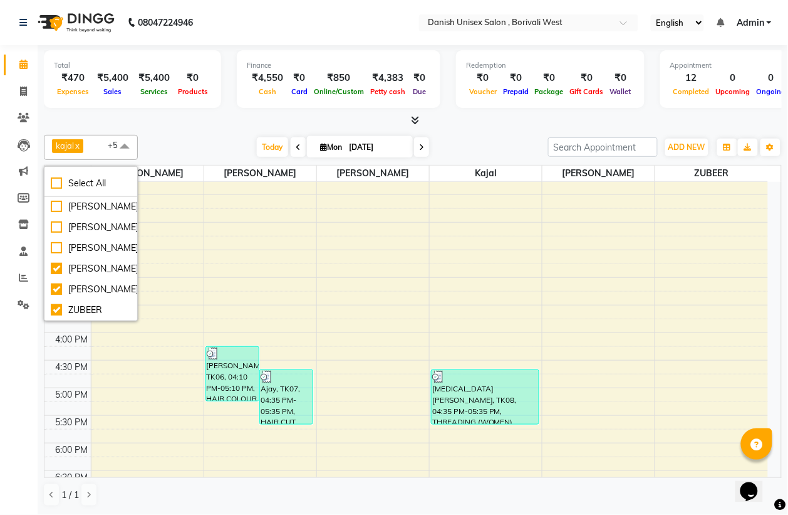
scroll to position [430, 0]
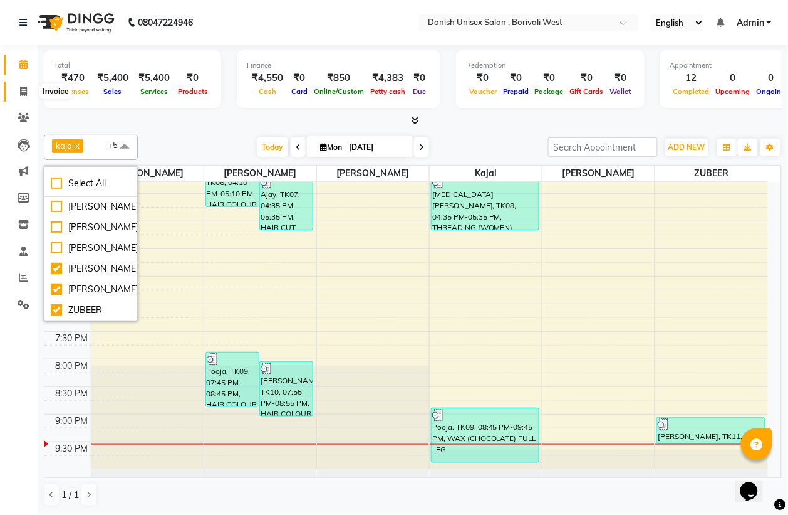
click at [23, 90] on icon at bounding box center [23, 90] width 7 height 9
select select "service"
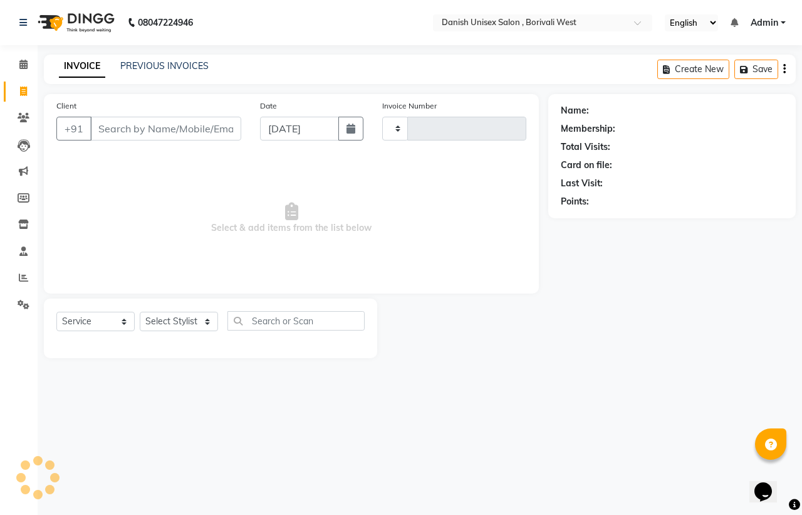
type input "3384"
select select "6929"
click at [23, 68] on icon at bounding box center [23, 64] width 8 height 9
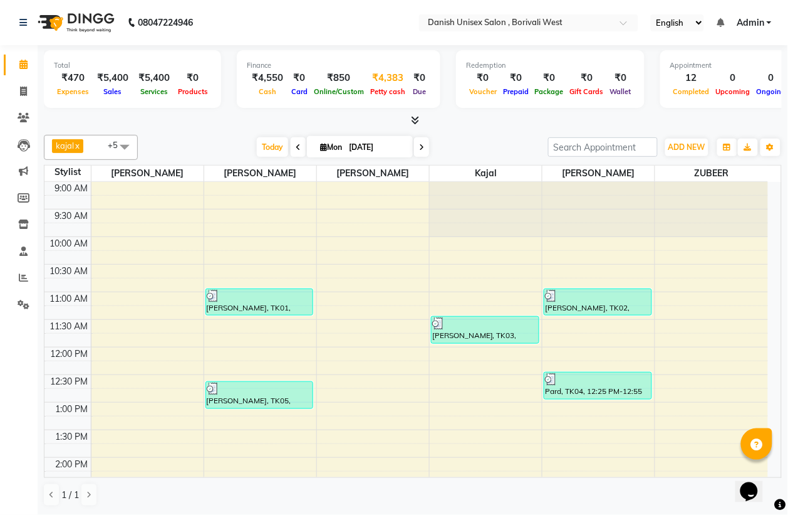
click at [378, 89] on span "Petty cash" at bounding box center [387, 91] width 41 height 9
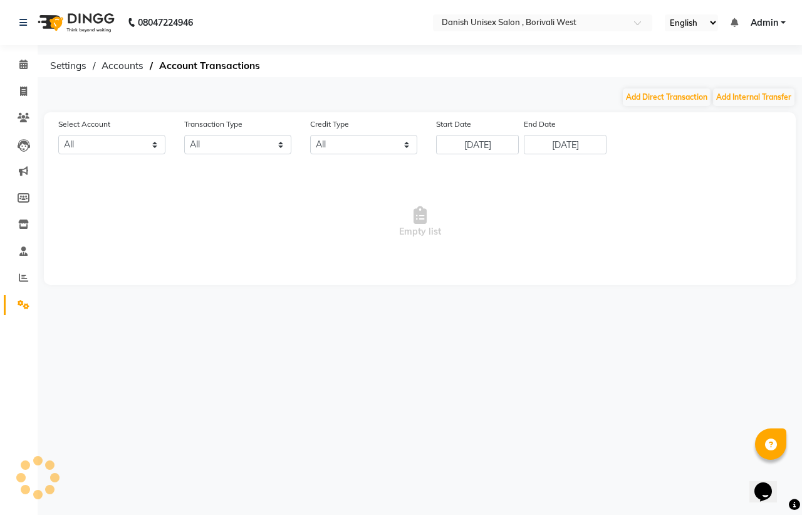
select select "5994"
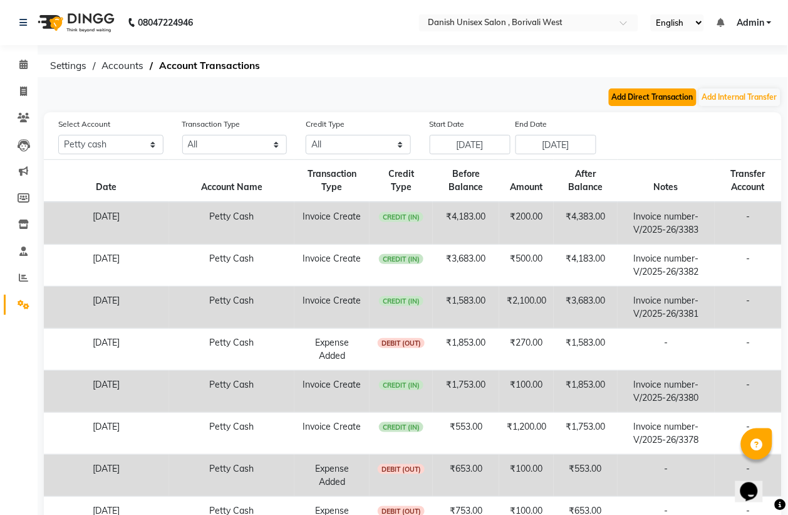
click at [647, 98] on button "Add Direct Transaction" at bounding box center [653, 97] width 88 height 18
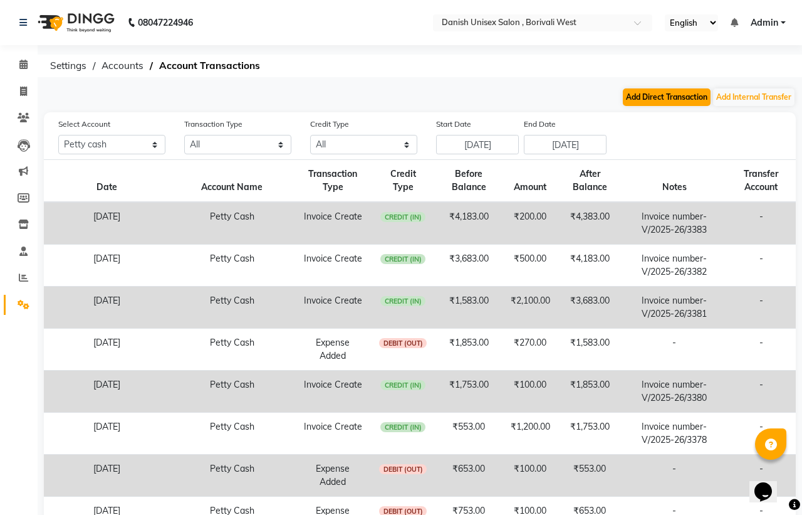
select select "direct"
select select "5994"
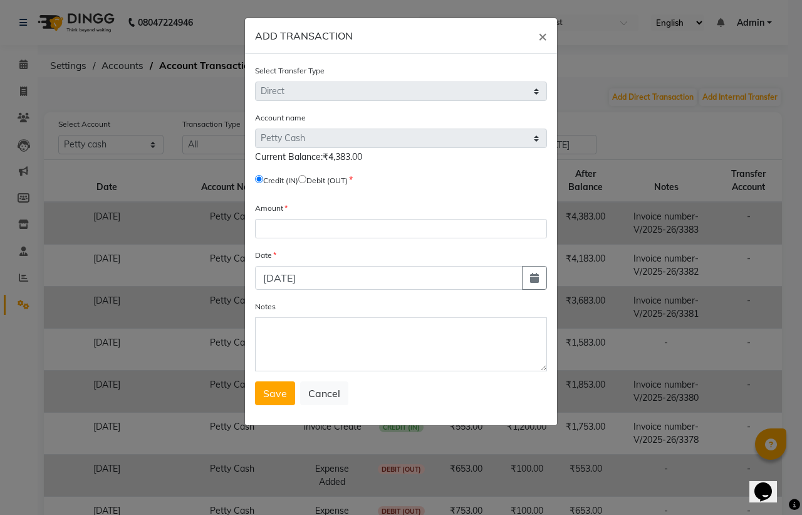
click at [437, 133] on select "Select [PERSON_NAME] Cash Default Account" at bounding box center [401, 137] width 292 height 19
click at [395, 142] on select "Select [PERSON_NAME] Cash Default Account" at bounding box center [401, 137] width 292 height 19
click at [377, 135] on select "Select [PERSON_NAME] Cash Default Account" at bounding box center [401, 137] width 292 height 19
drag, startPoint x: 372, startPoint y: 139, endPoint x: 362, endPoint y: 158, distance: 21.6
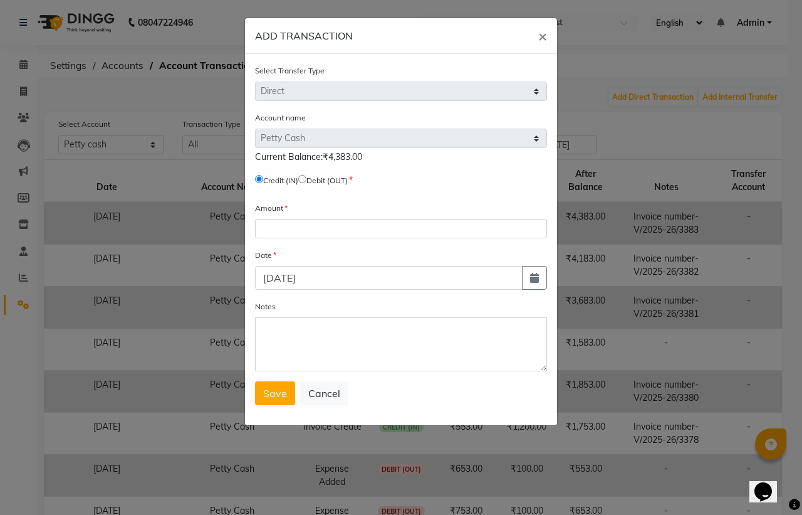
click at [362, 158] on div "Account name Select [PERSON_NAME] Cash Default Account Current Balance:₹4,383.00" at bounding box center [401, 137] width 292 height 53
click at [282, 217] on div "Amount" at bounding box center [401, 219] width 292 height 37
click at [283, 221] on input "number" at bounding box center [401, 228] width 292 height 19
type input "4"
click at [542, 36] on span "×" at bounding box center [542, 35] width 9 height 19
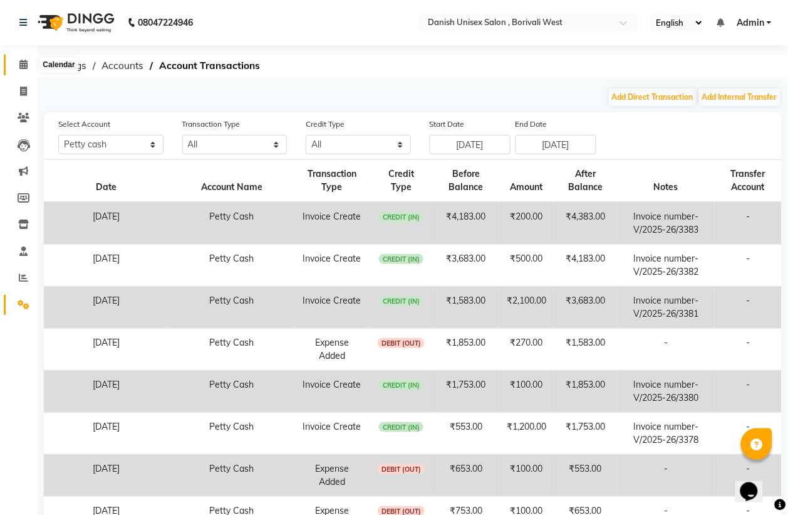
click at [22, 64] on icon at bounding box center [23, 64] width 8 height 9
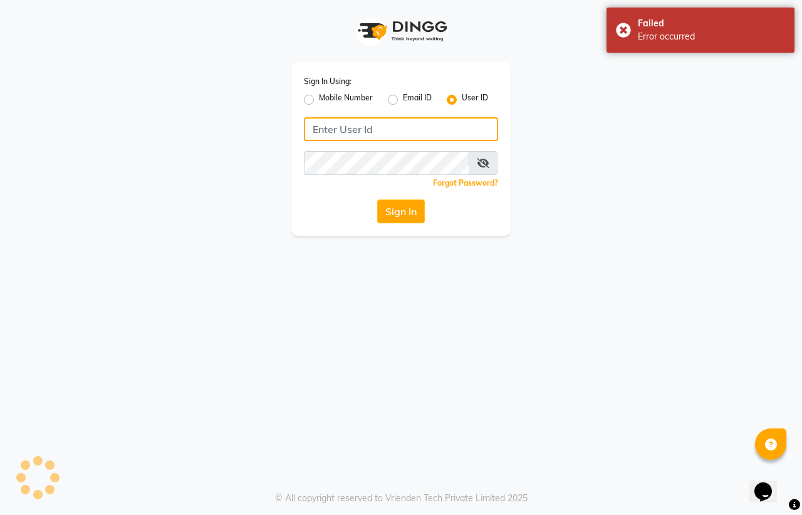
type input "[PERSON_NAME]"
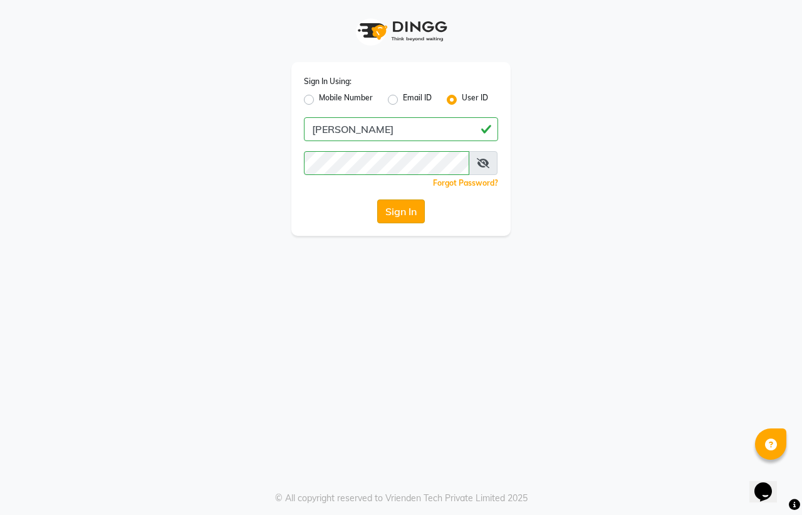
click at [403, 211] on button "Sign In" at bounding box center [401, 211] width 48 height 24
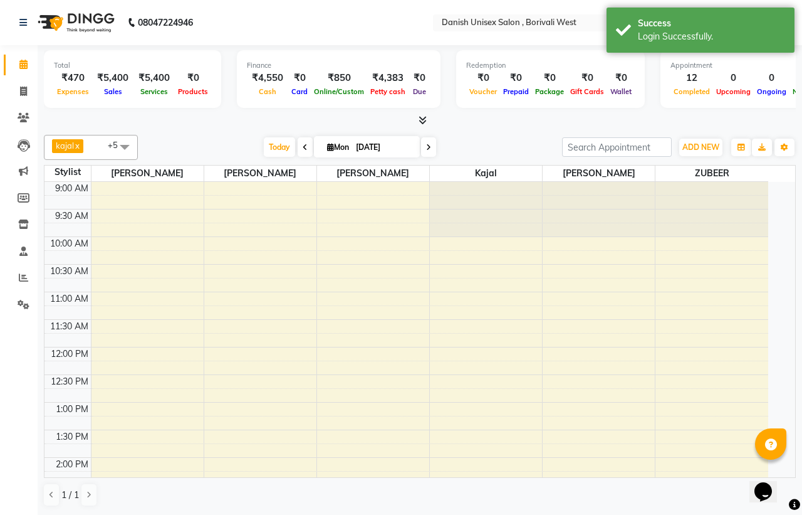
select select "en"
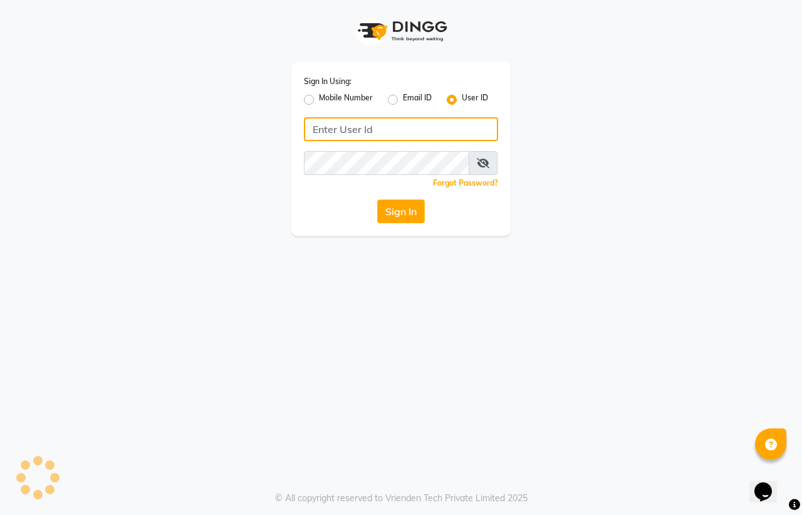
type input "[PERSON_NAME]"
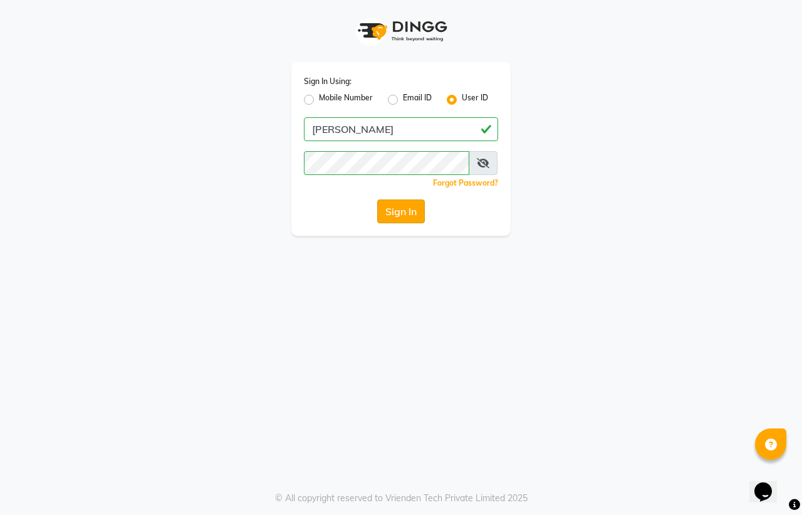
click at [408, 211] on button "Sign In" at bounding box center [401, 211] width 48 height 24
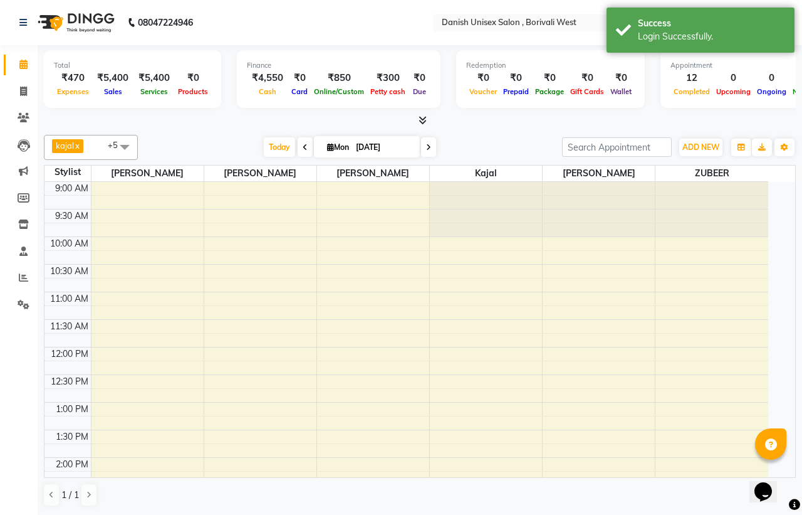
select select "en"
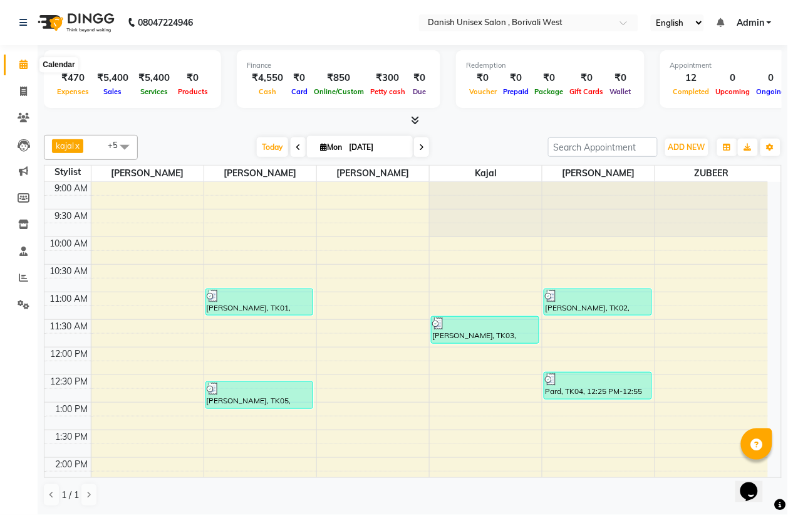
click at [19, 66] on icon at bounding box center [23, 64] width 8 height 9
